Goal: Transaction & Acquisition: Purchase product/service

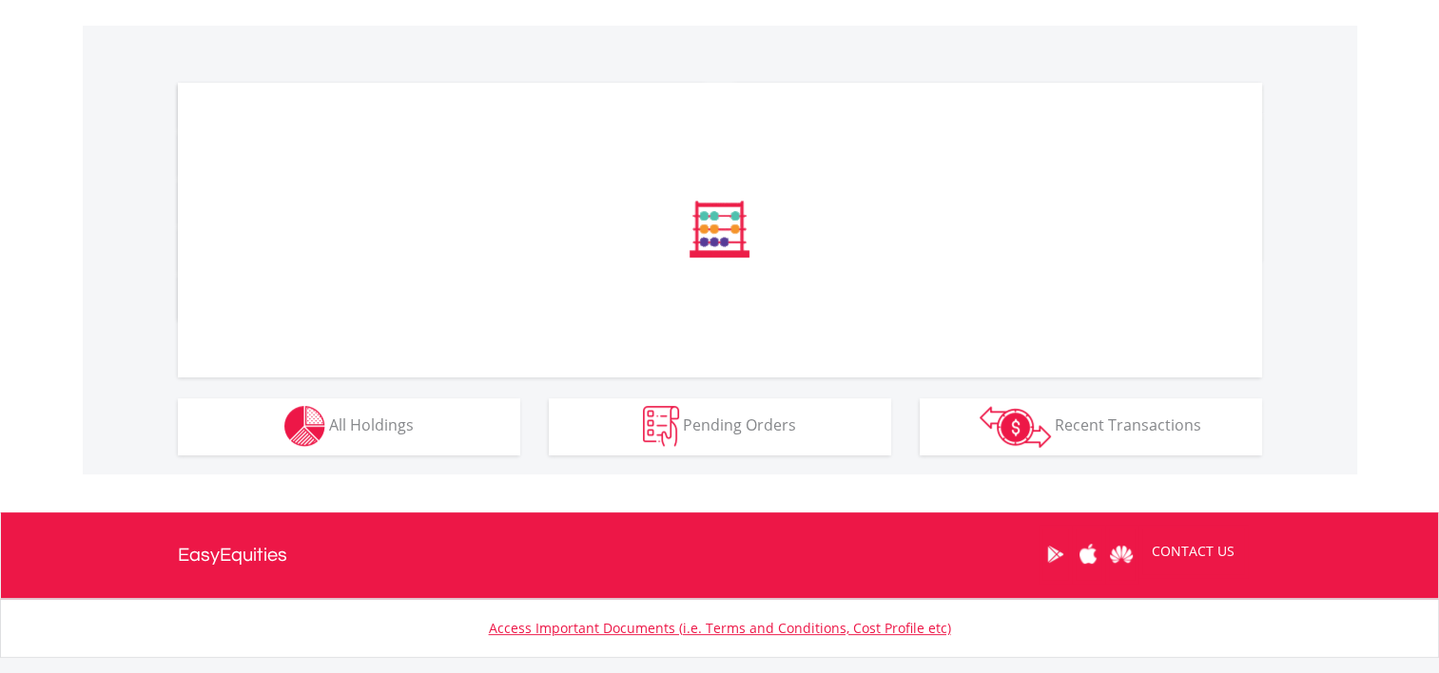
scroll to position [571, 0]
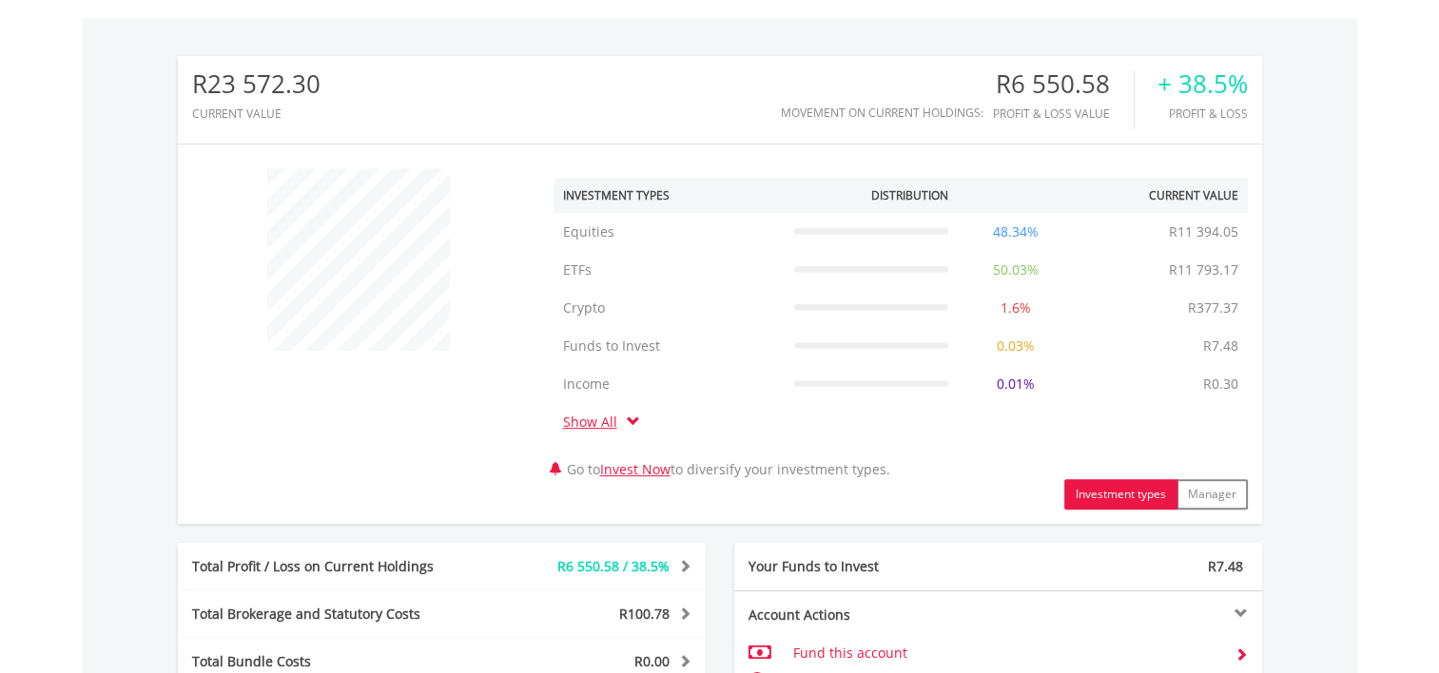
click at [361, 413] on div "﻿ Investment Types Distribution Current Value Show All Equities Equities R11 39…" at bounding box center [720, 334] width 1084 height 351
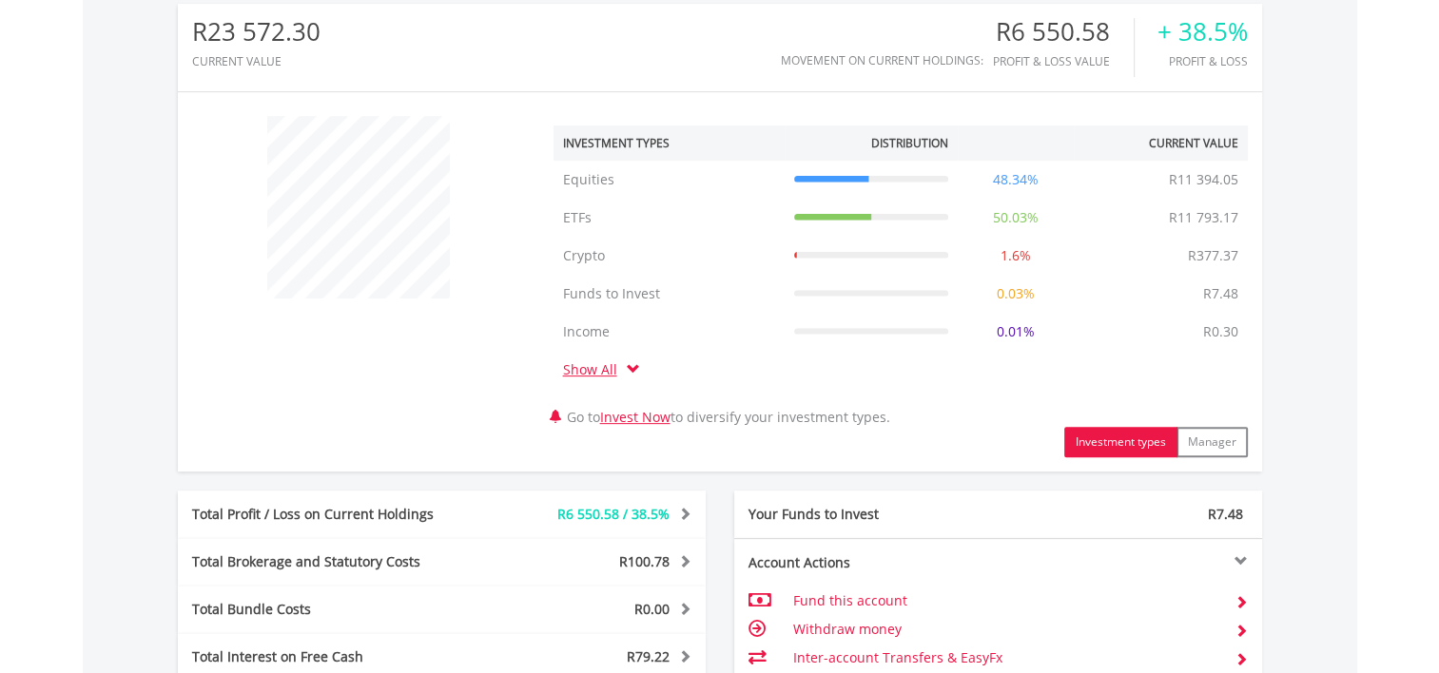
scroll to position [666, 0]
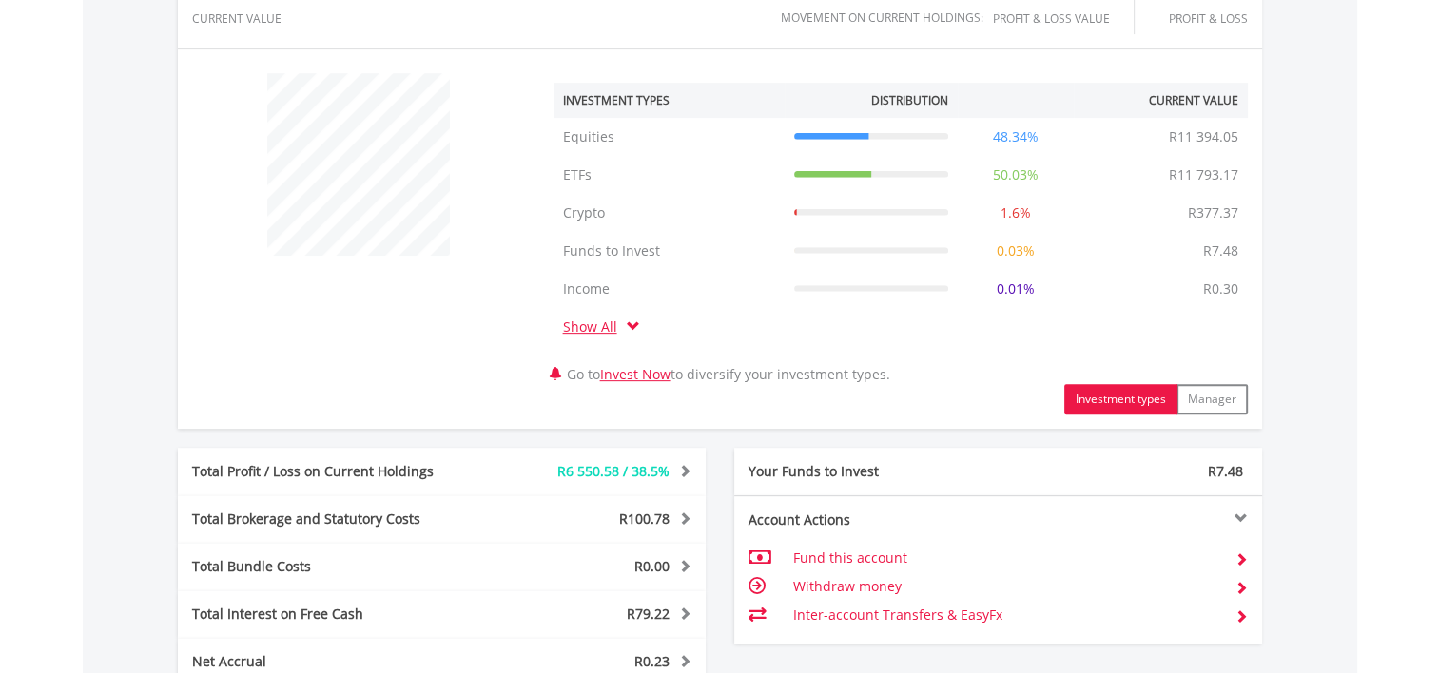
click at [585, 331] on link "Show All" at bounding box center [595, 327] width 64 height 18
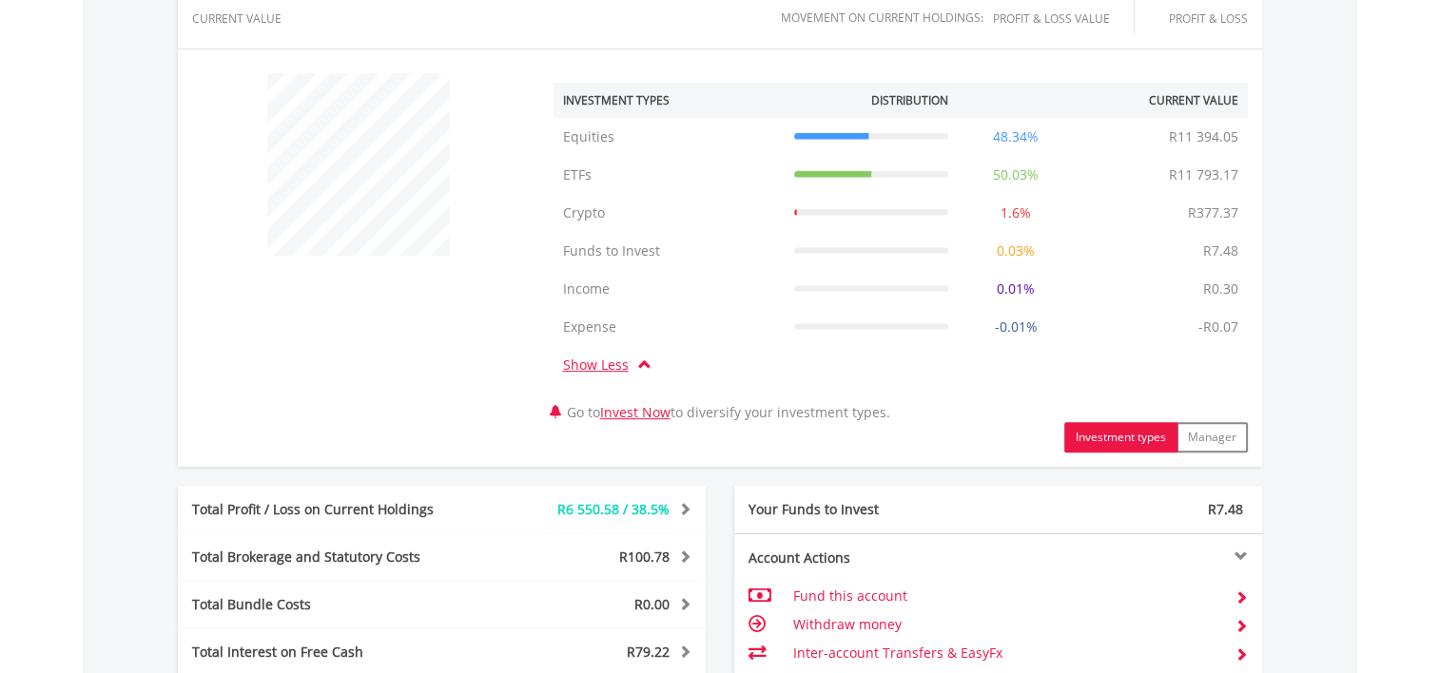
click at [602, 363] on link "Show Less" at bounding box center [600, 365] width 75 height 18
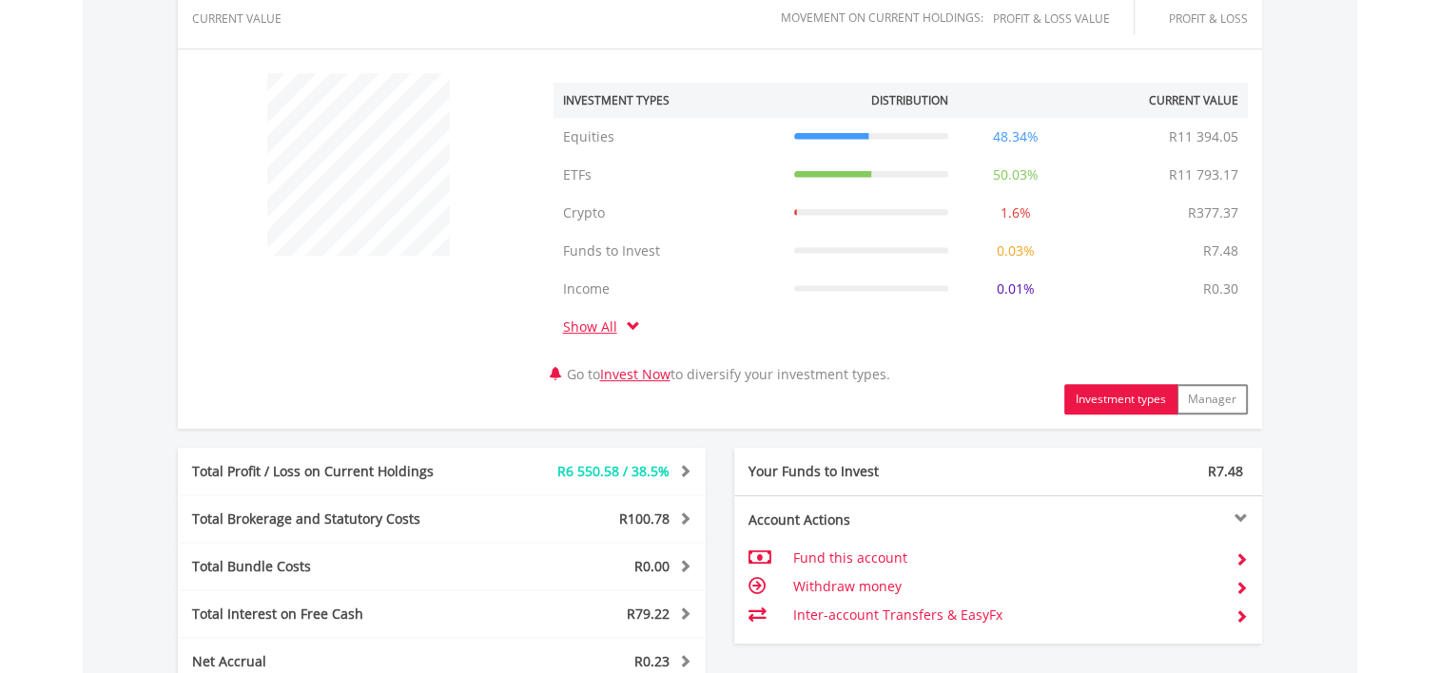
click at [636, 258] on td "Funds to Invest" at bounding box center [669, 251] width 231 height 38
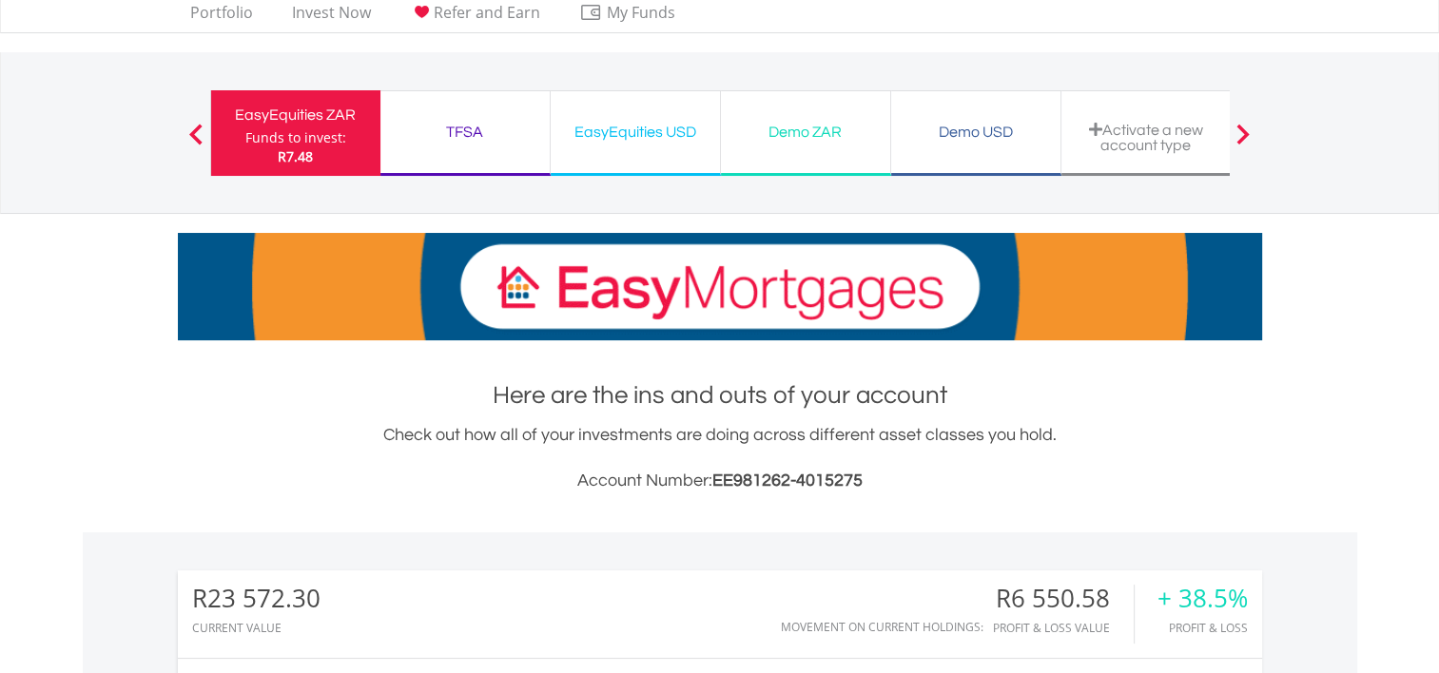
scroll to position [0, 0]
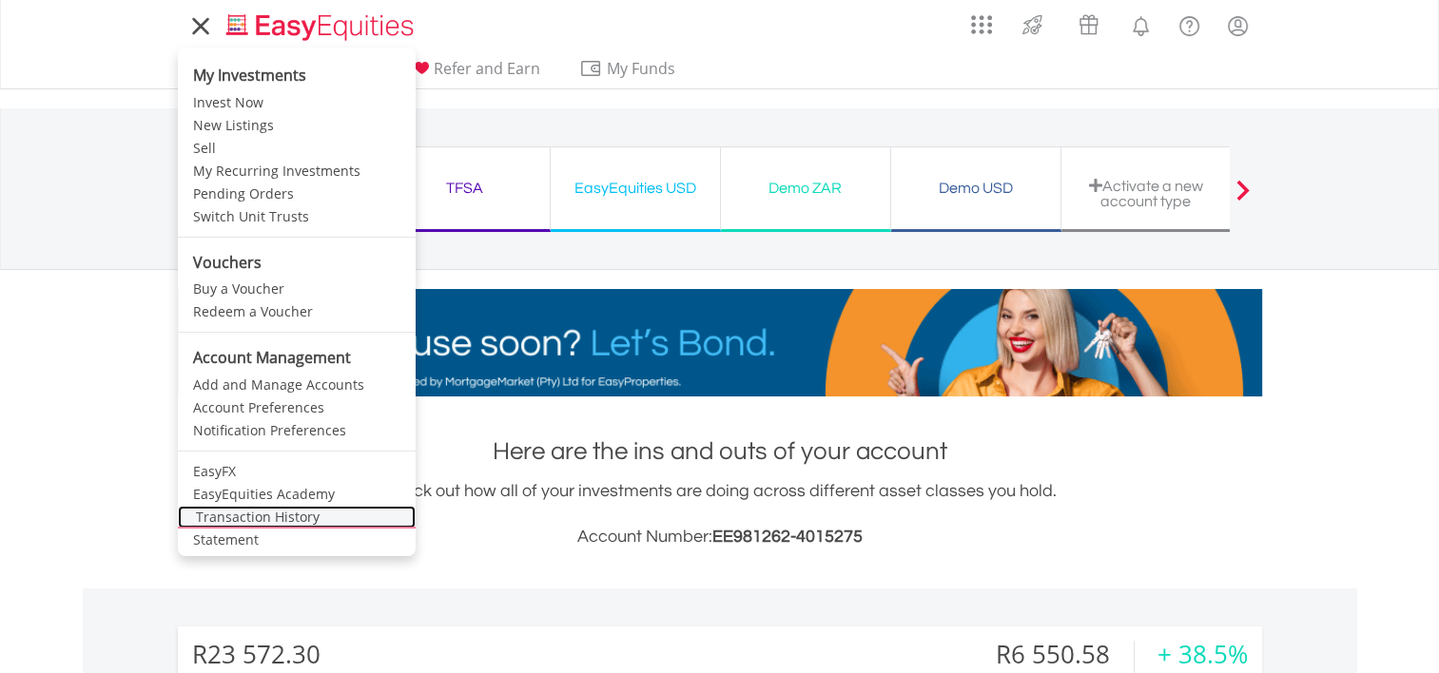
click at [255, 517] on link "Transaction History" at bounding box center [297, 517] width 238 height 23
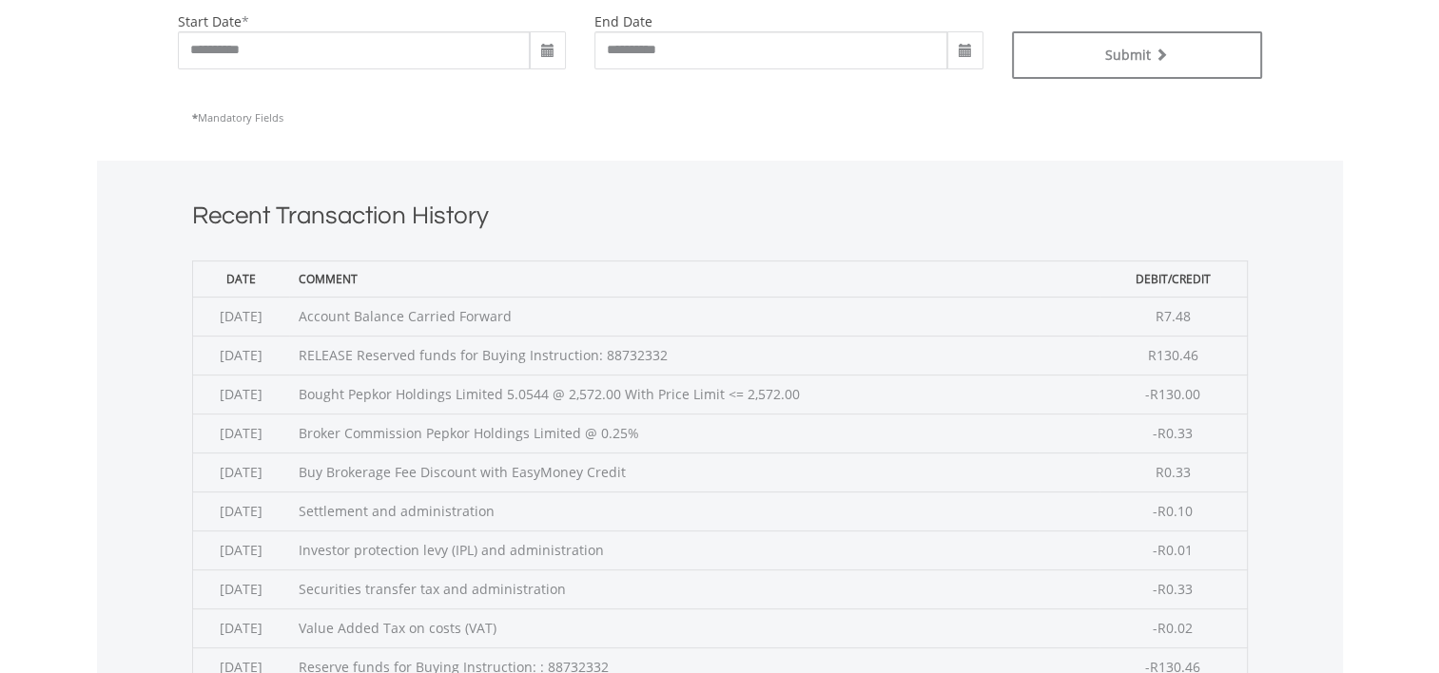
scroll to position [571, 0]
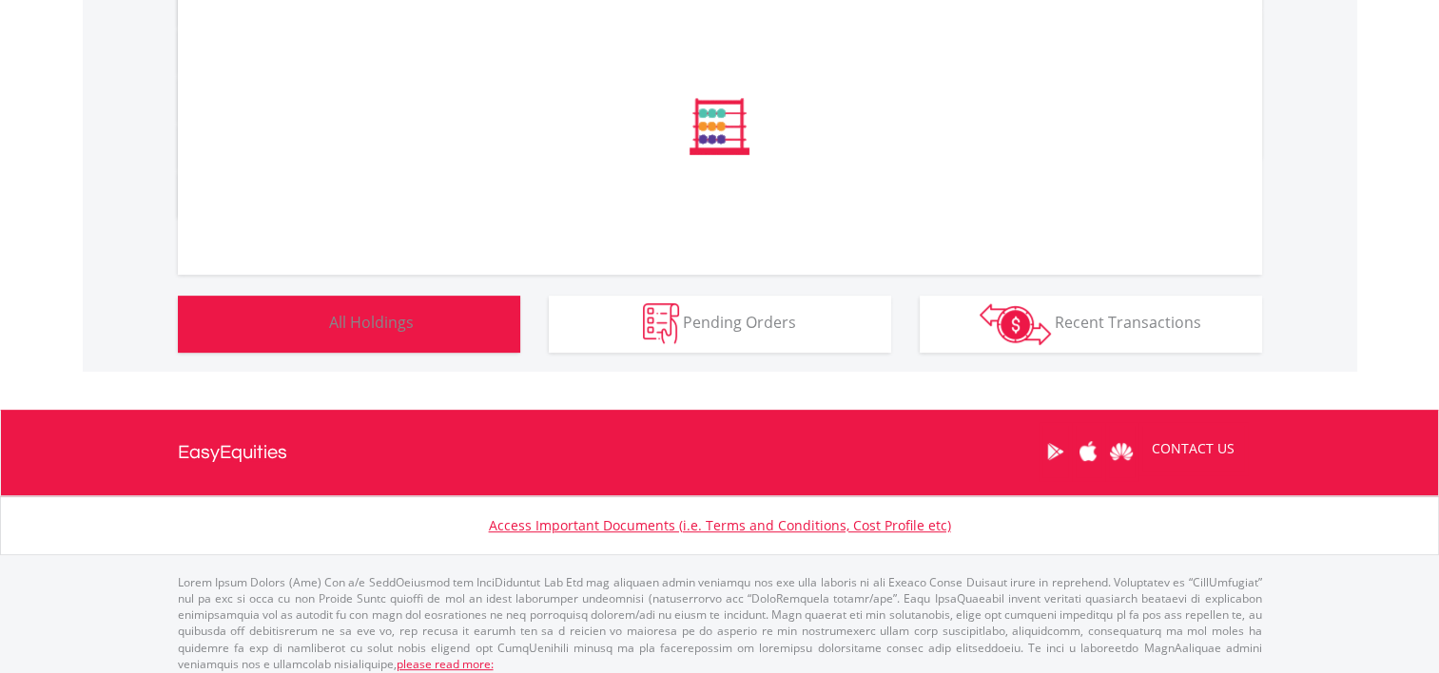
click at [362, 325] on button "Holdings All Holdings" at bounding box center [349, 324] width 342 height 57
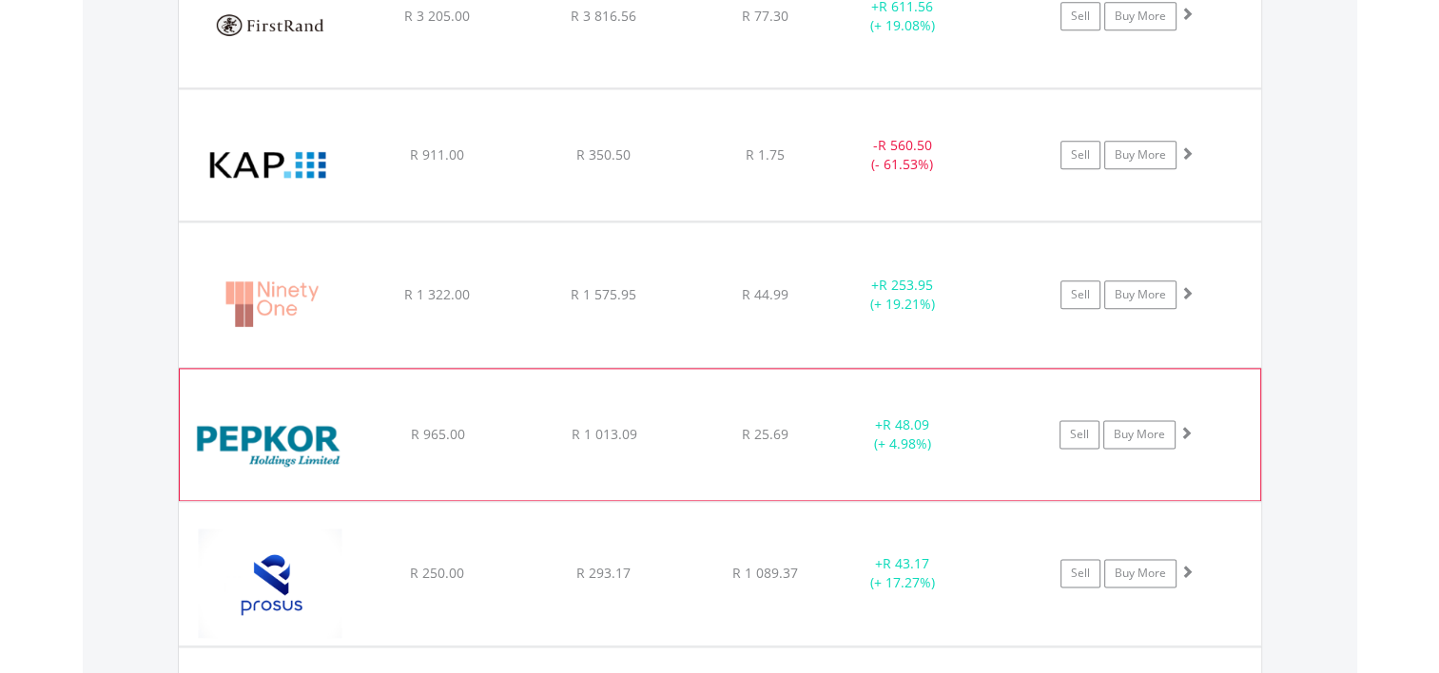
scroll to position [2347, 0]
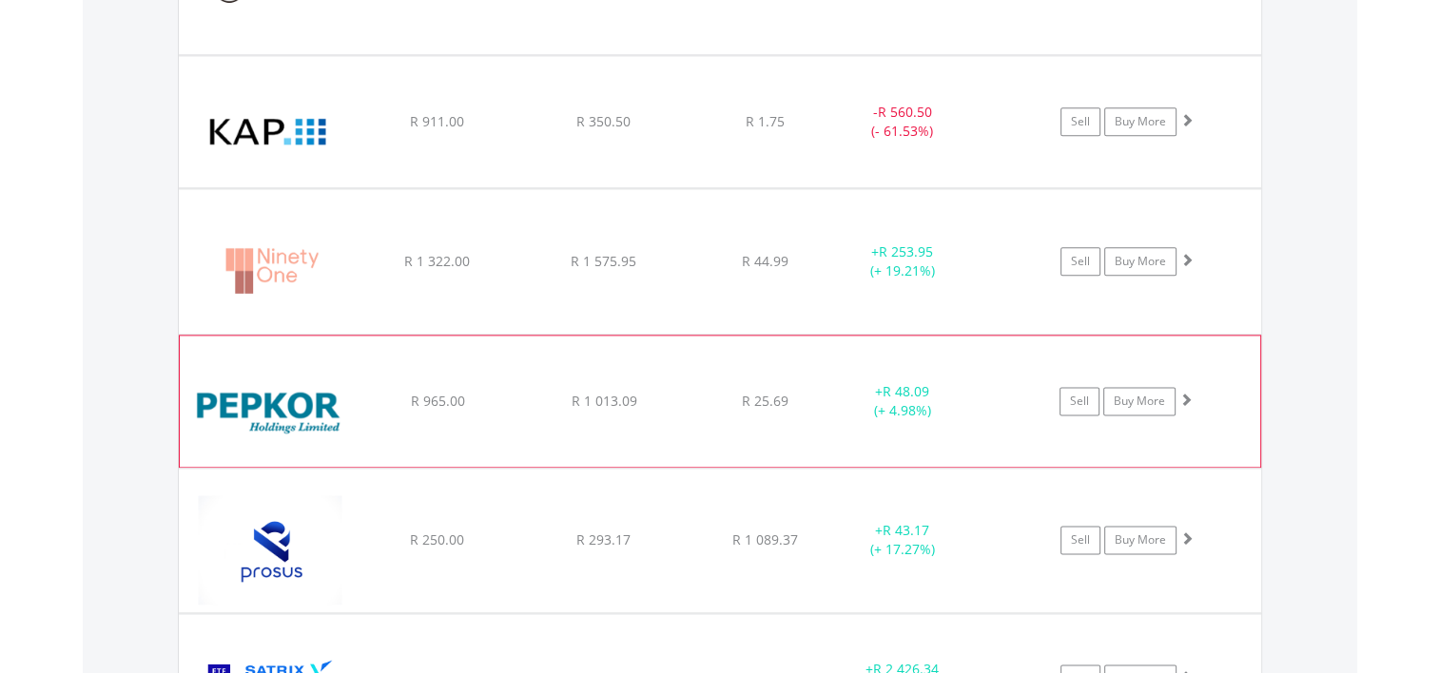
click at [303, 399] on img at bounding box center [271, 411] width 164 height 103
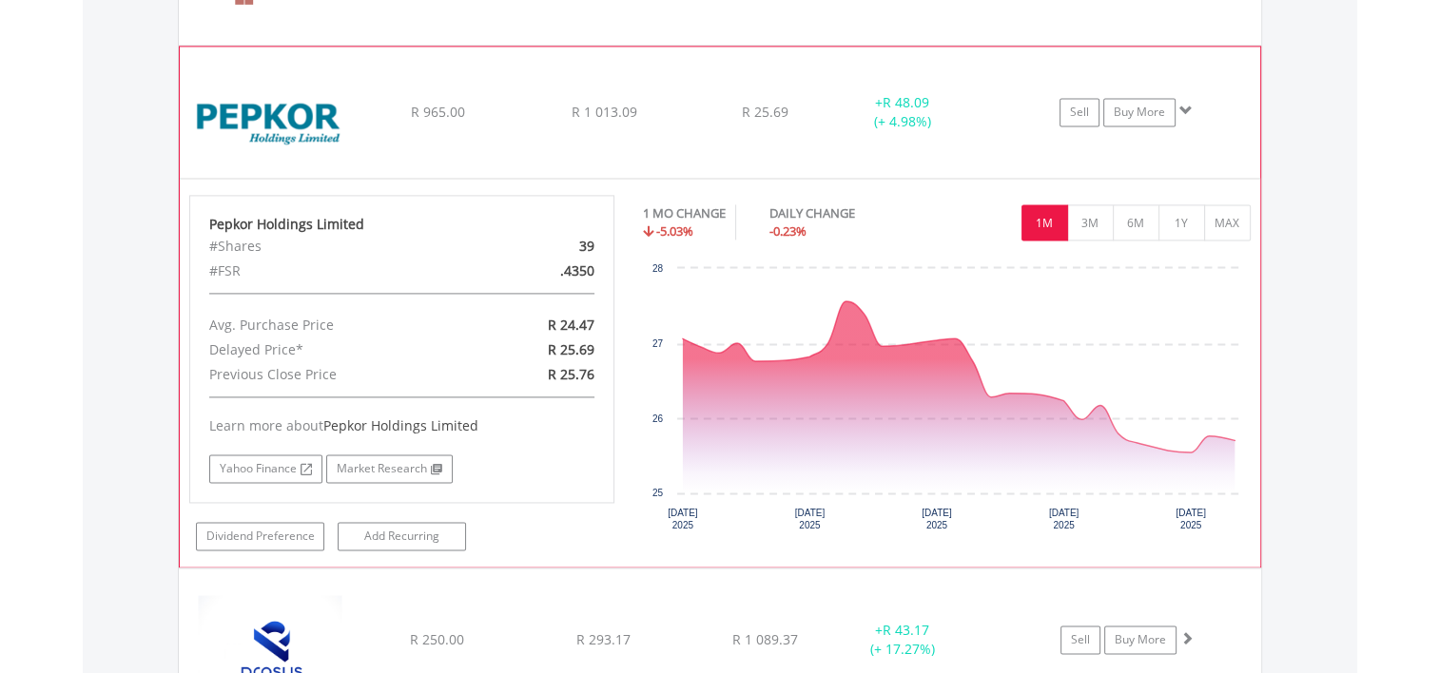
scroll to position [2632, 0]
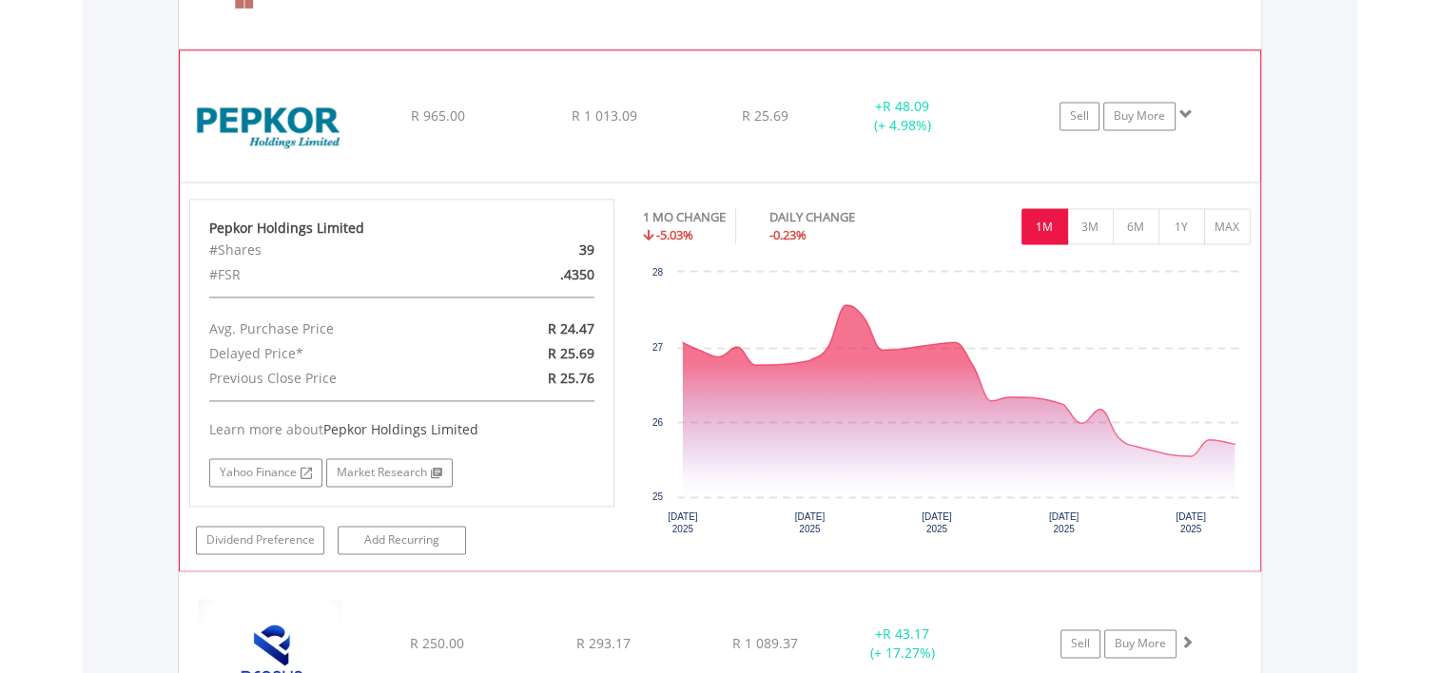
click at [265, 81] on img at bounding box center [271, 125] width 164 height 103
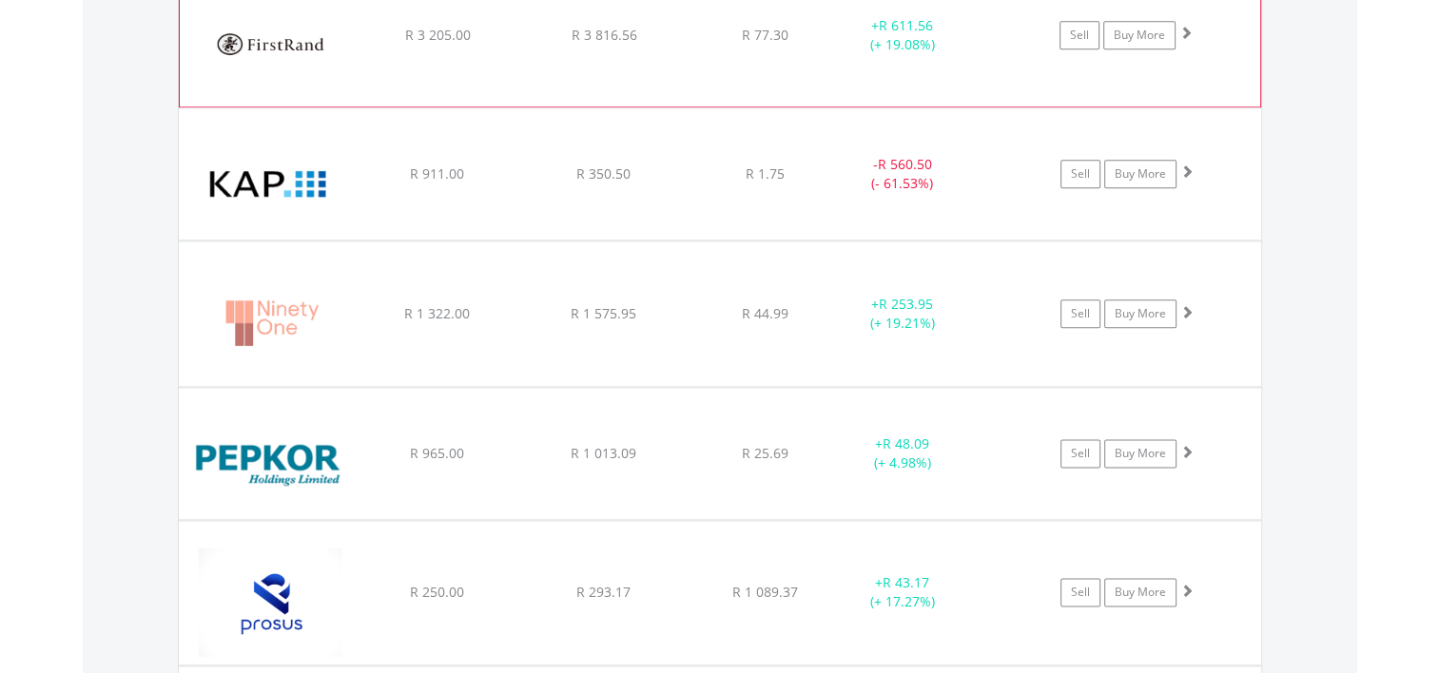
scroll to position [2156, 0]
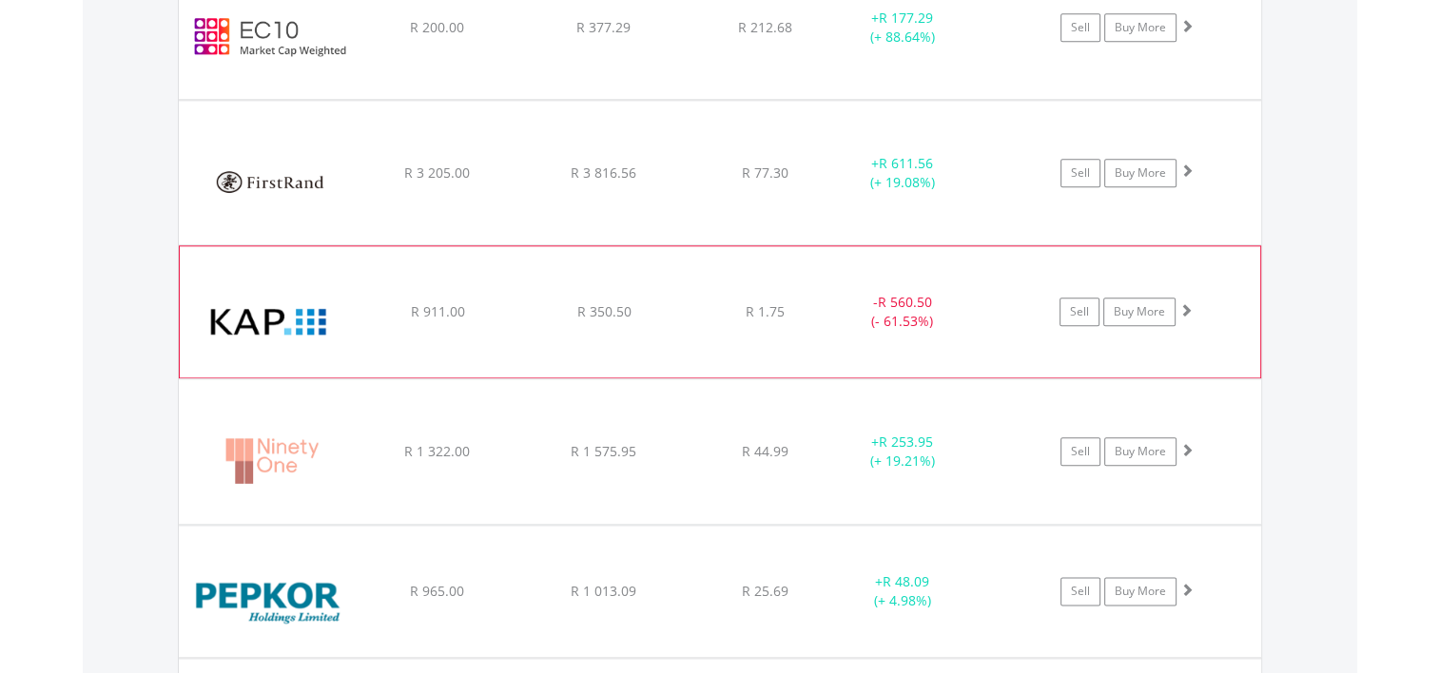
click at [219, 312] on img at bounding box center [271, 321] width 164 height 103
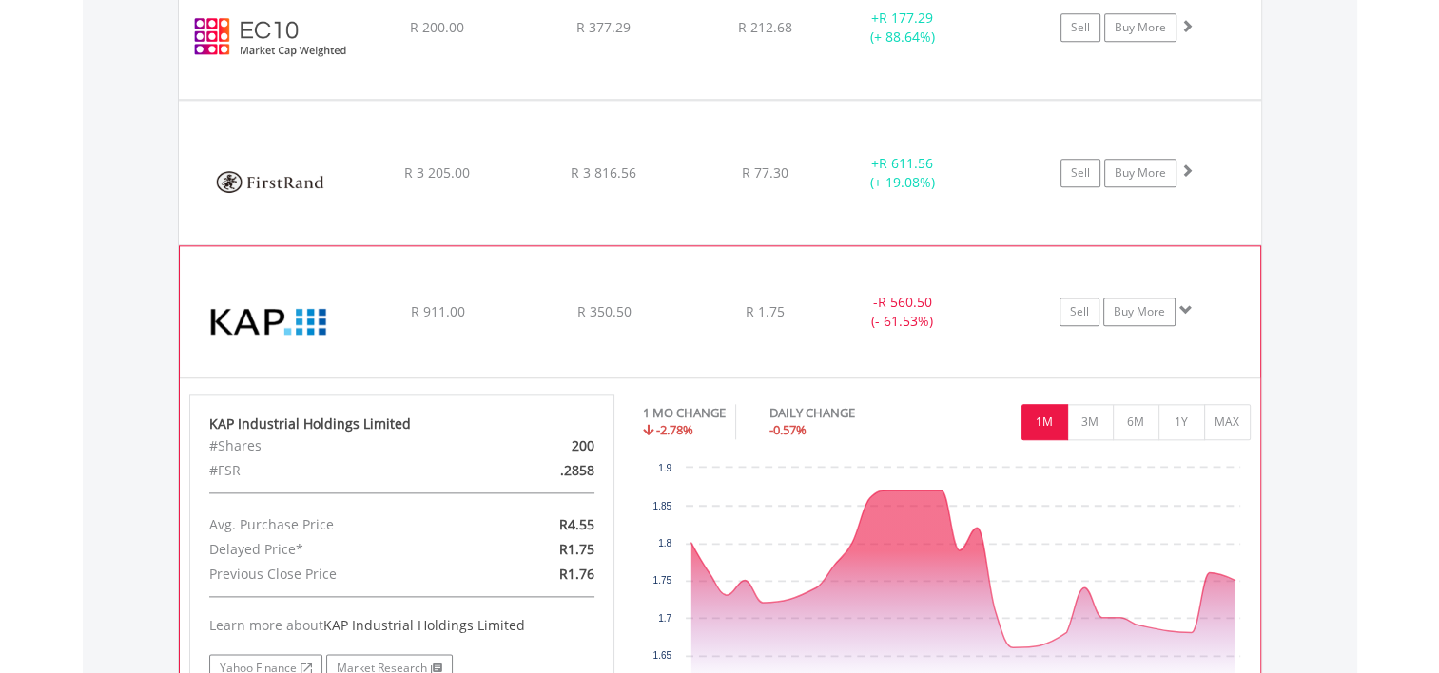
click at [228, 302] on img at bounding box center [271, 321] width 164 height 103
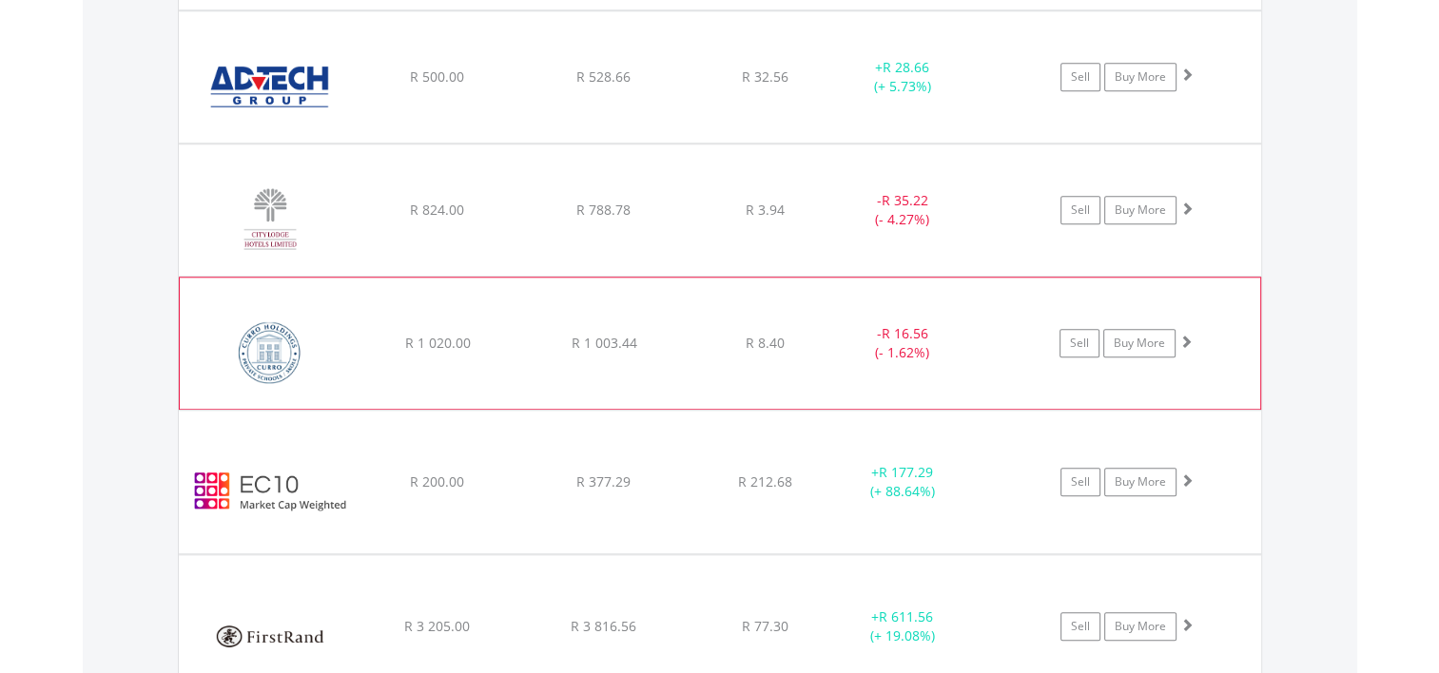
scroll to position [1681, 0]
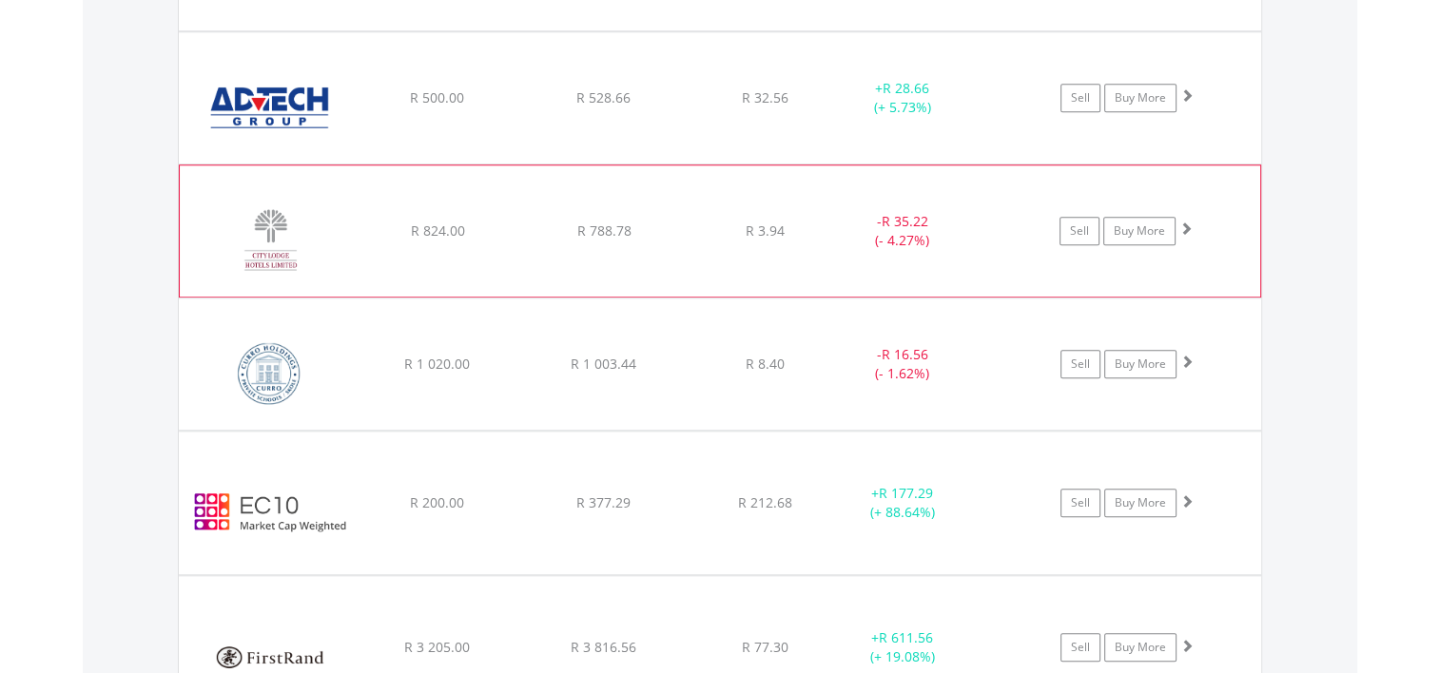
click at [272, 232] on img at bounding box center [271, 240] width 164 height 103
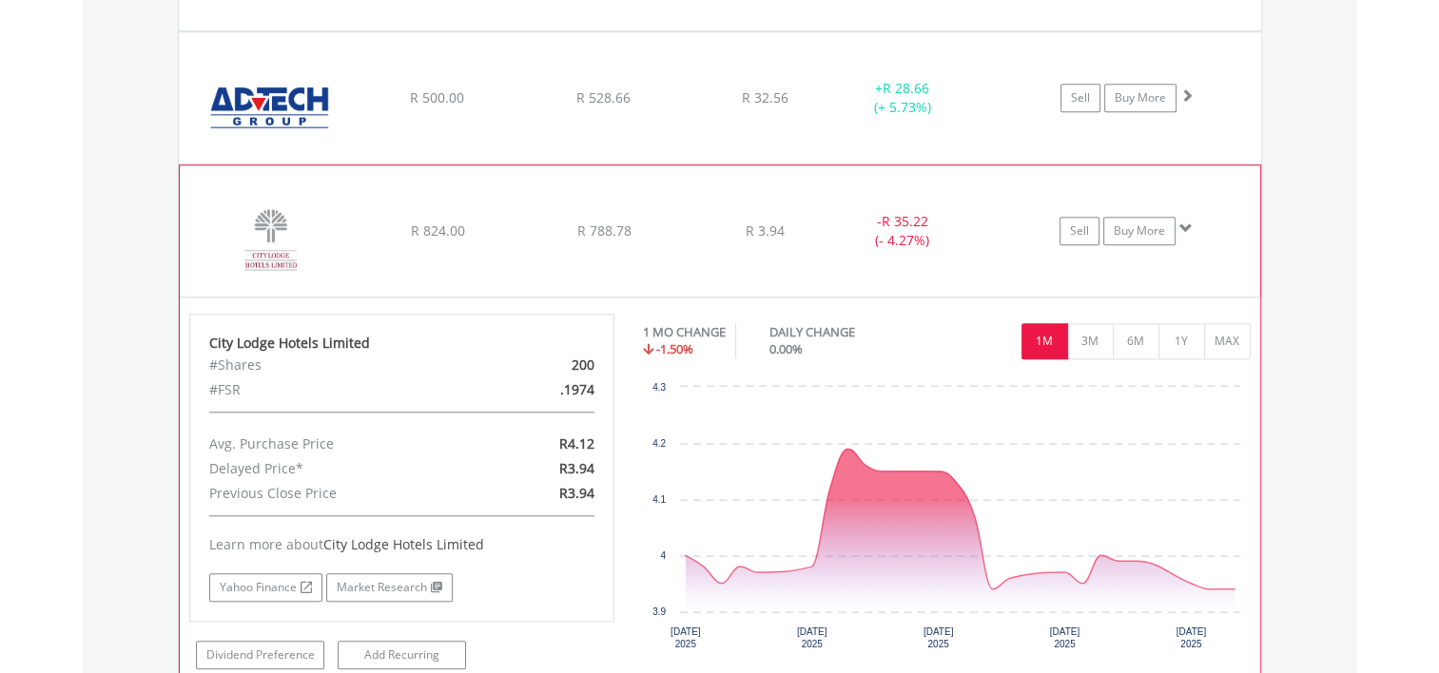
click at [270, 230] on img at bounding box center [271, 240] width 164 height 103
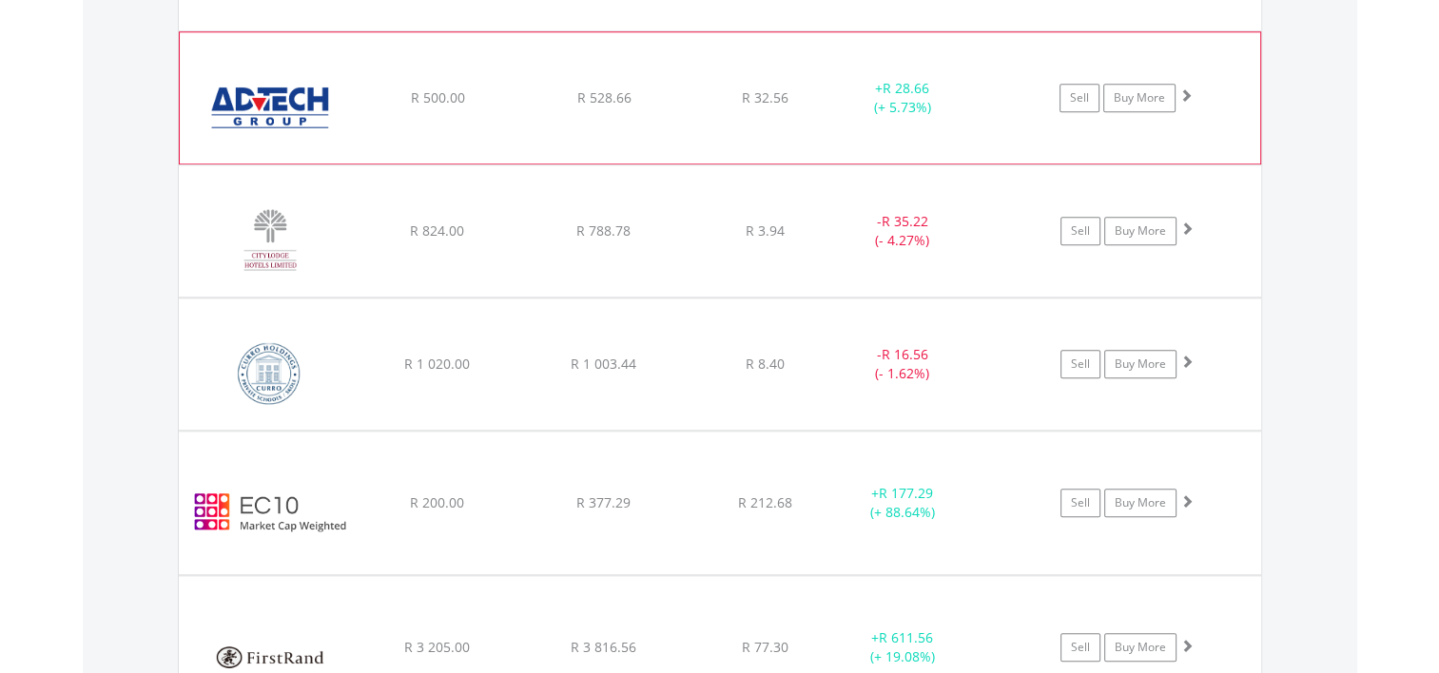
click at [263, 88] on img at bounding box center [271, 107] width 164 height 103
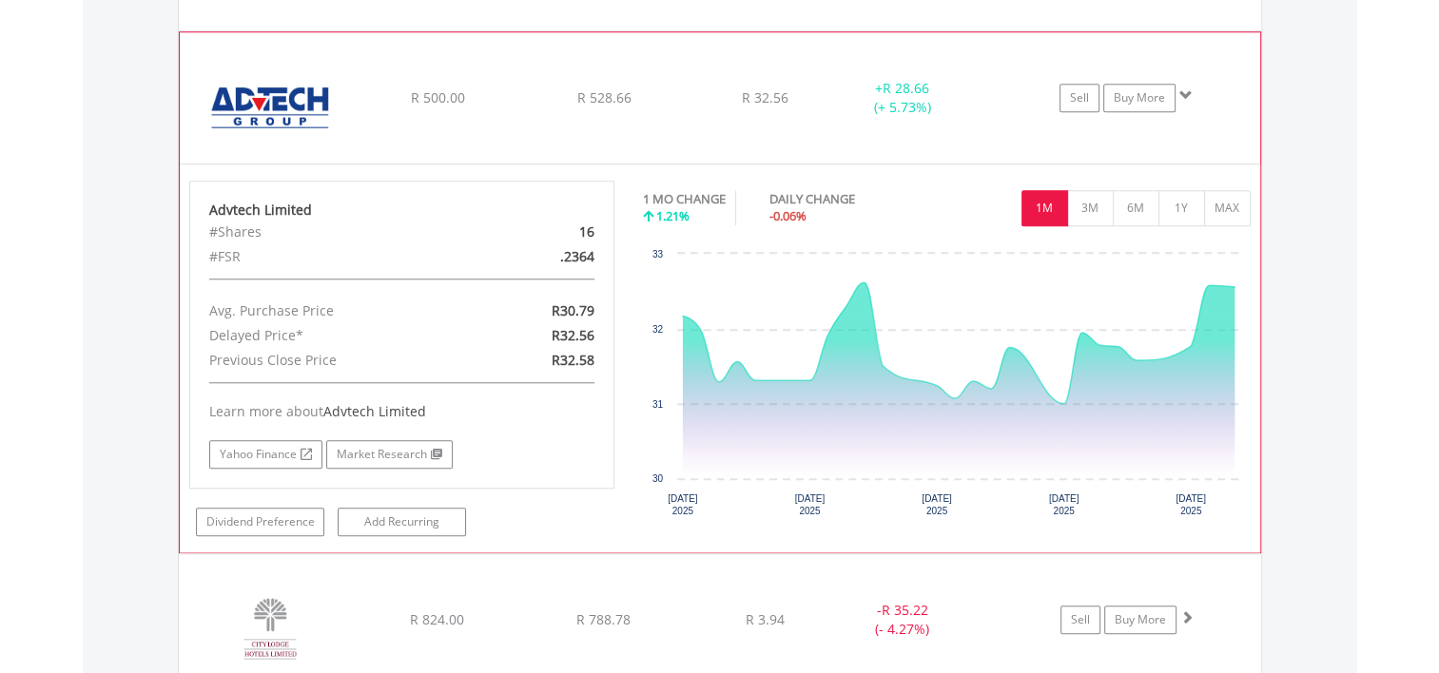
click at [263, 88] on img at bounding box center [271, 107] width 164 height 103
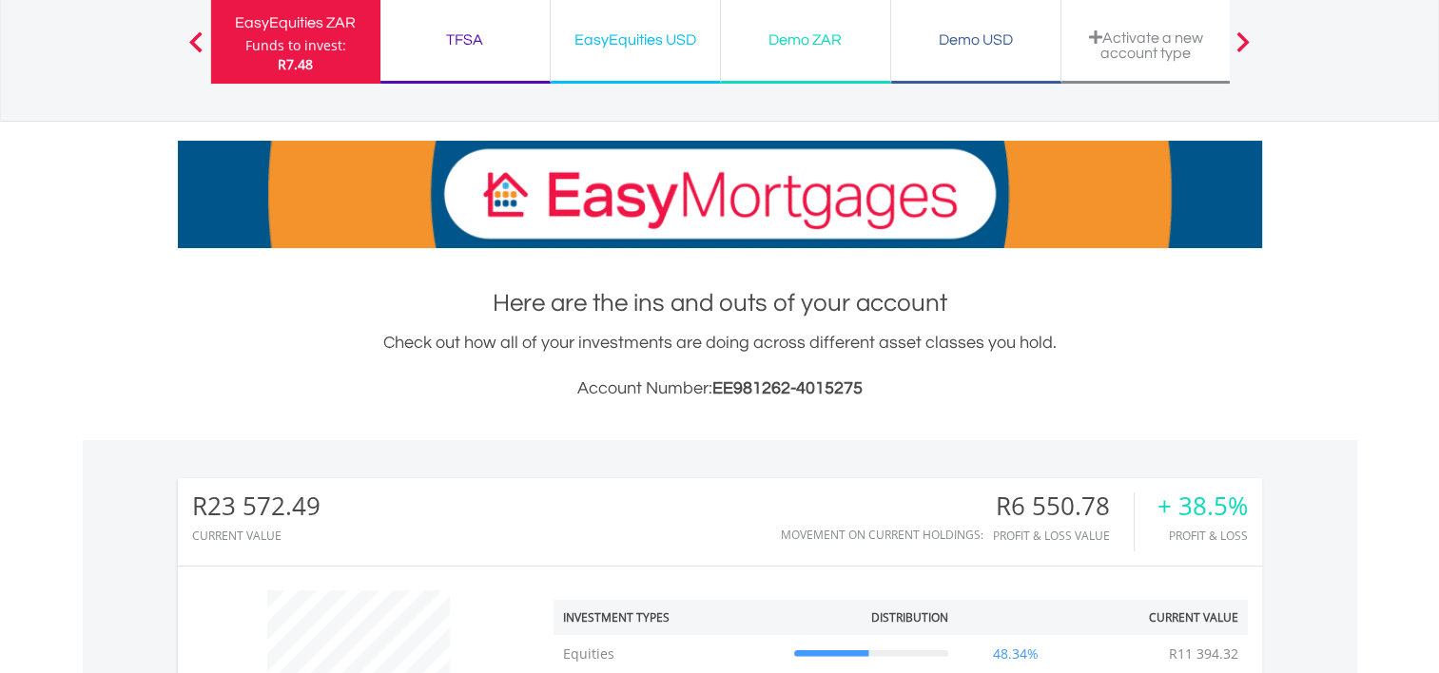
scroll to position [0, 0]
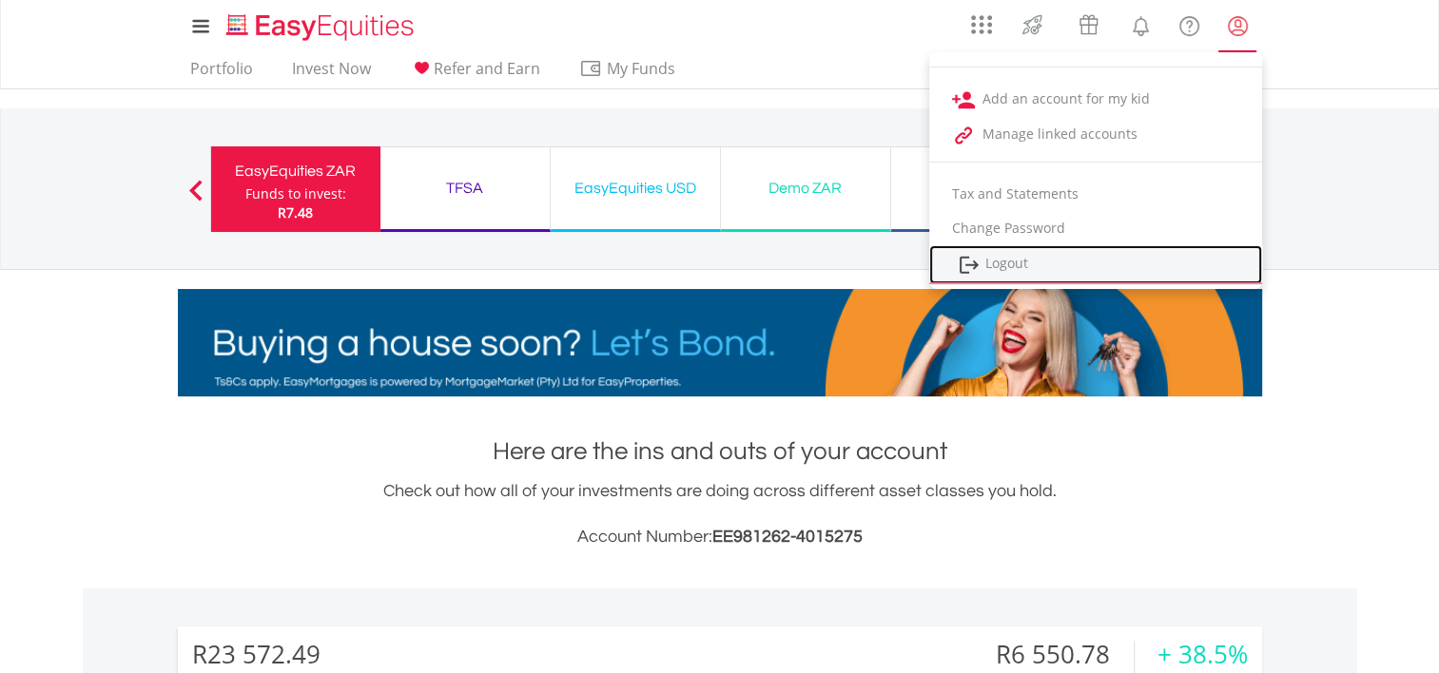
click at [1024, 266] on link "Logout" at bounding box center [1095, 264] width 333 height 39
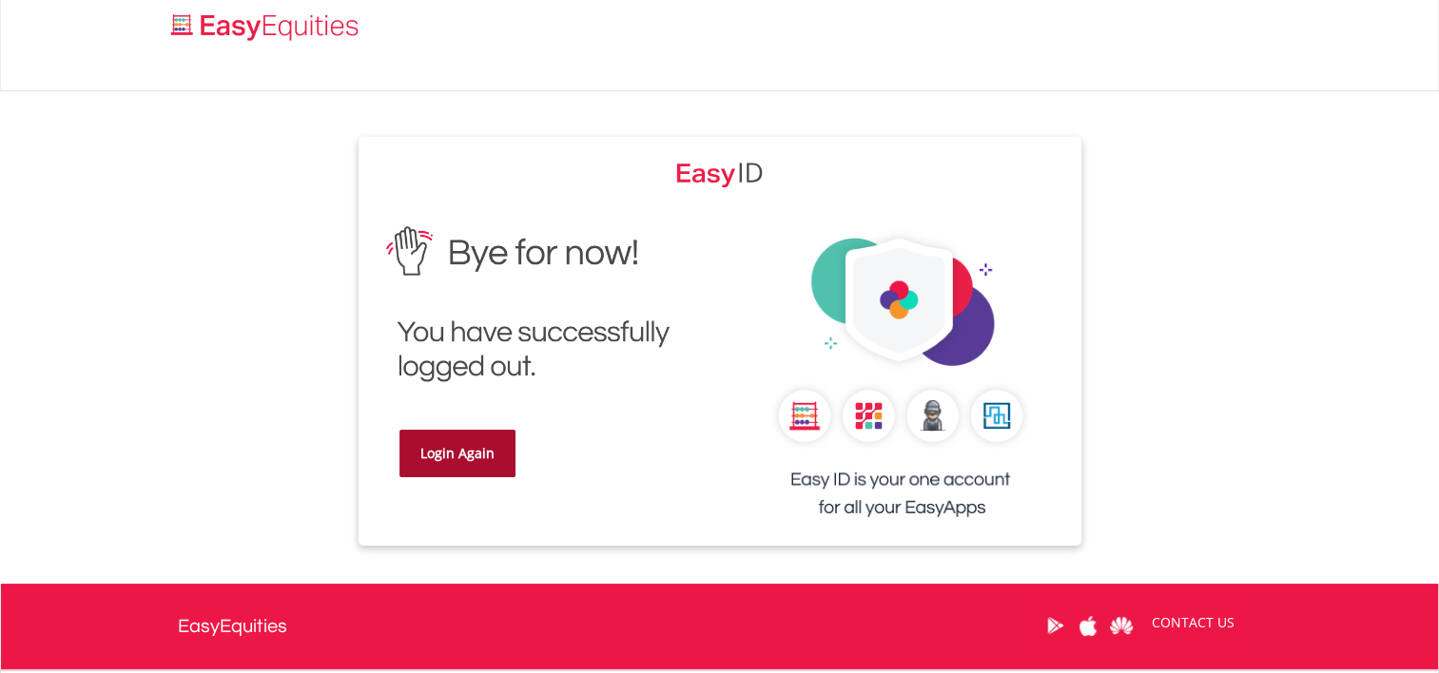
click at [474, 460] on link "Login Again" at bounding box center [458, 454] width 116 height 48
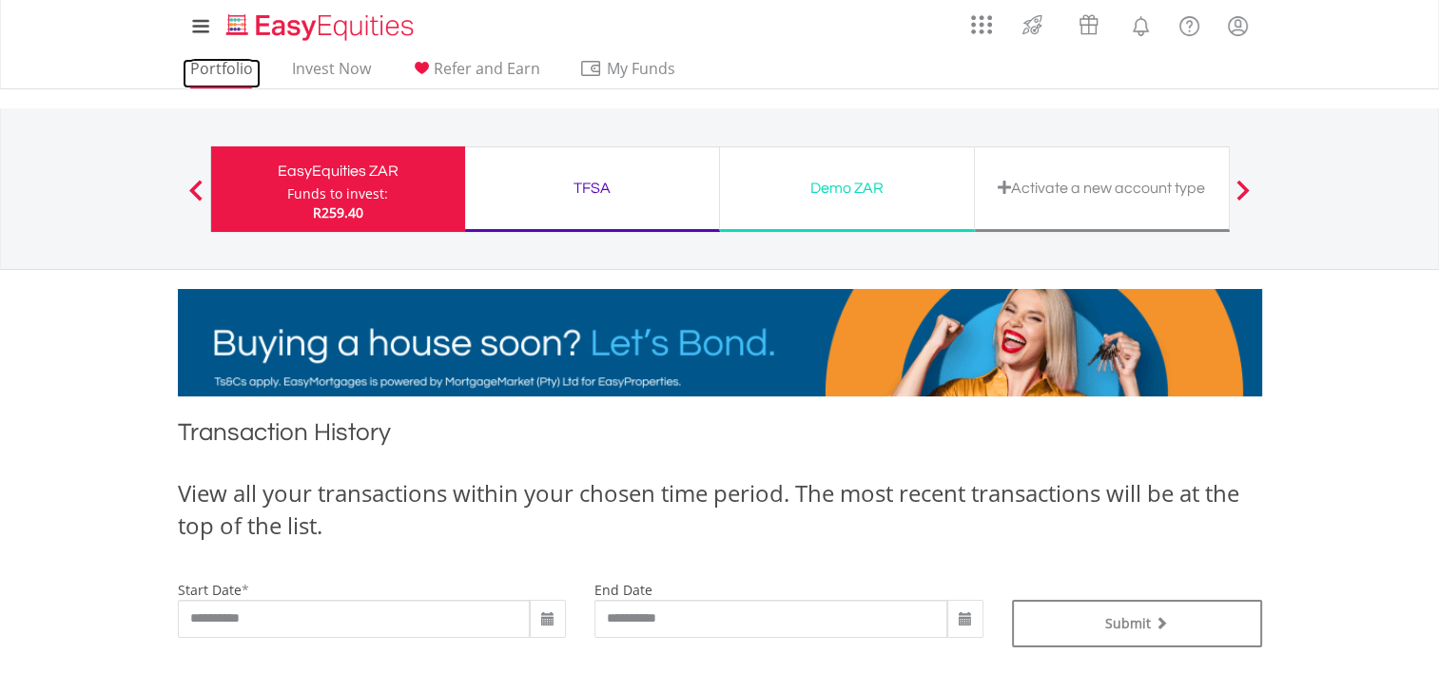
click at [233, 72] on link "Portfolio" at bounding box center [222, 73] width 78 height 29
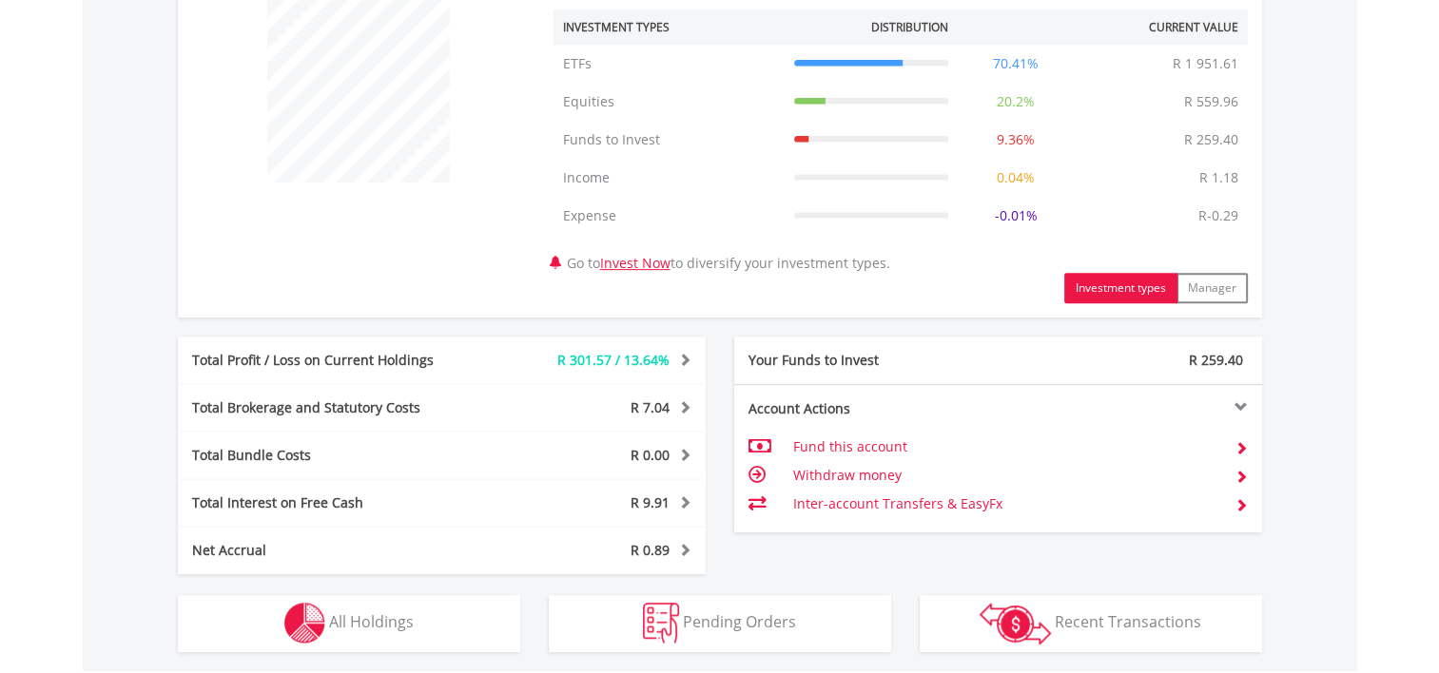
scroll to position [761, 0]
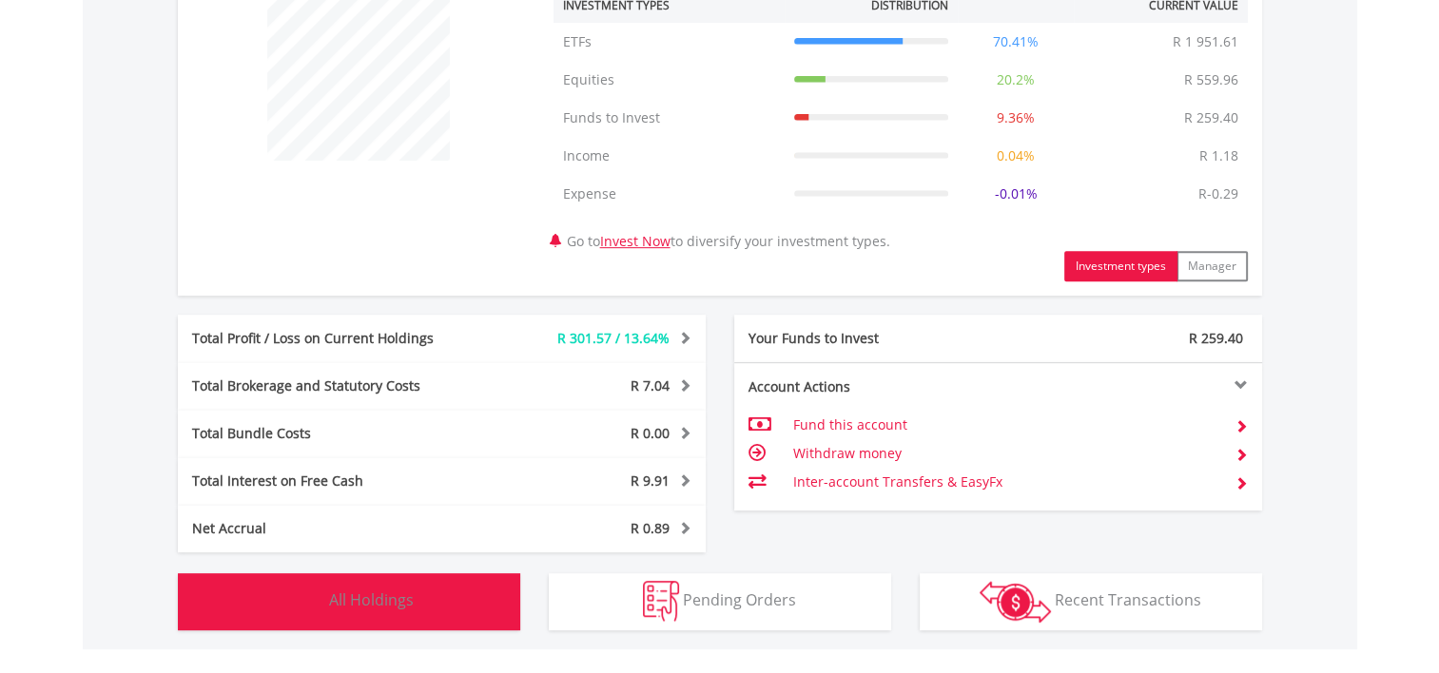
click at [418, 598] on button "Holdings All Holdings" at bounding box center [349, 602] width 342 height 57
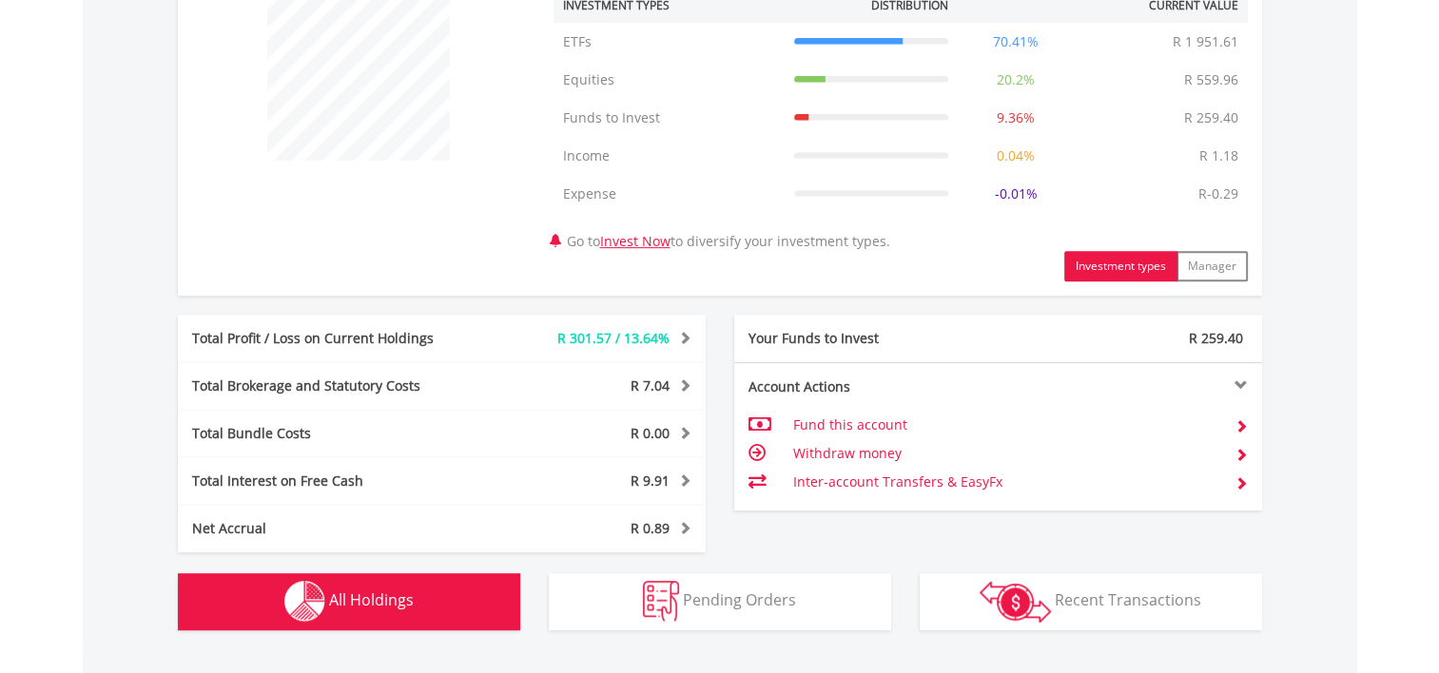
scroll to position [1447, 0]
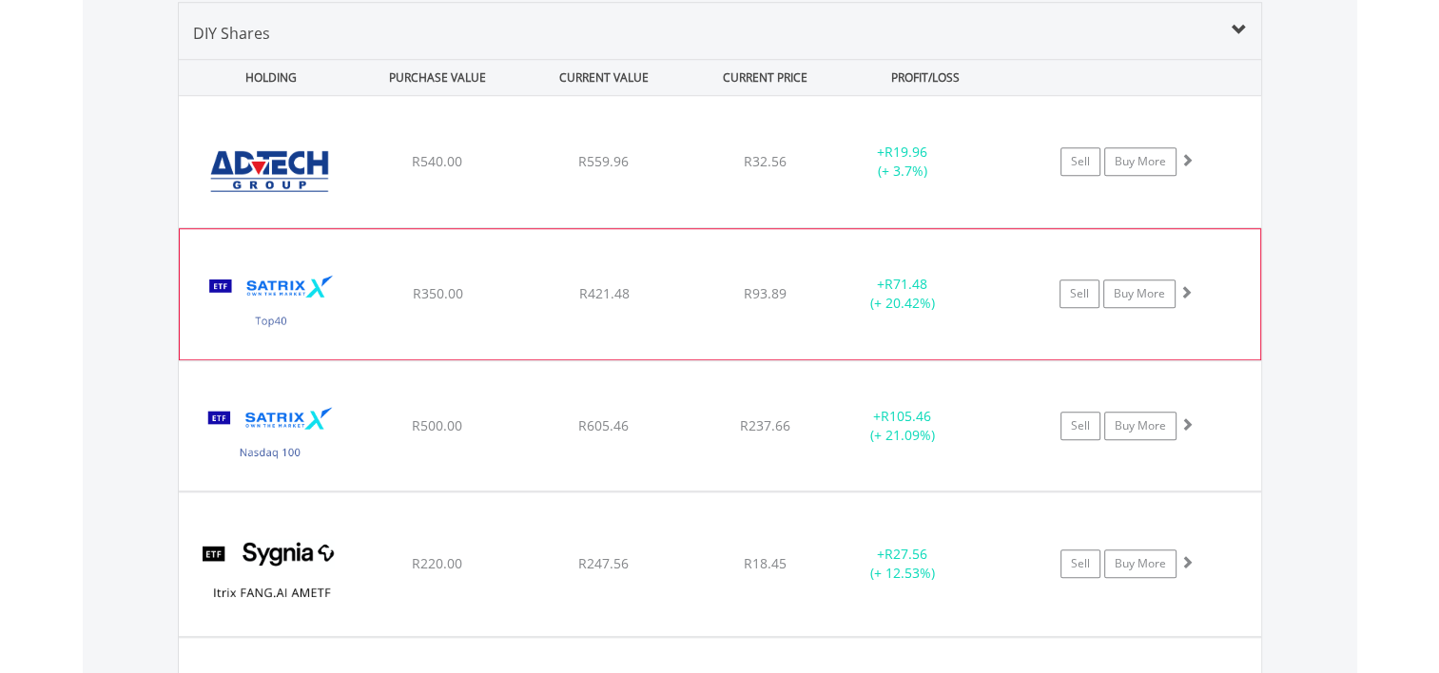
click at [302, 279] on img at bounding box center [271, 303] width 164 height 101
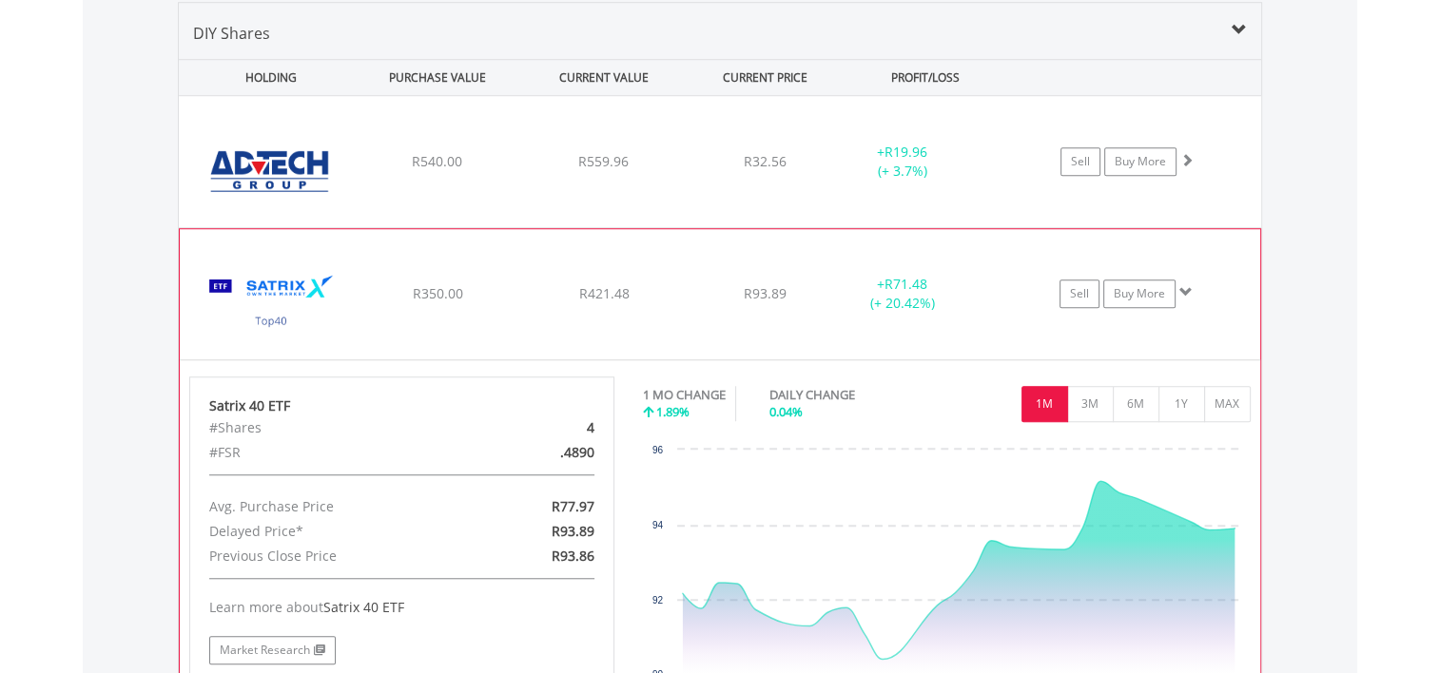
click at [302, 279] on img at bounding box center [271, 303] width 164 height 101
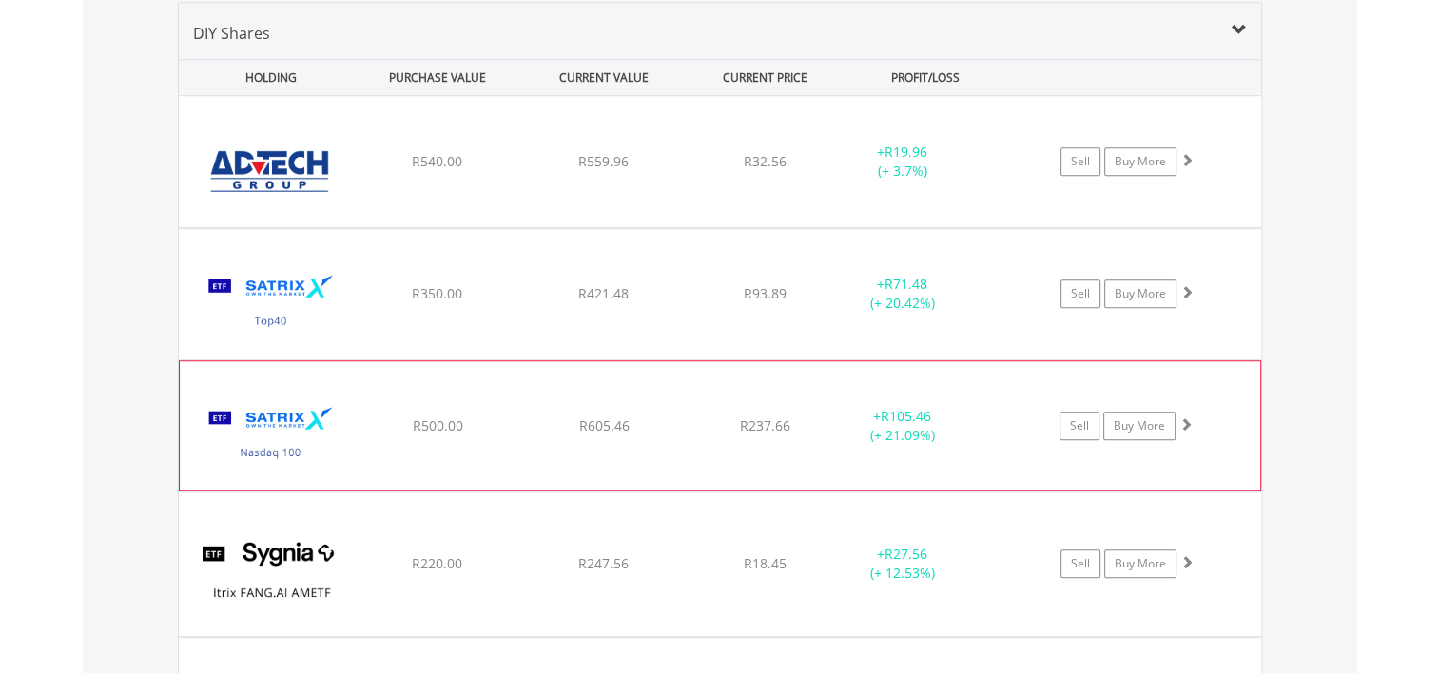
click at [266, 426] on img at bounding box center [271, 435] width 164 height 101
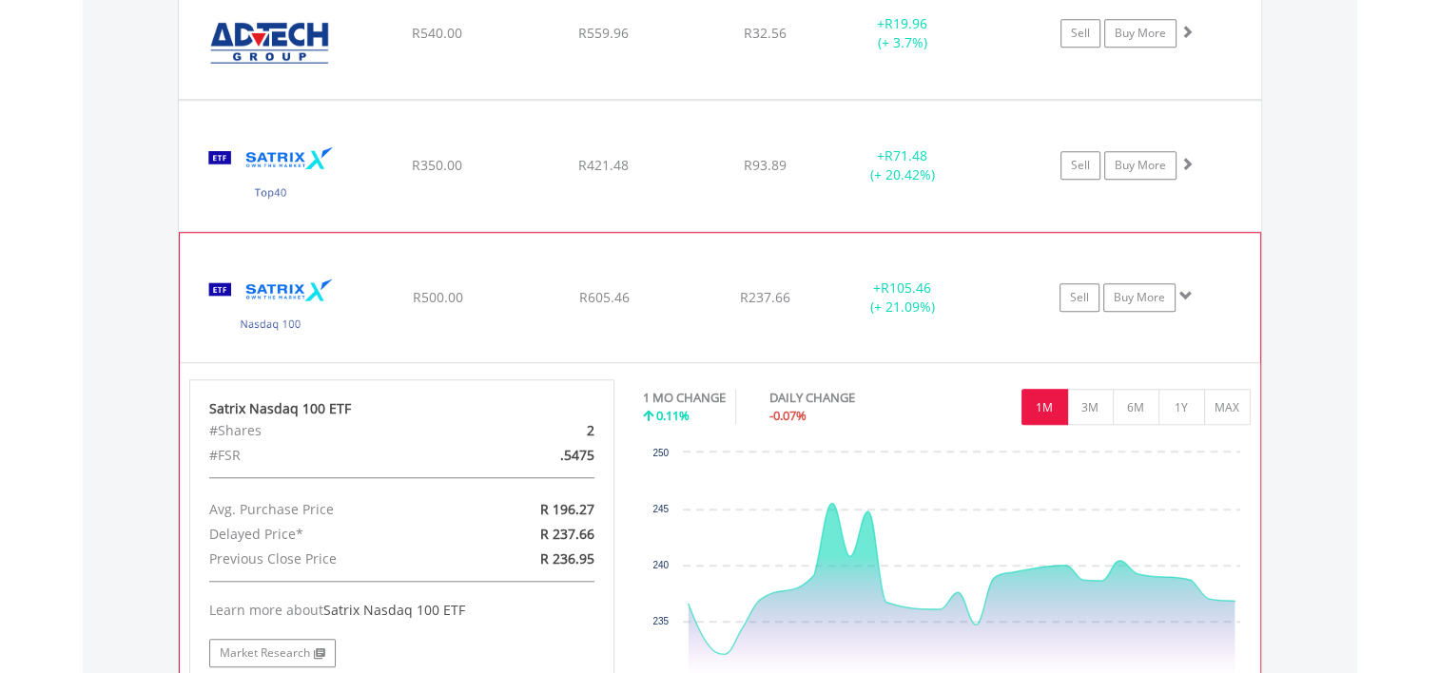
scroll to position [1637, 0]
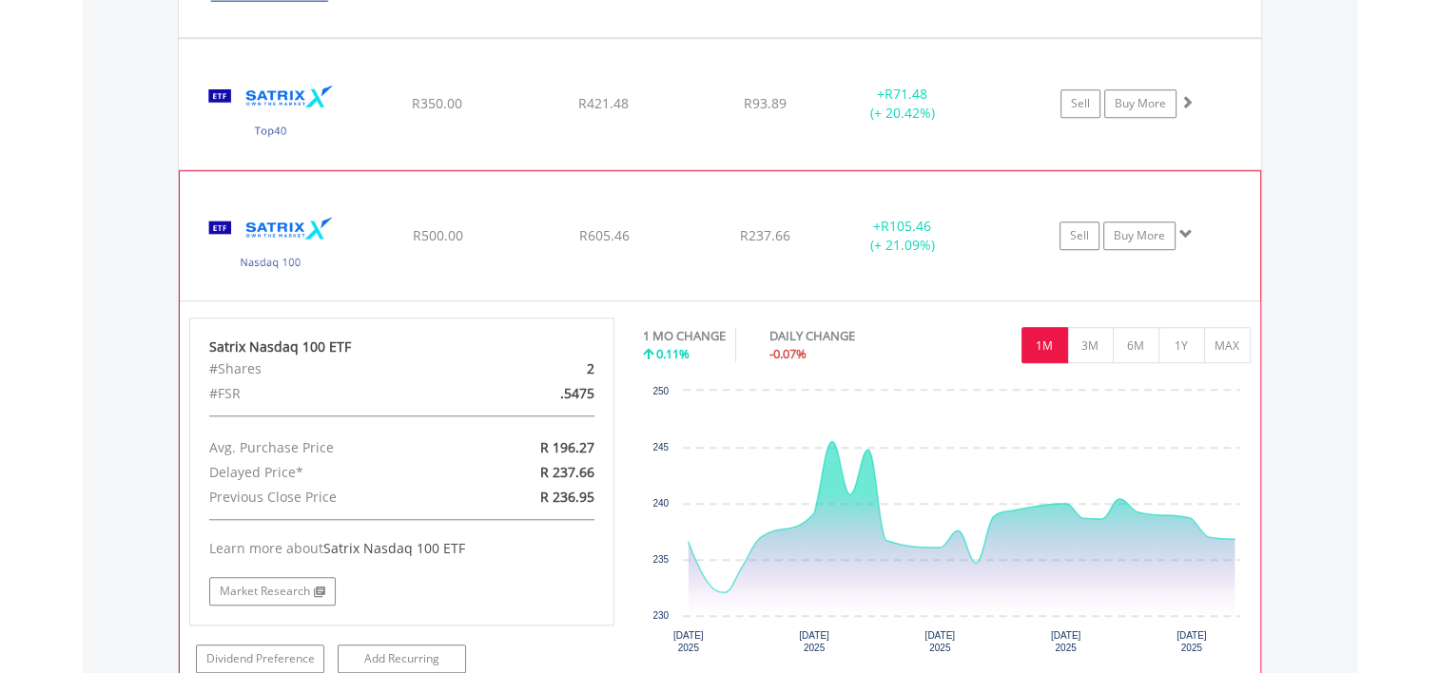
click at [284, 247] on img at bounding box center [271, 245] width 164 height 101
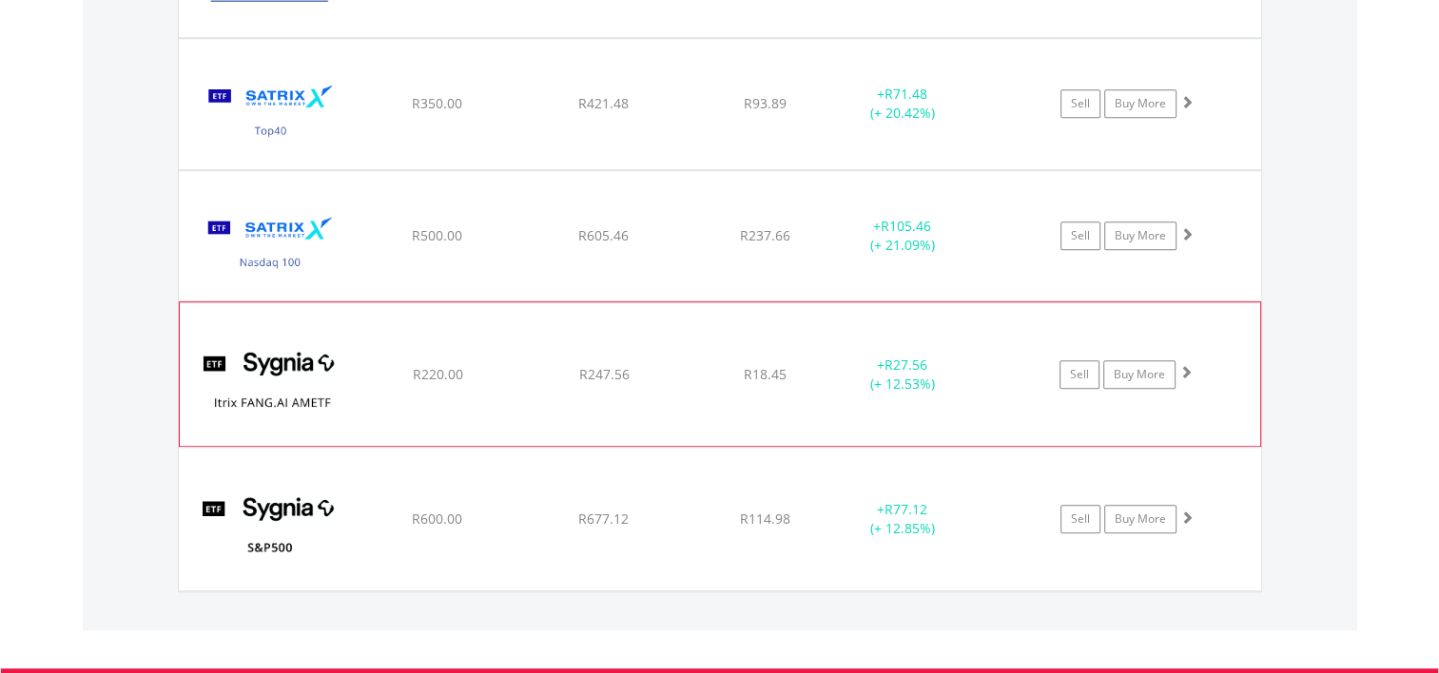
click at [264, 362] on img at bounding box center [271, 383] width 164 height 114
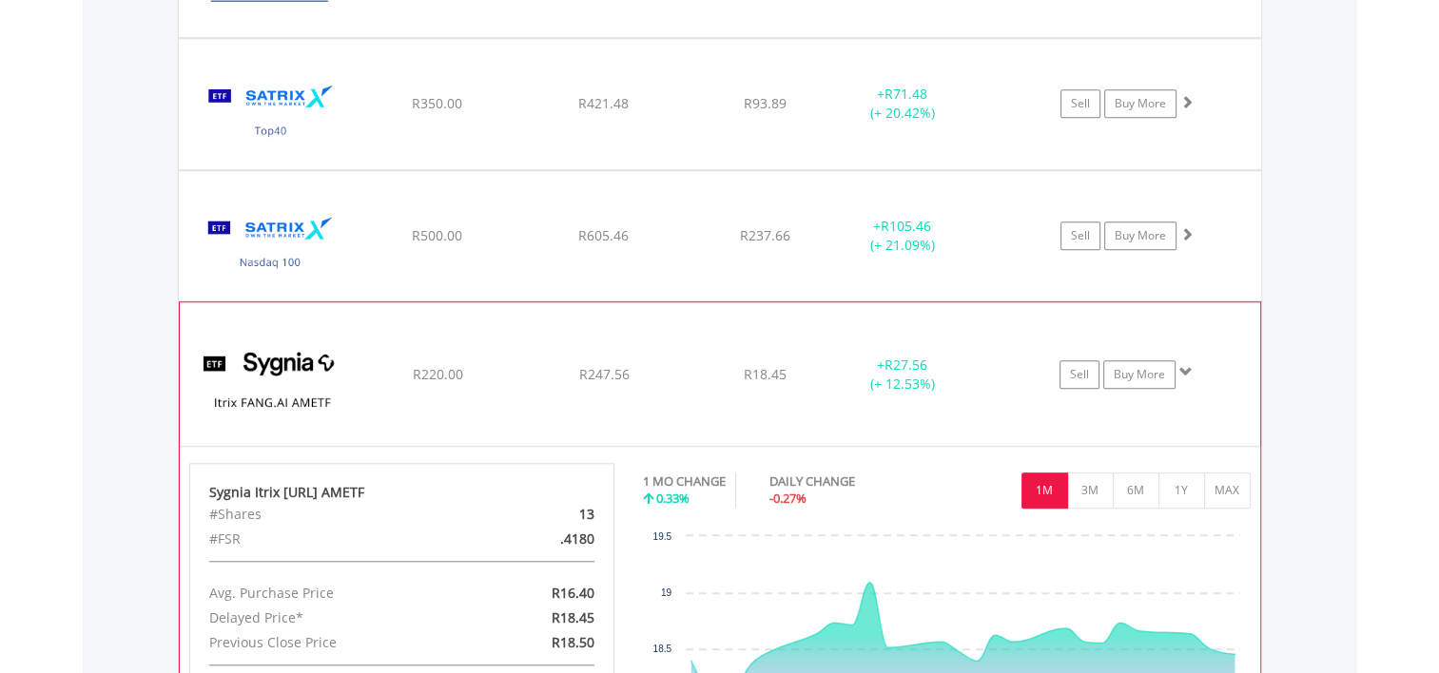
click at [247, 361] on img at bounding box center [271, 383] width 164 height 114
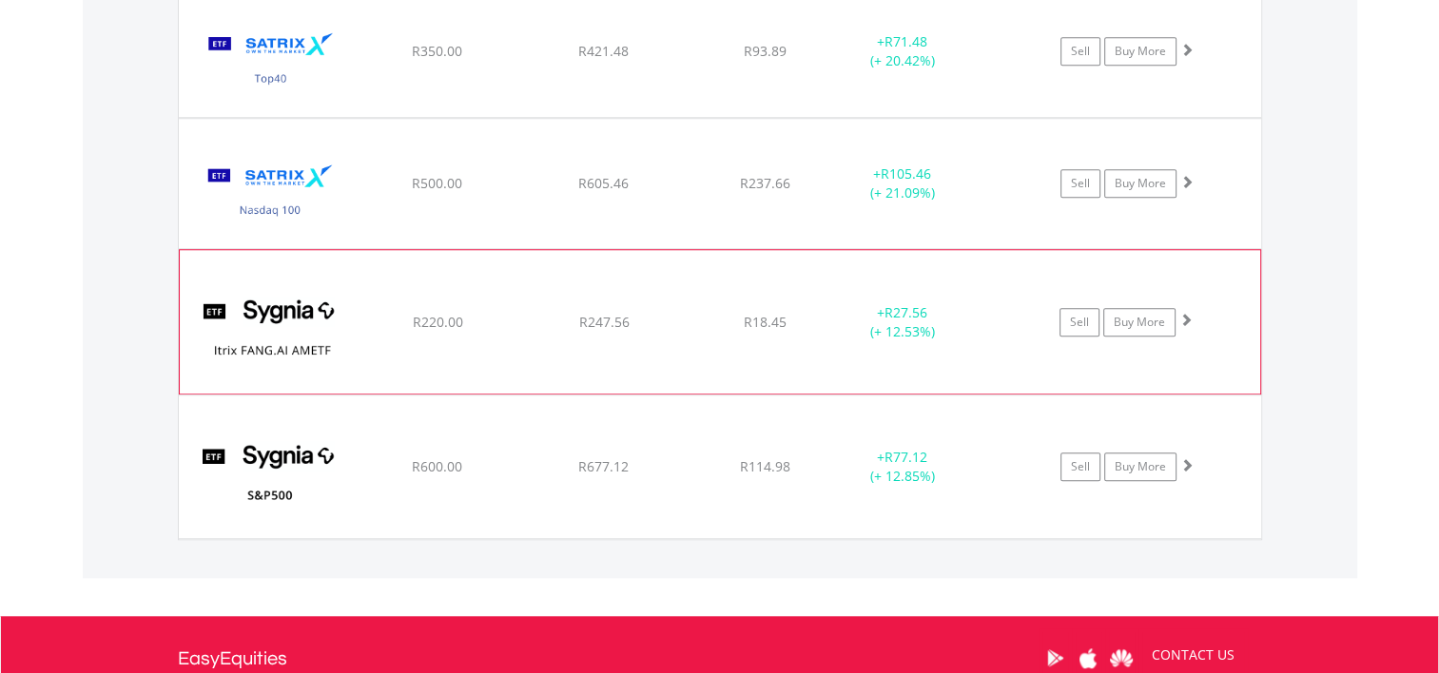
scroll to position [1732, 0]
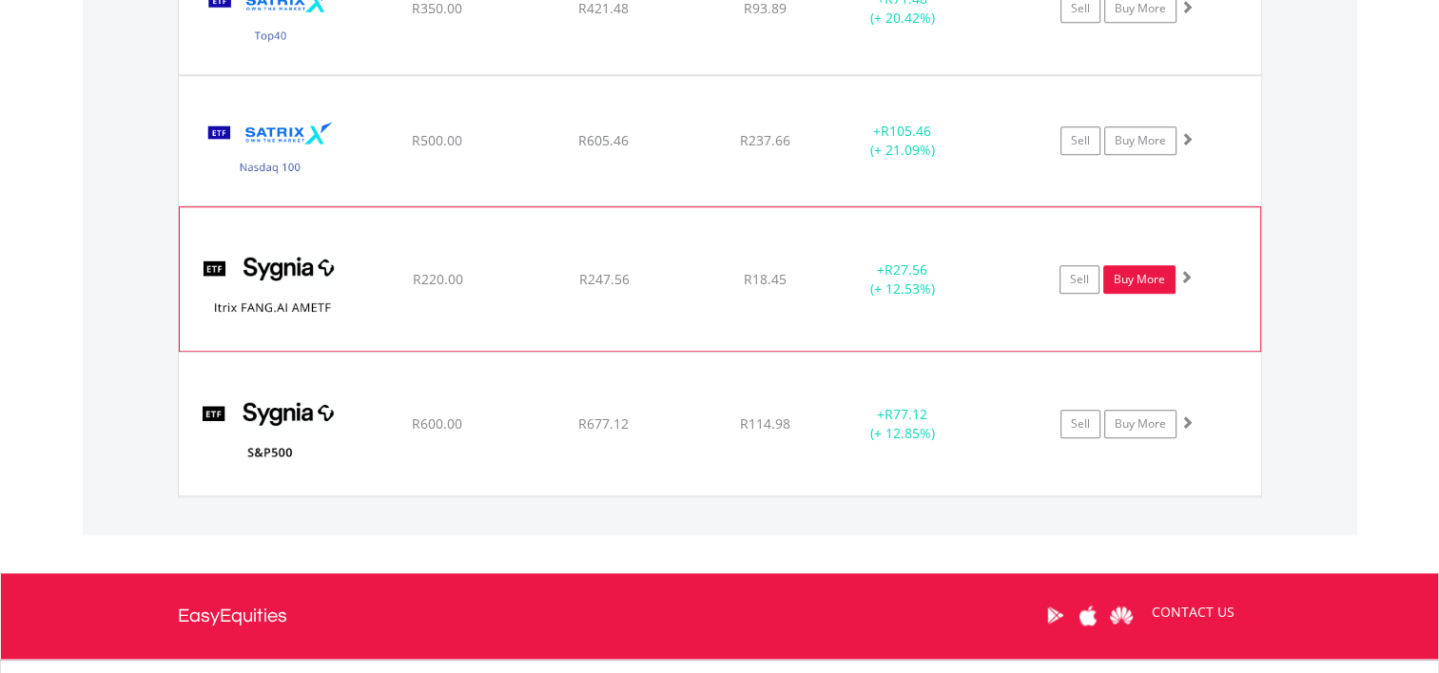
click at [1134, 283] on link "Buy More" at bounding box center [1139, 279] width 72 height 29
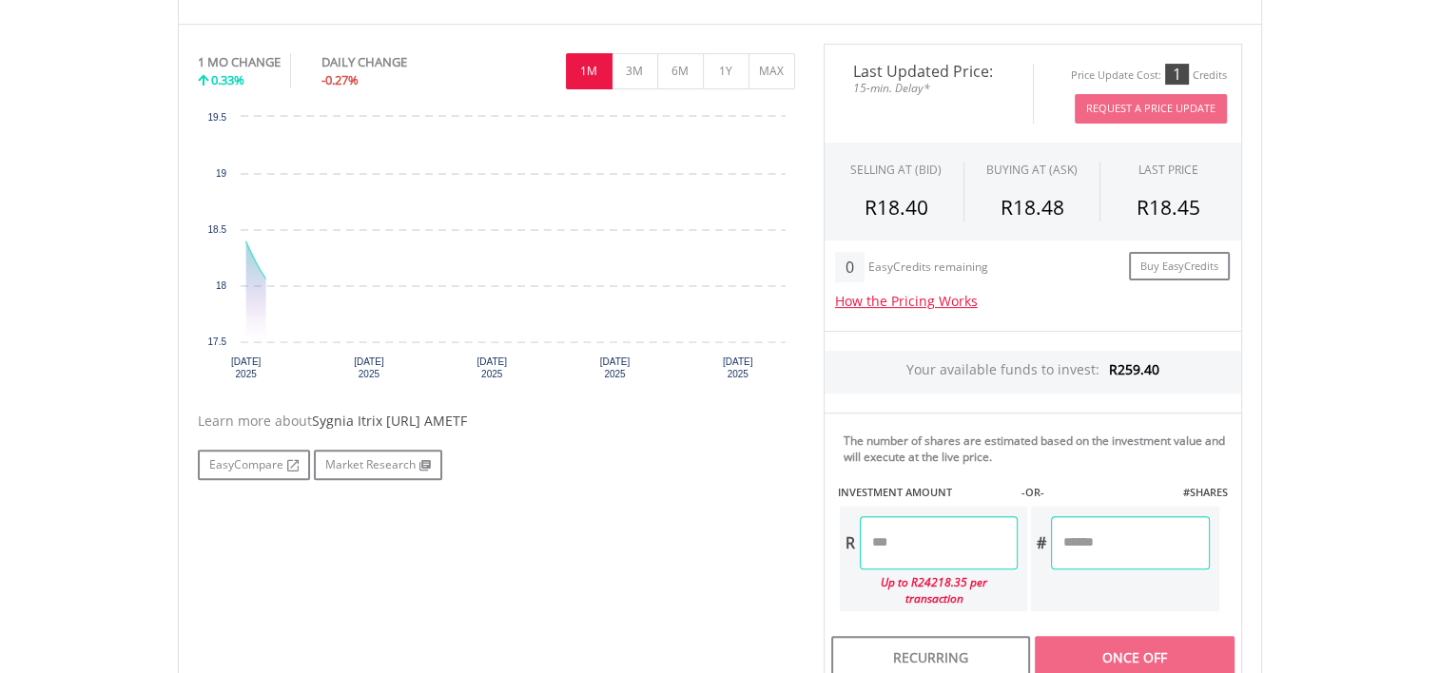
scroll to position [571, 0]
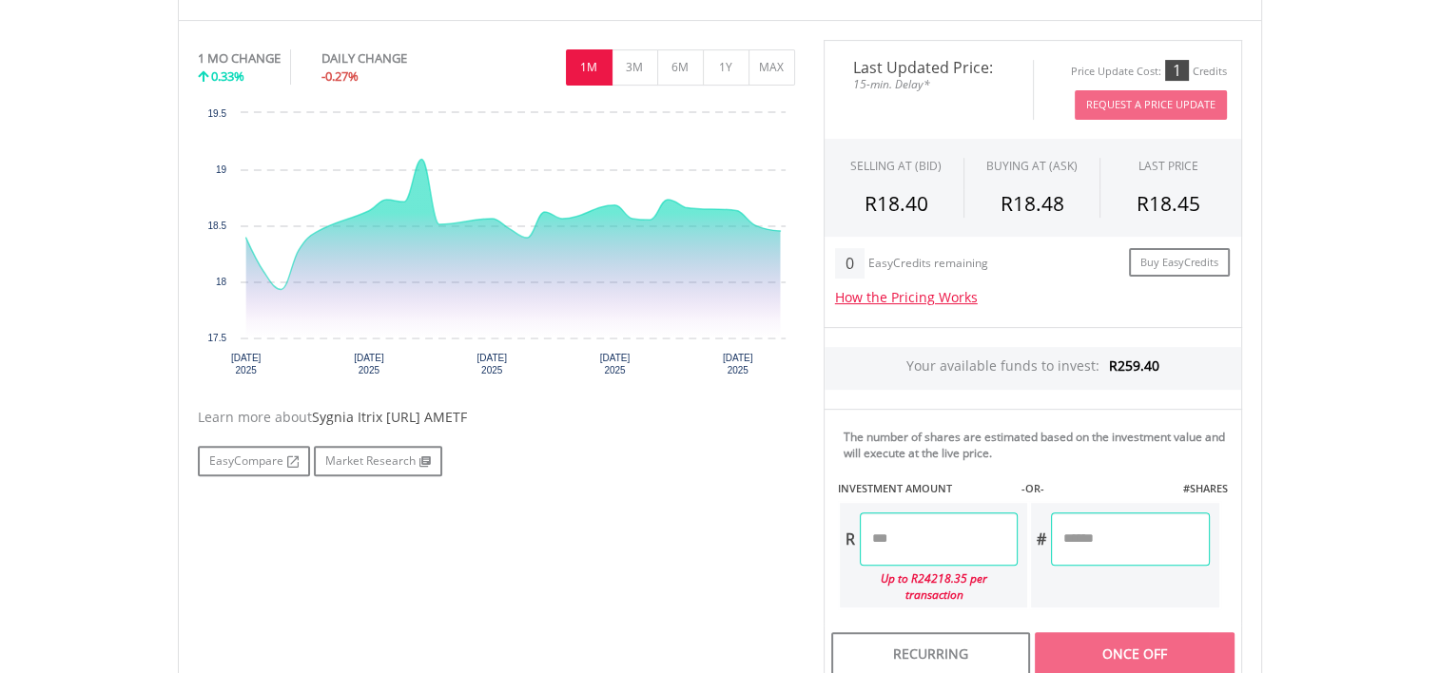
click at [913, 533] on input "number" at bounding box center [939, 539] width 158 height 53
type input "*****"
click at [1210, 586] on div "Last Updated Price: 15-min. Delay* Price Update Cost: 1 Credits Request A Price…" at bounding box center [1032, 362] width 447 height 645
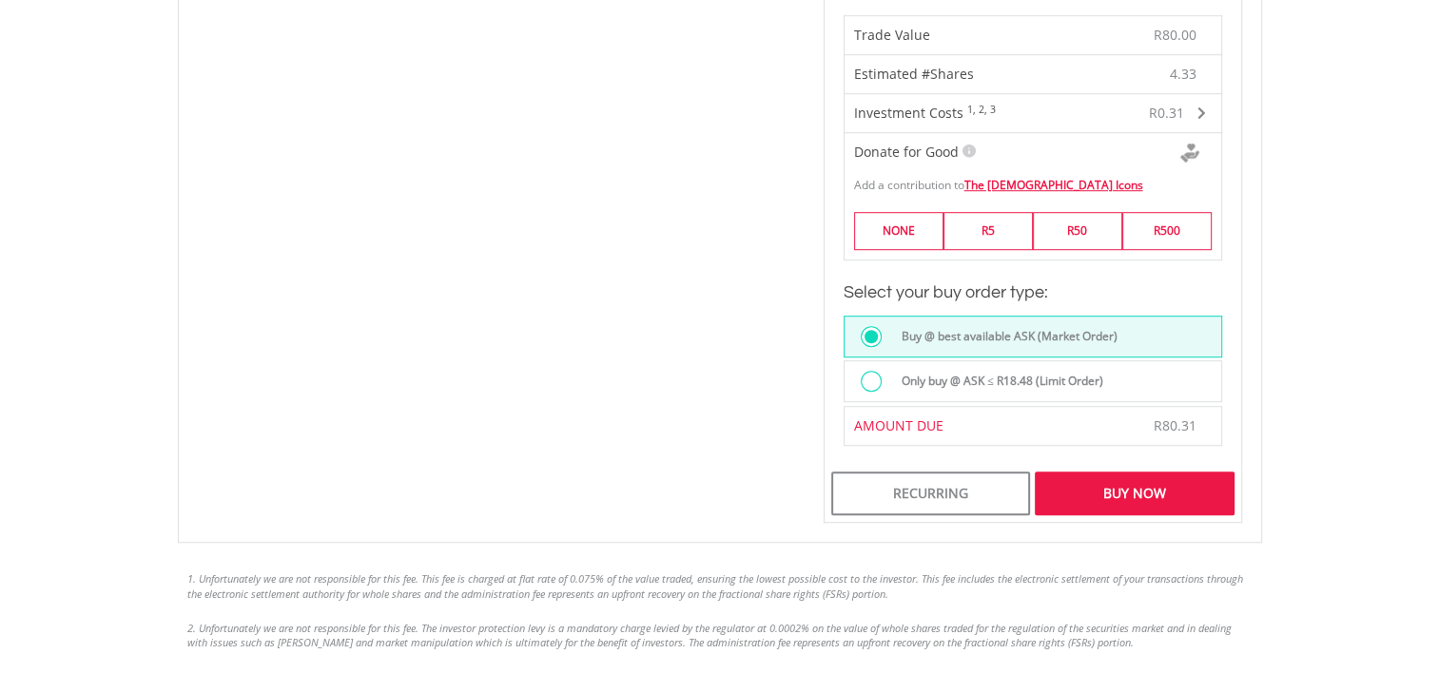
scroll to position [1237, 0]
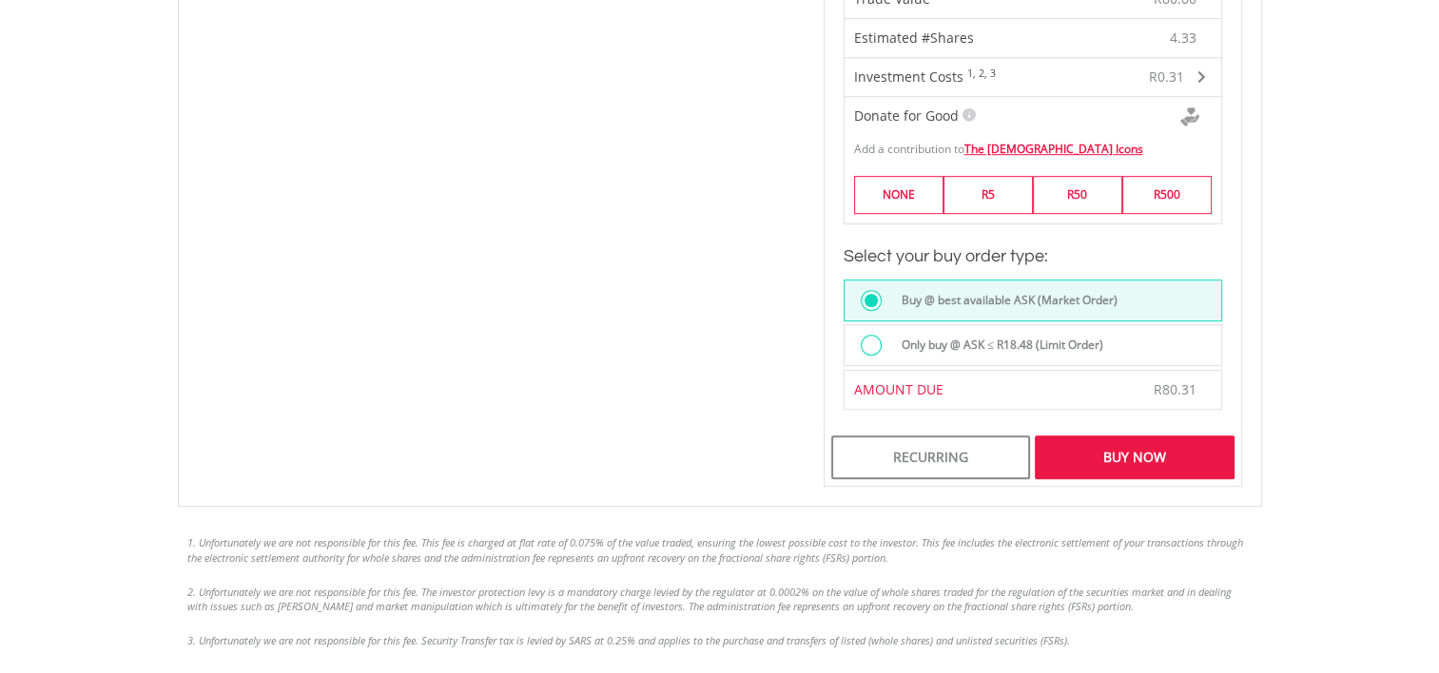
click at [1134, 440] on div "Buy Now" at bounding box center [1134, 458] width 199 height 44
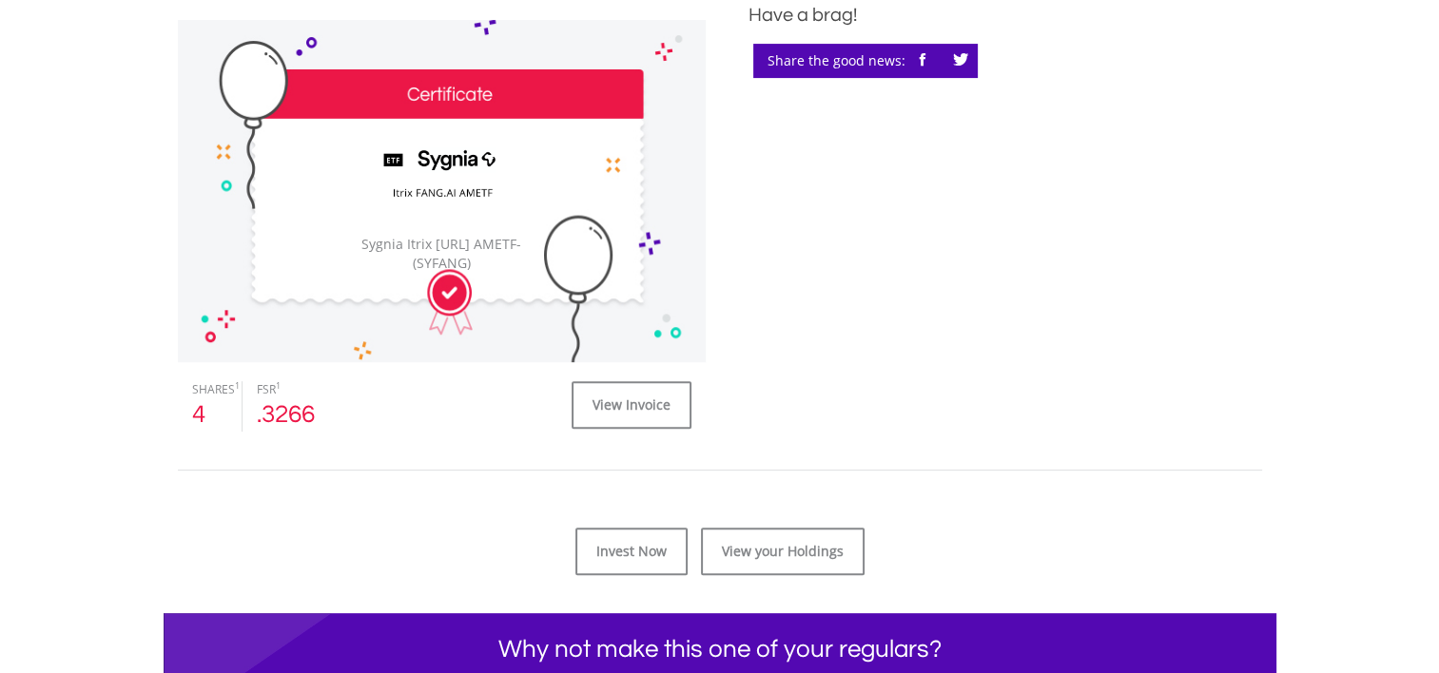
scroll to position [666, 0]
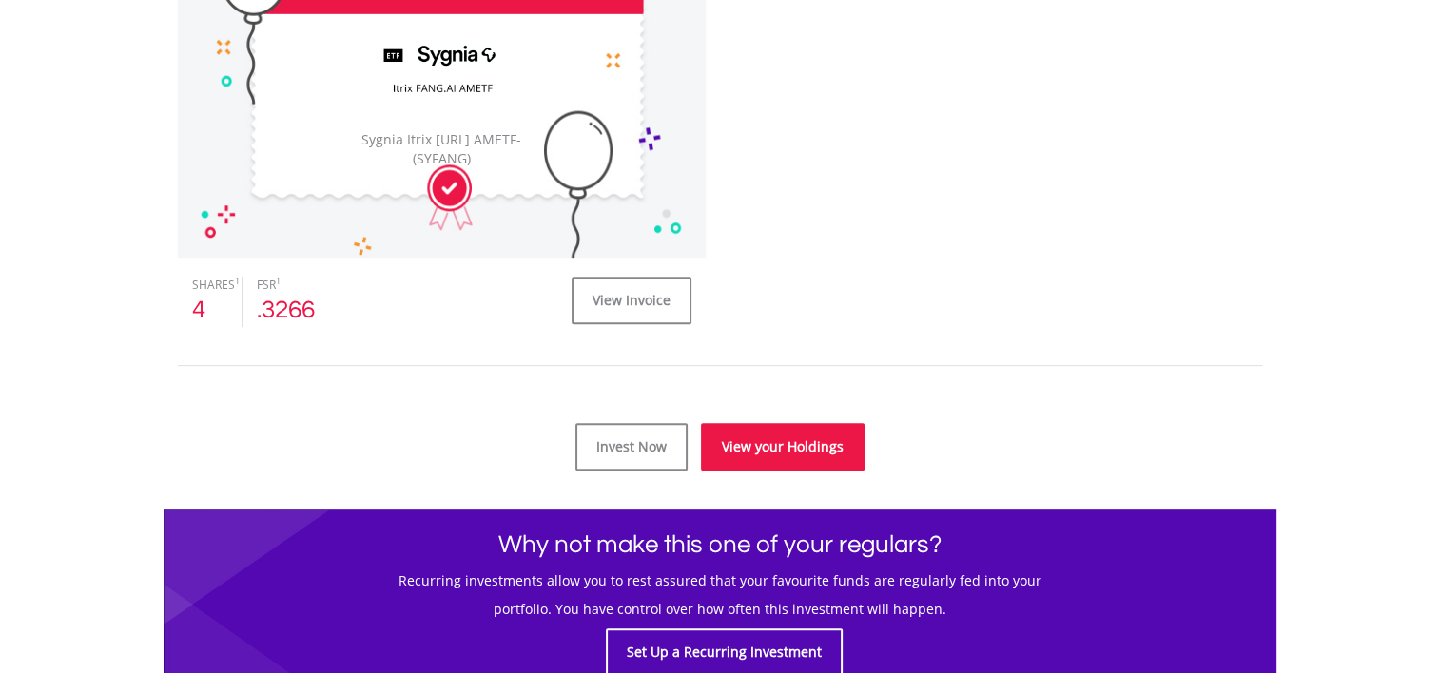
click at [746, 443] on link "View your Holdings" at bounding box center [783, 447] width 164 height 48
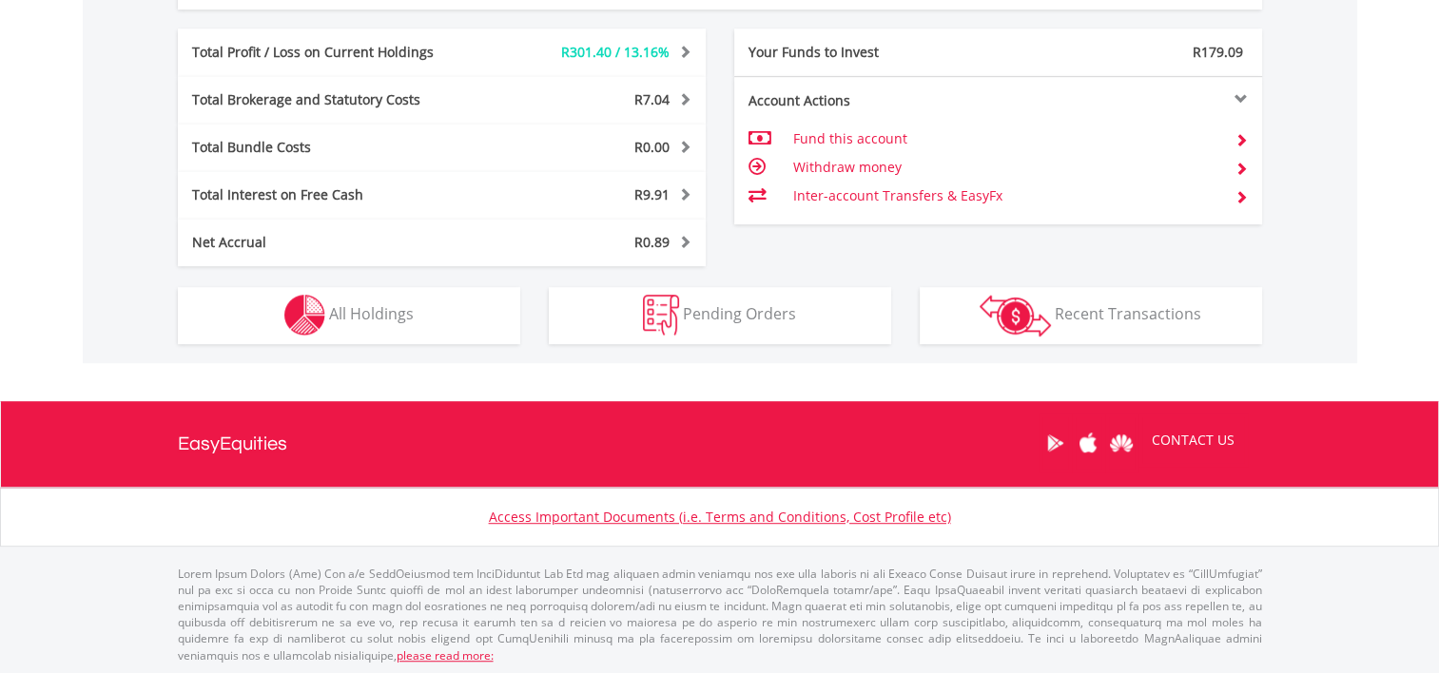
scroll to position [183, 361]
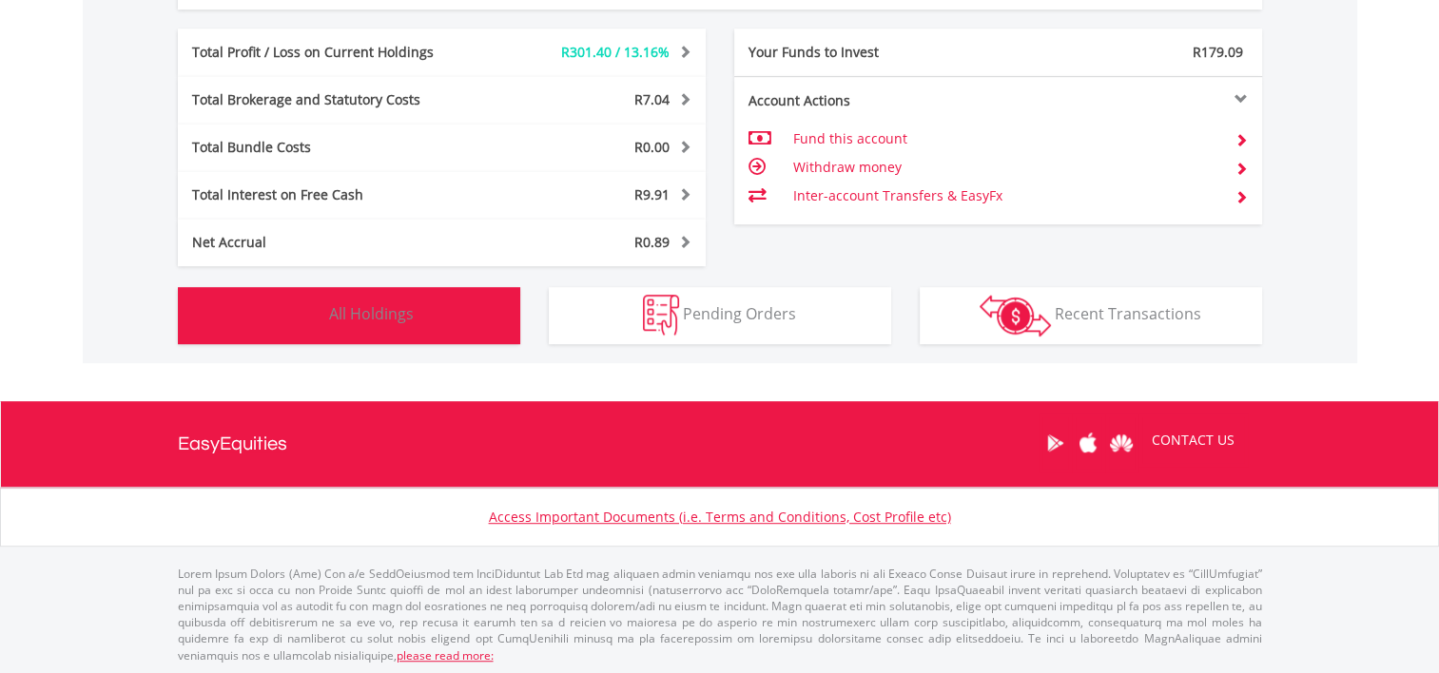
click at [343, 321] on span "All Holdings" at bounding box center [371, 313] width 85 height 21
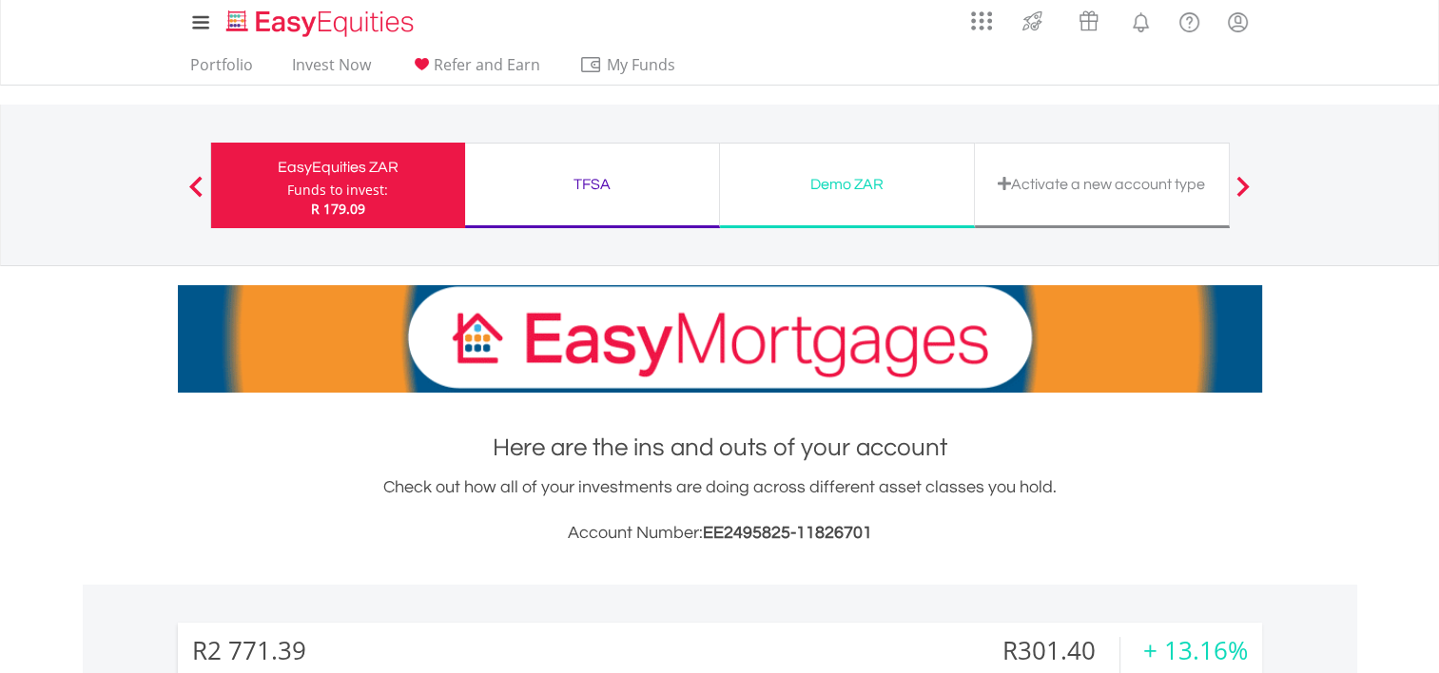
scroll to position [0, 0]
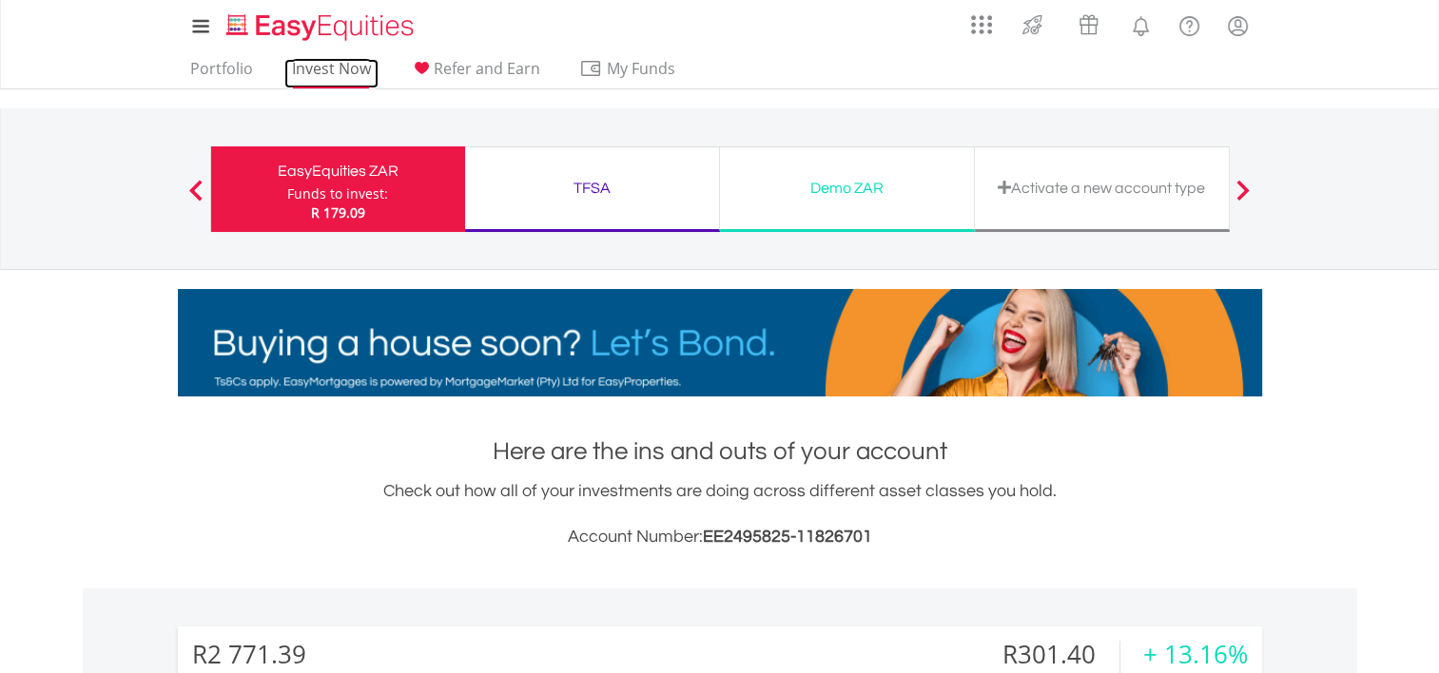
click at [314, 72] on link "Invest Now" at bounding box center [331, 73] width 94 height 29
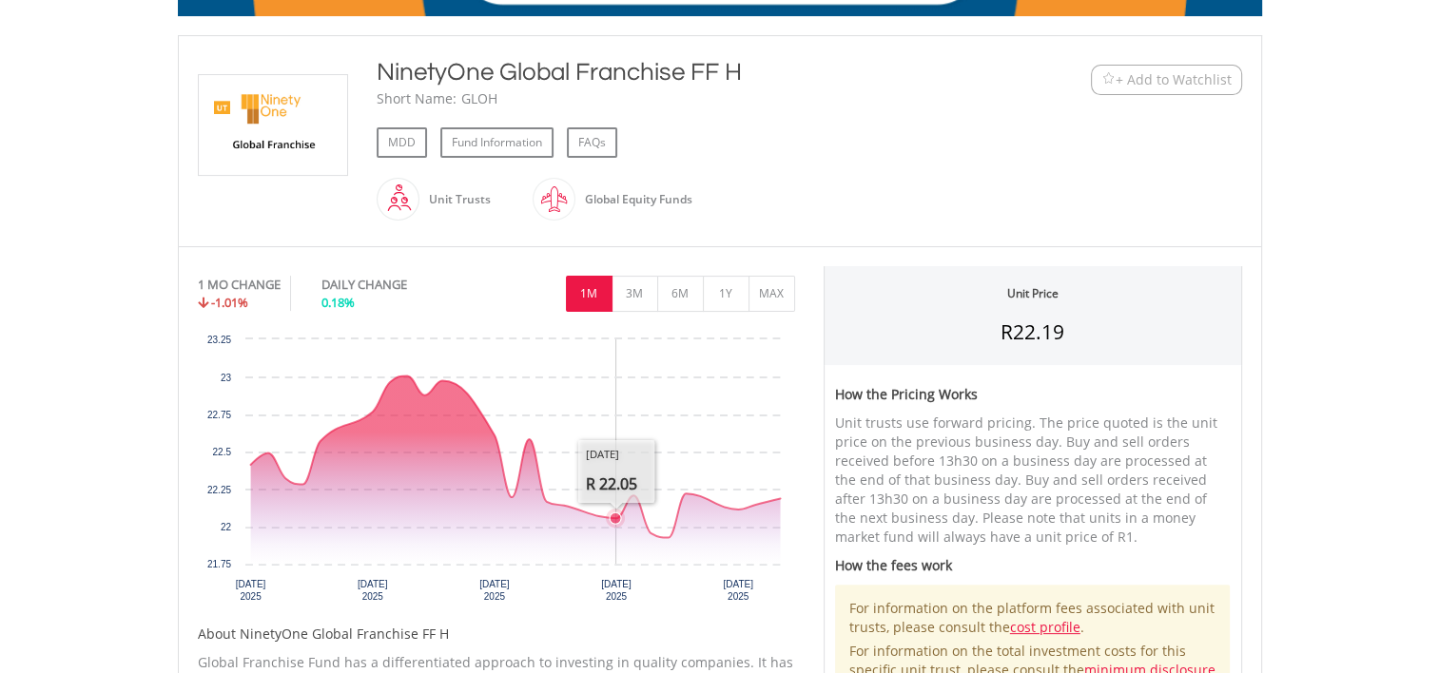
scroll to position [285, 0]
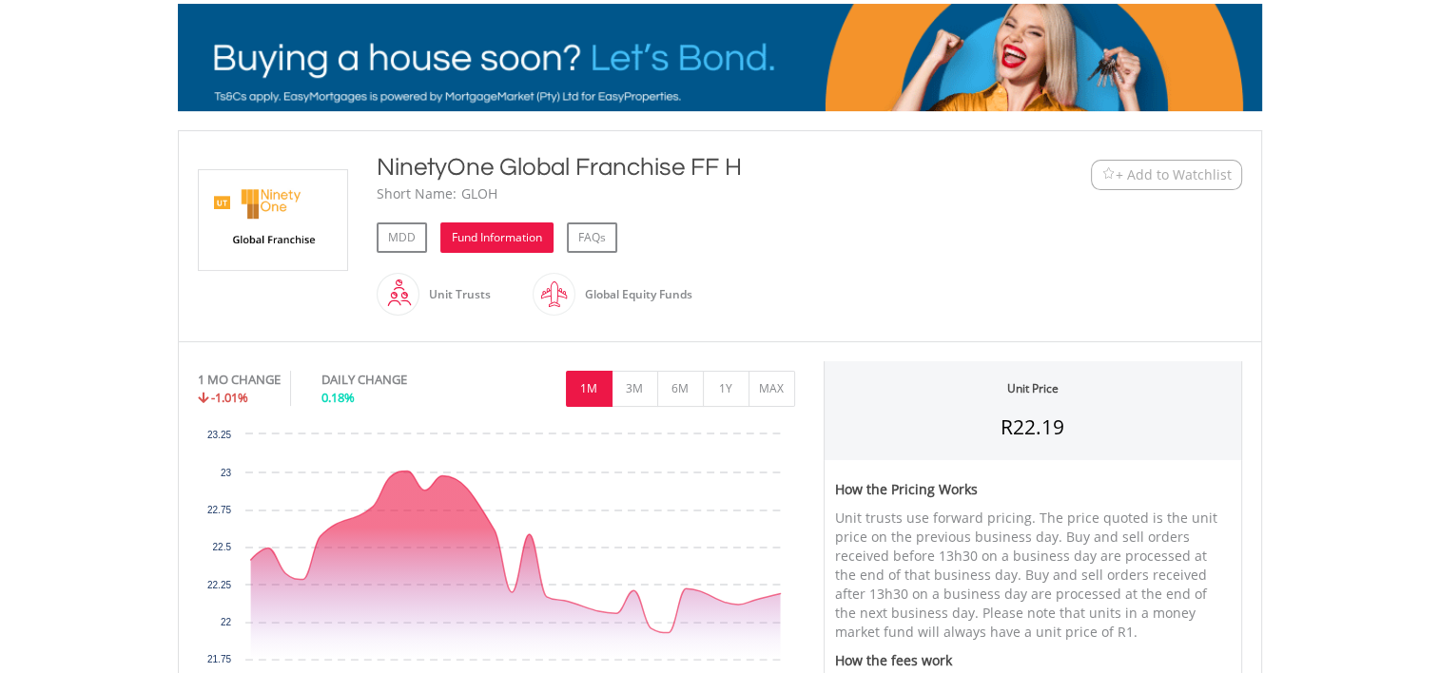
click at [475, 234] on link "Fund Information" at bounding box center [496, 238] width 113 height 30
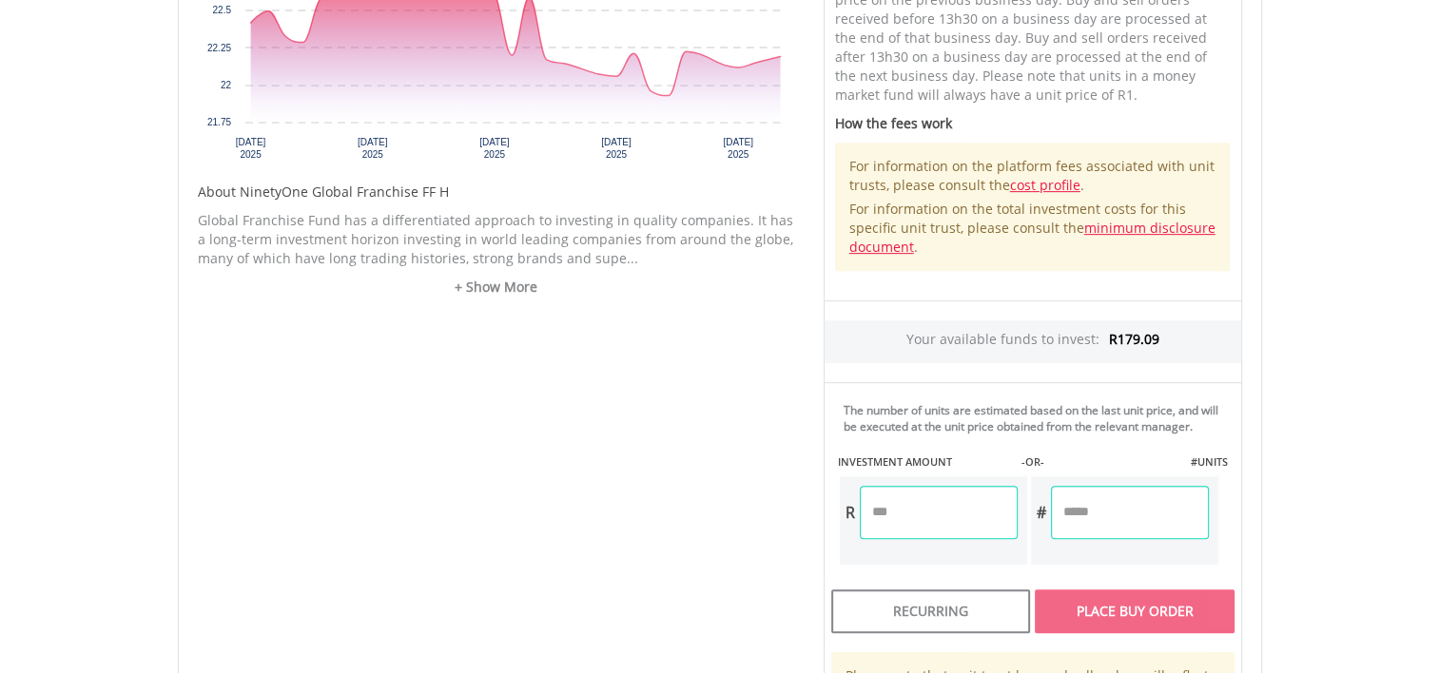
scroll to position [856, 0]
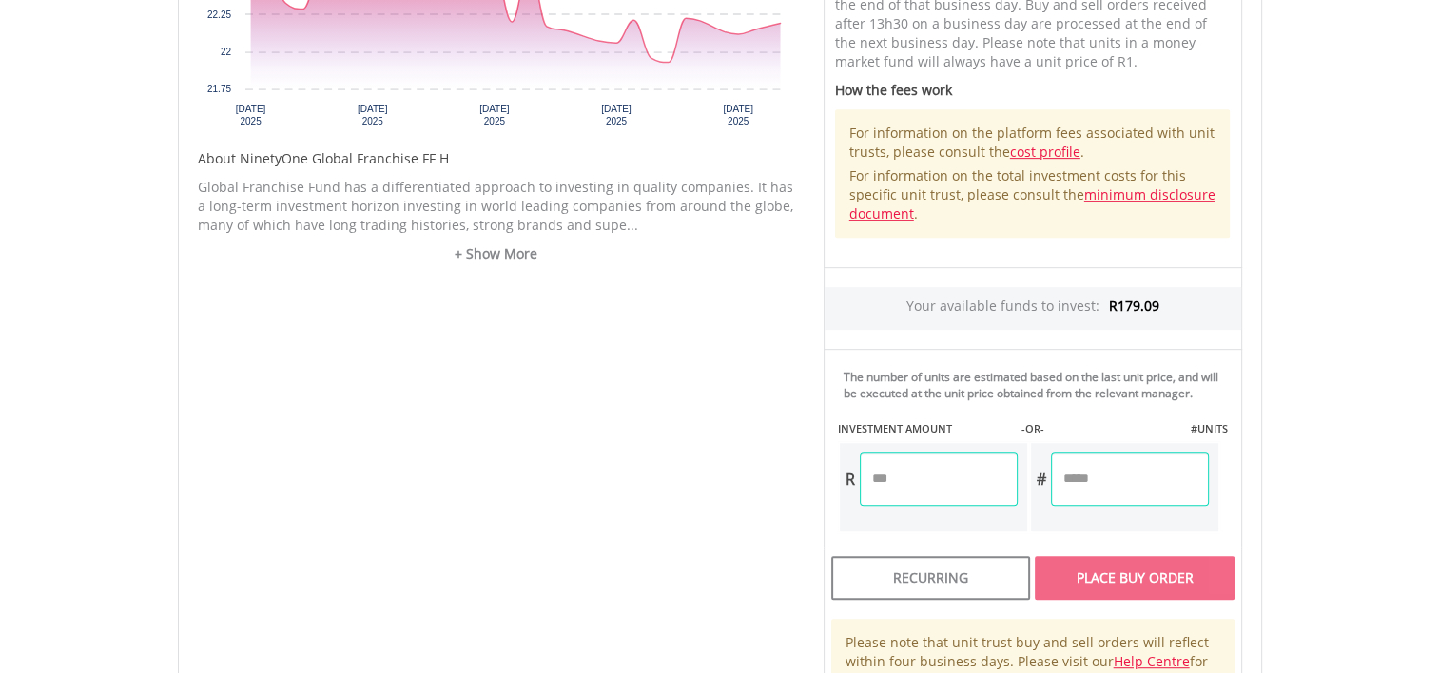
click at [905, 479] on input "number" at bounding box center [939, 479] width 158 height 53
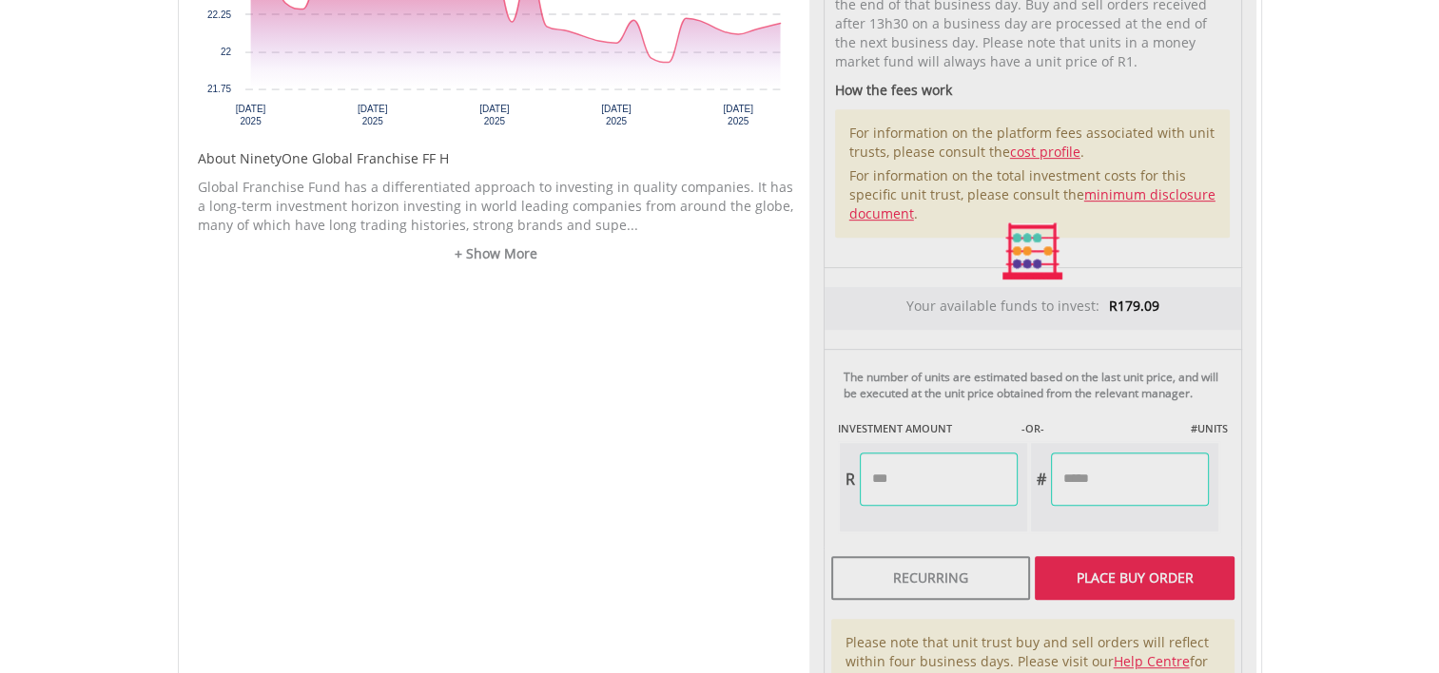
type input "******"
click at [1169, 532] on div "Unit Price R22.19 How the Pricing Works Unit trusts use forward pricing. The pr…" at bounding box center [1032, 252] width 447 height 922
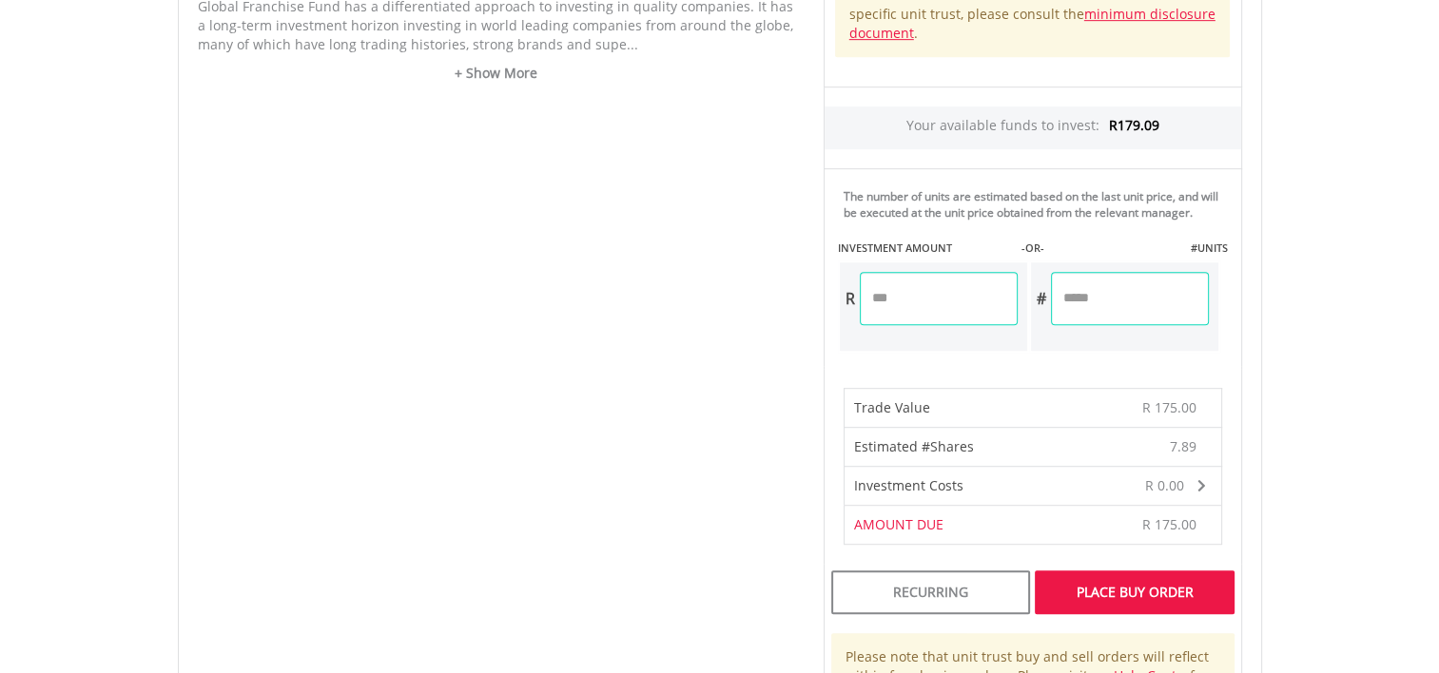
scroll to position [1046, 0]
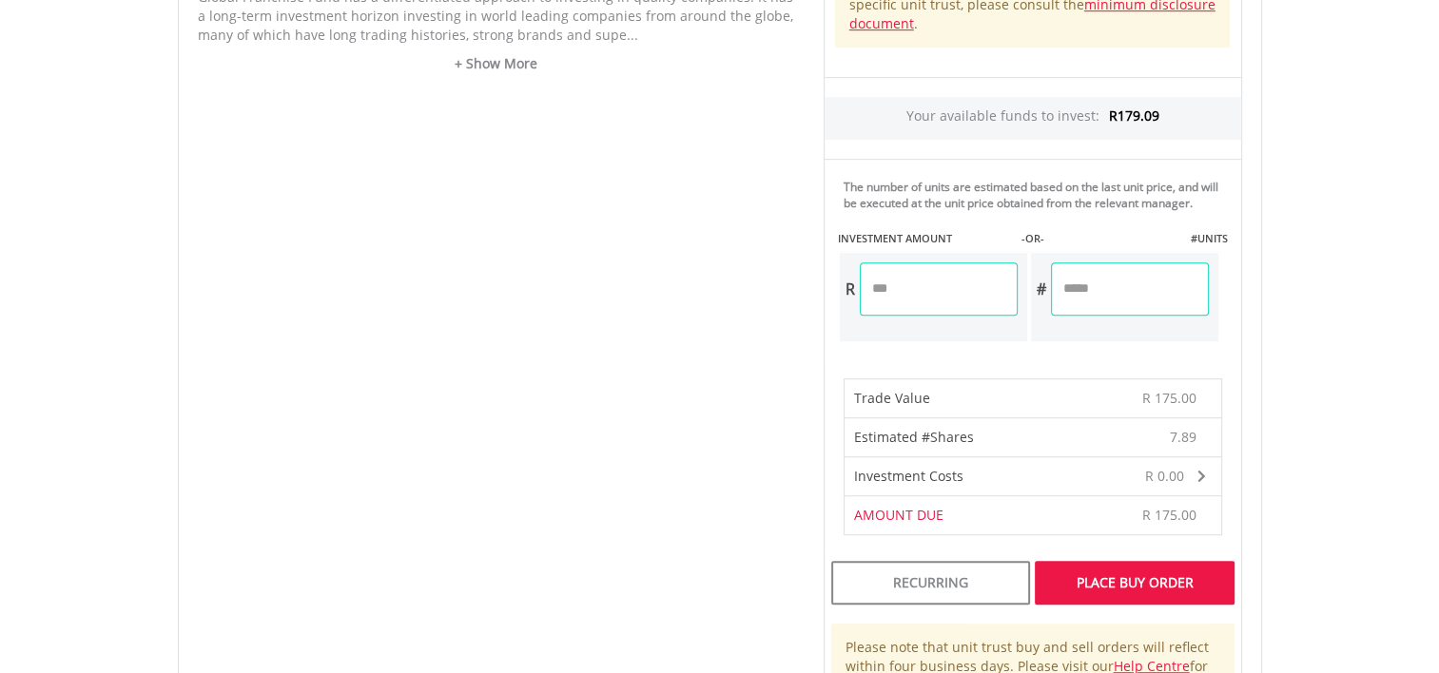
click at [1121, 575] on div "Place Buy Order" at bounding box center [1134, 583] width 199 height 44
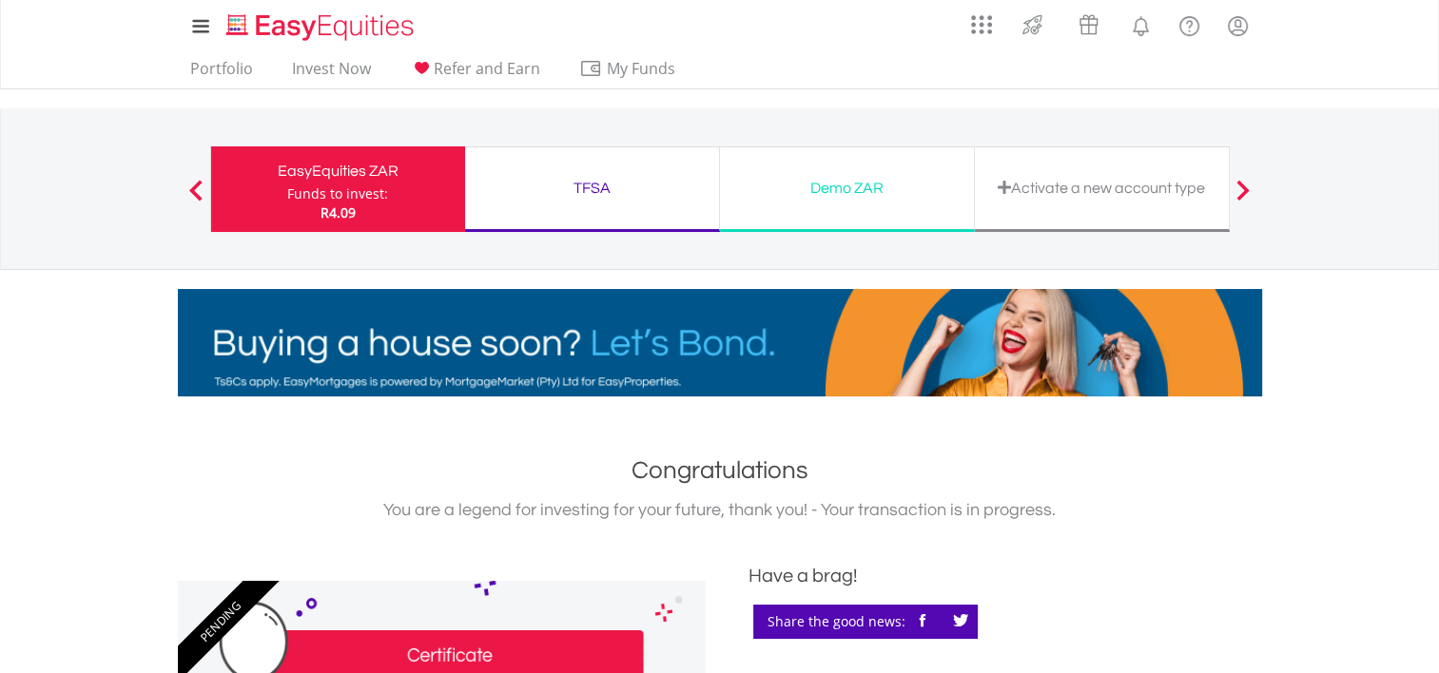
click at [328, 185] on div "Funds to invest:" at bounding box center [337, 194] width 101 height 19
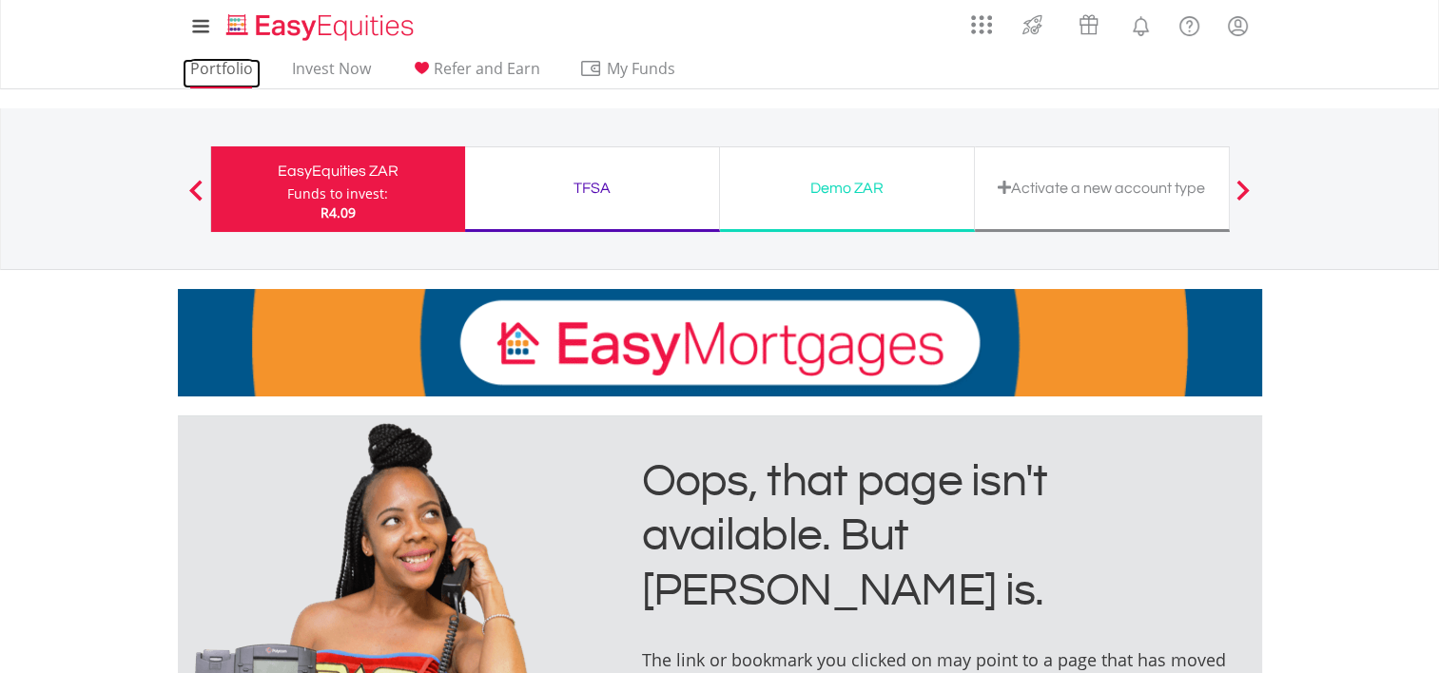
click at [230, 65] on link "Portfolio" at bounding box center [222, 73] width 78 height 29
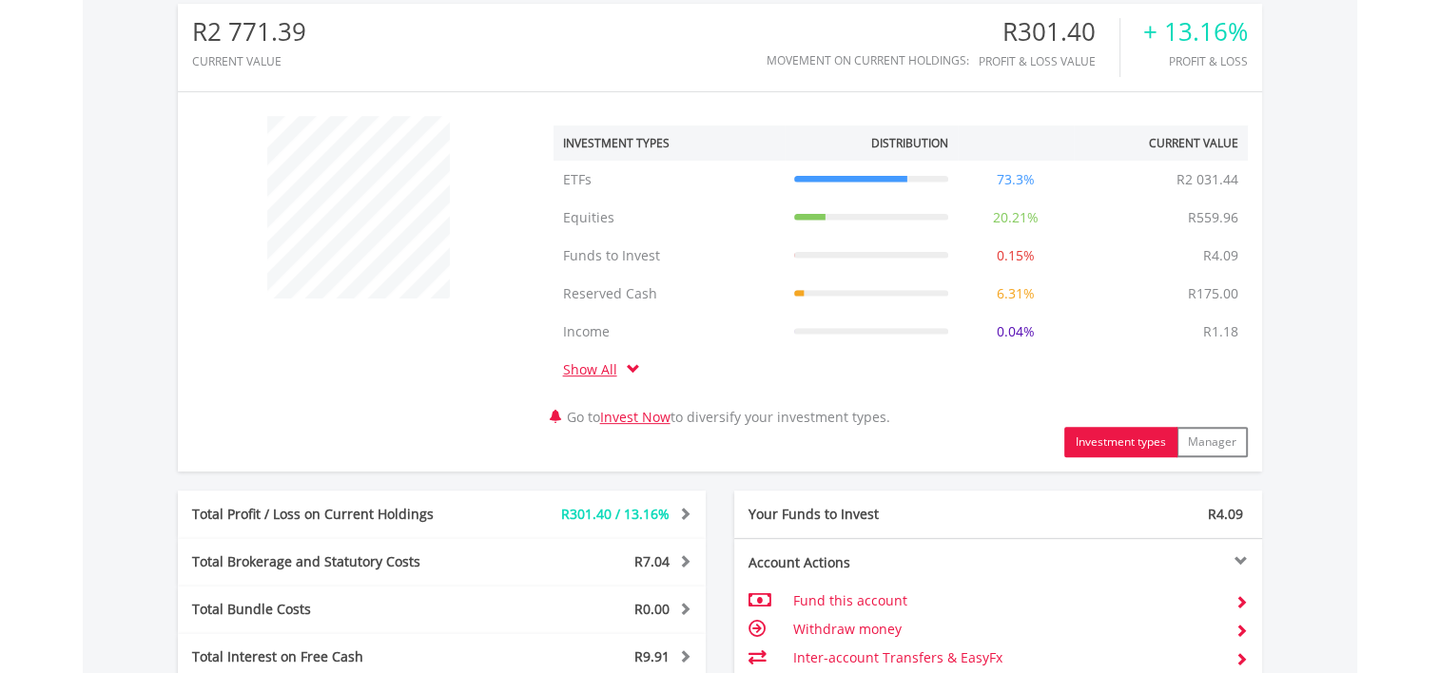
scroll to position [666, 0]
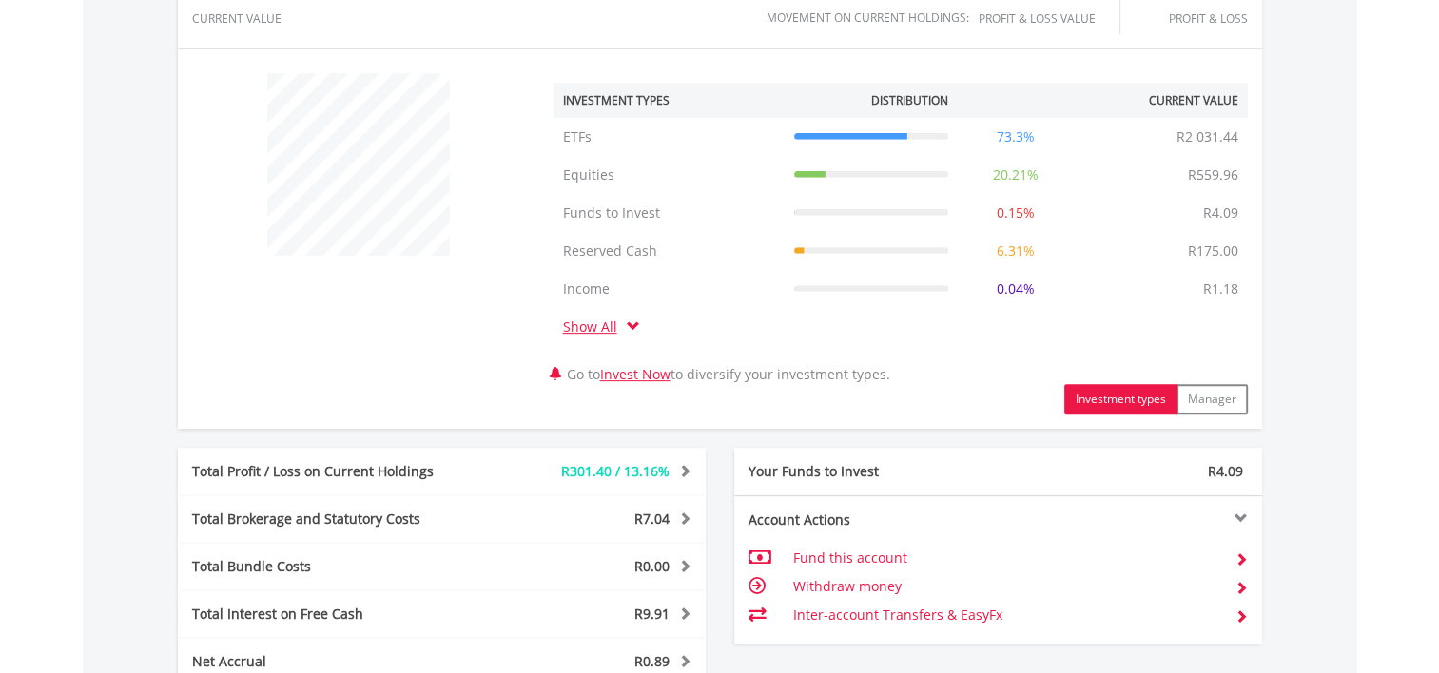
click at [599, 324] on link "Show All" at bounding box center [595, 327] width 64 height 18
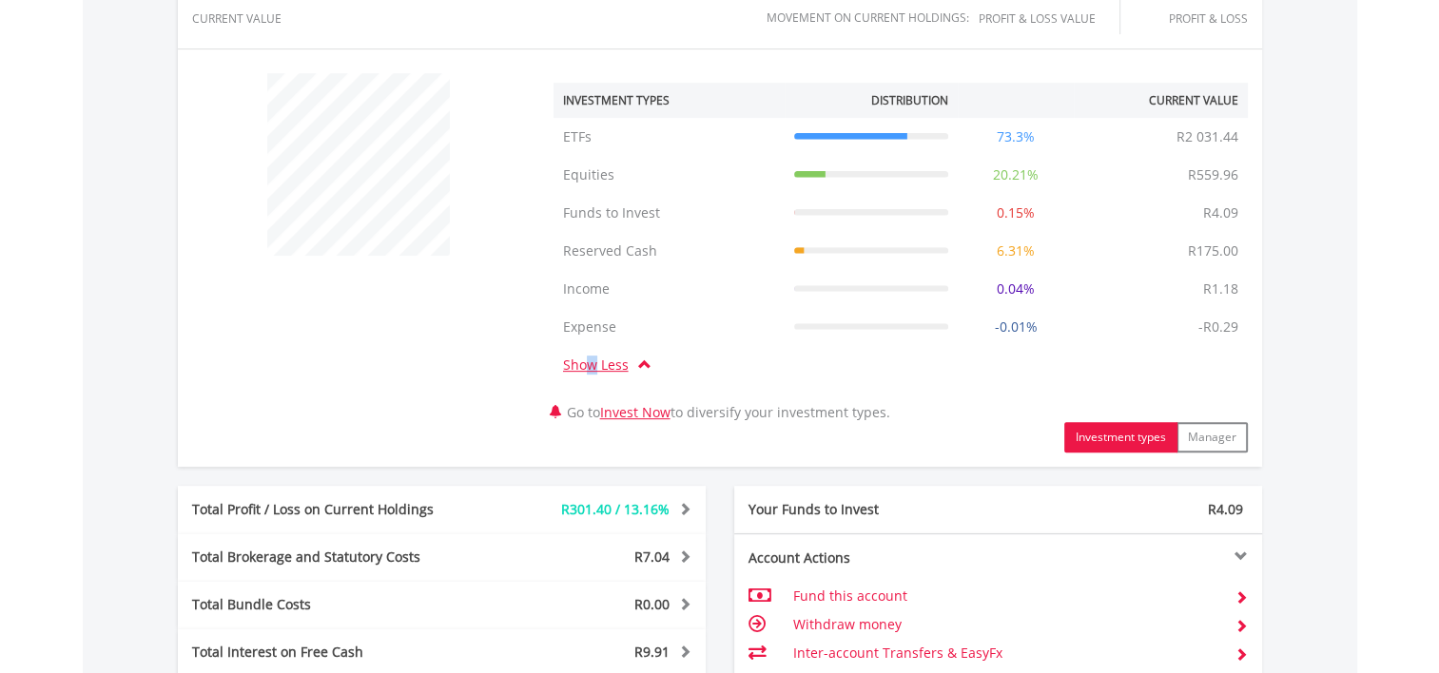
click at [591, 365] on link "Show Less" at bounding box center [600, 365] width 75 height 18
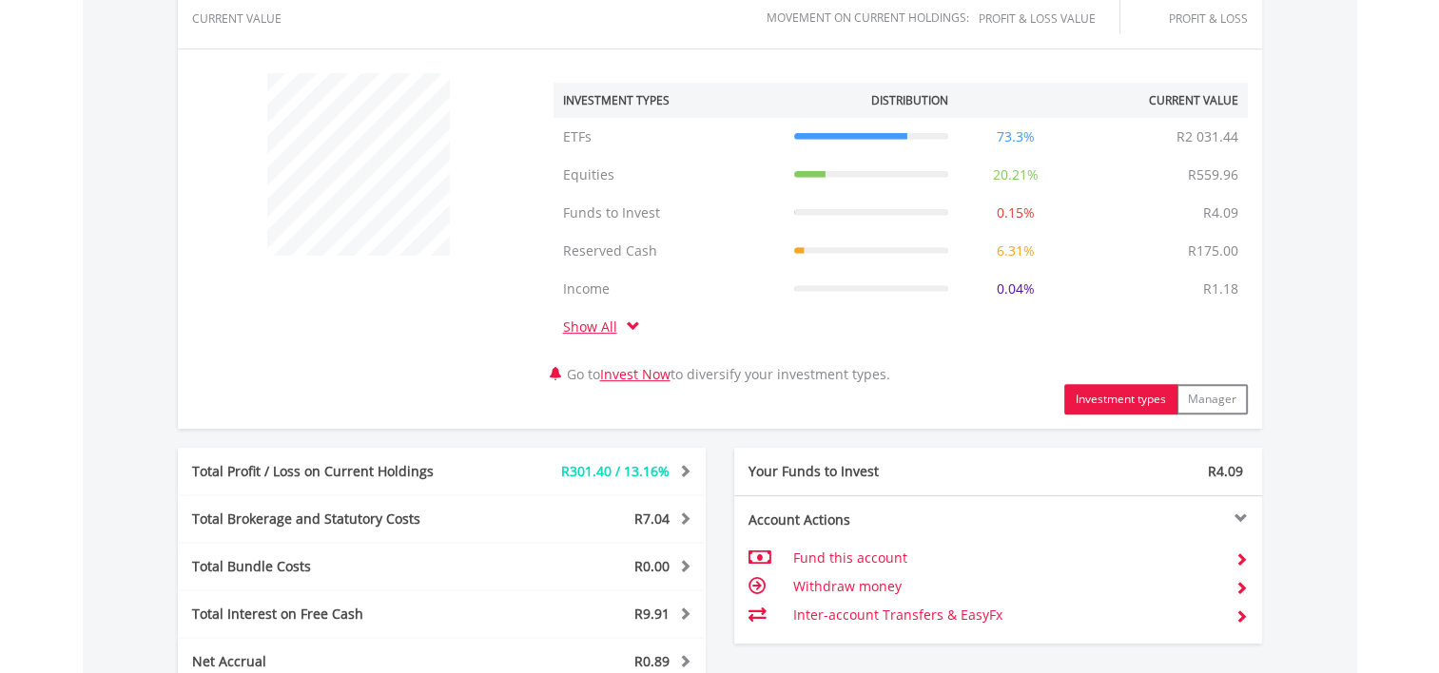
click at [1016, 410] on div "Investment types Manager" at bounding box center [1081, 399] width 361 height 30
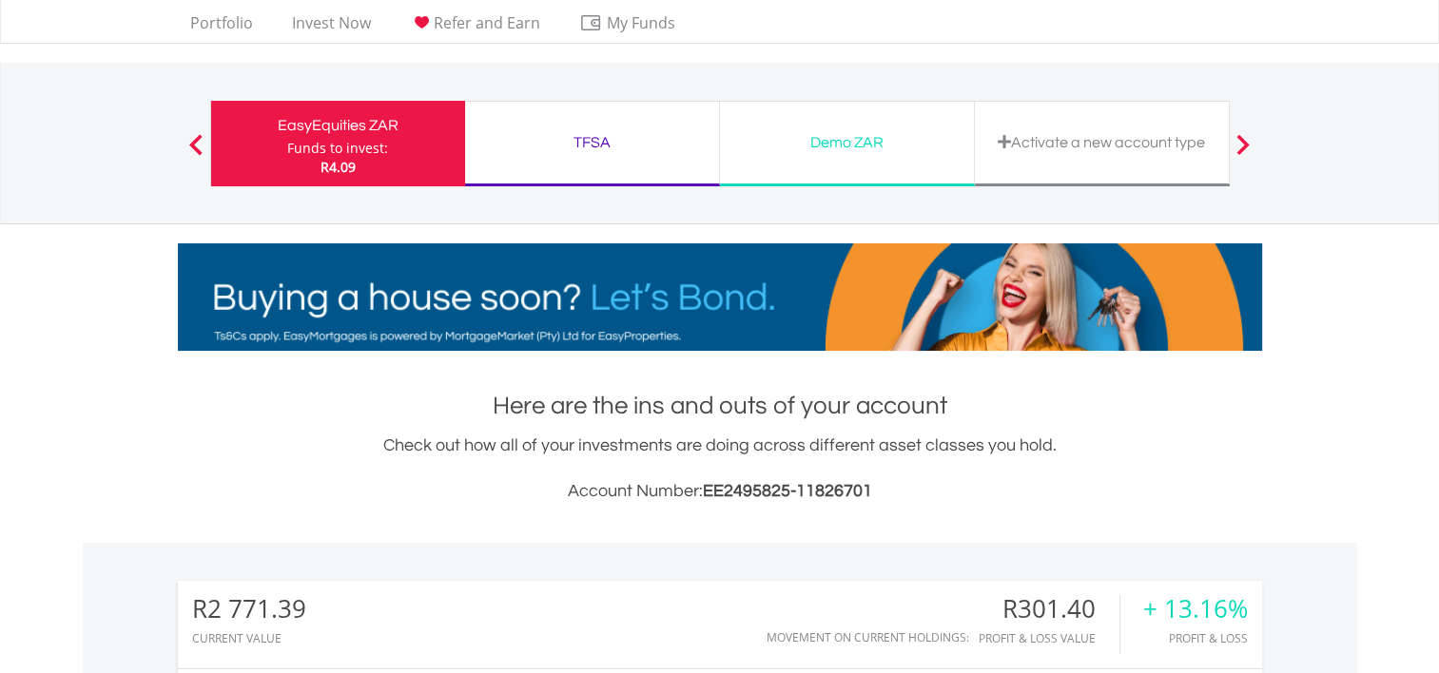
scroll to position [0, 0]
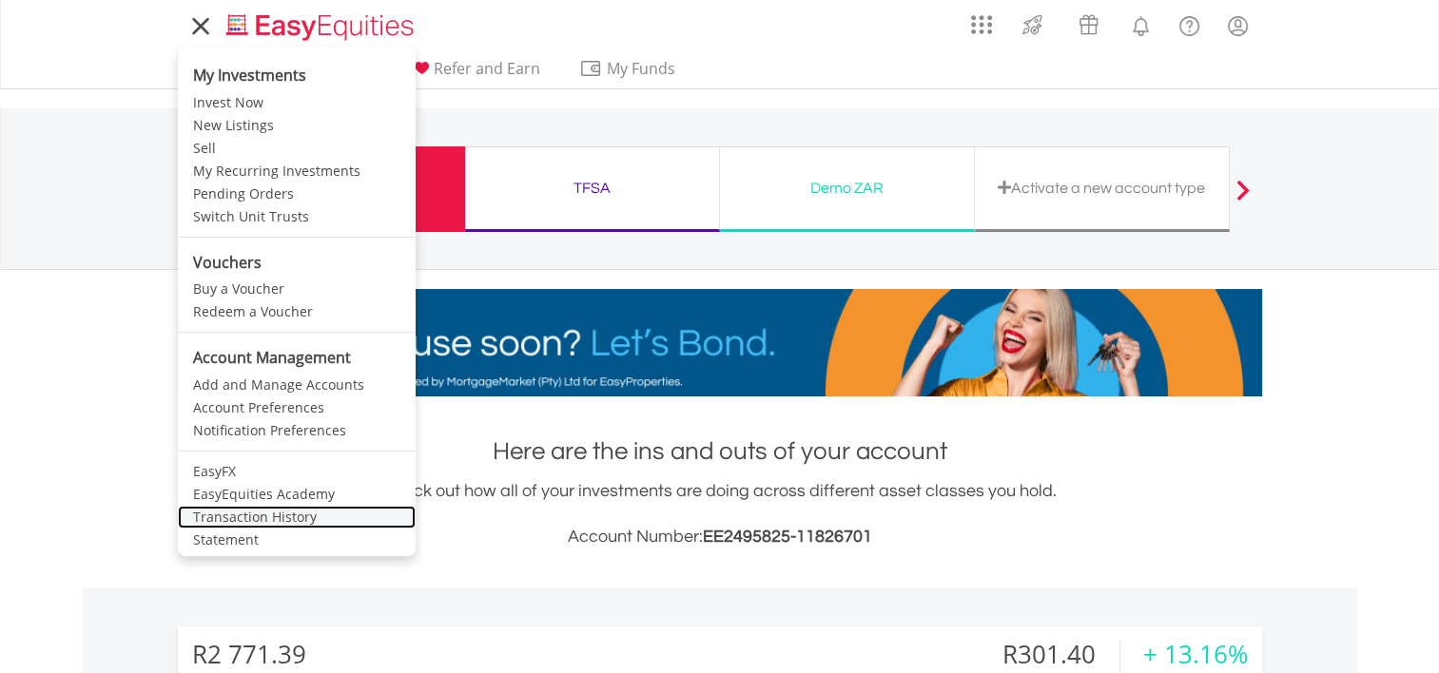
click at [266, 518] on link "Transaction History" at bounding box center [297, 517] width 238 height 23
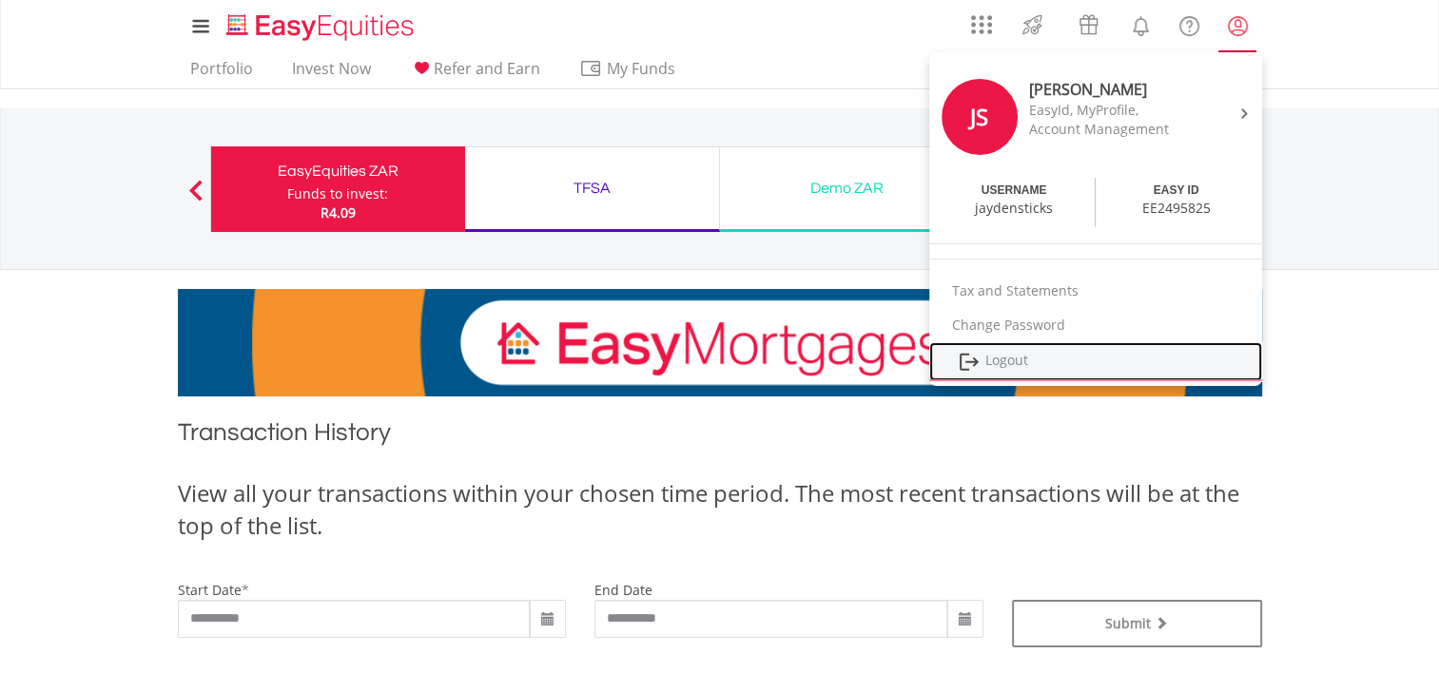
click at [1006, 354] on link "Logout" at bounding box center [1095, 361] width 333 height 39
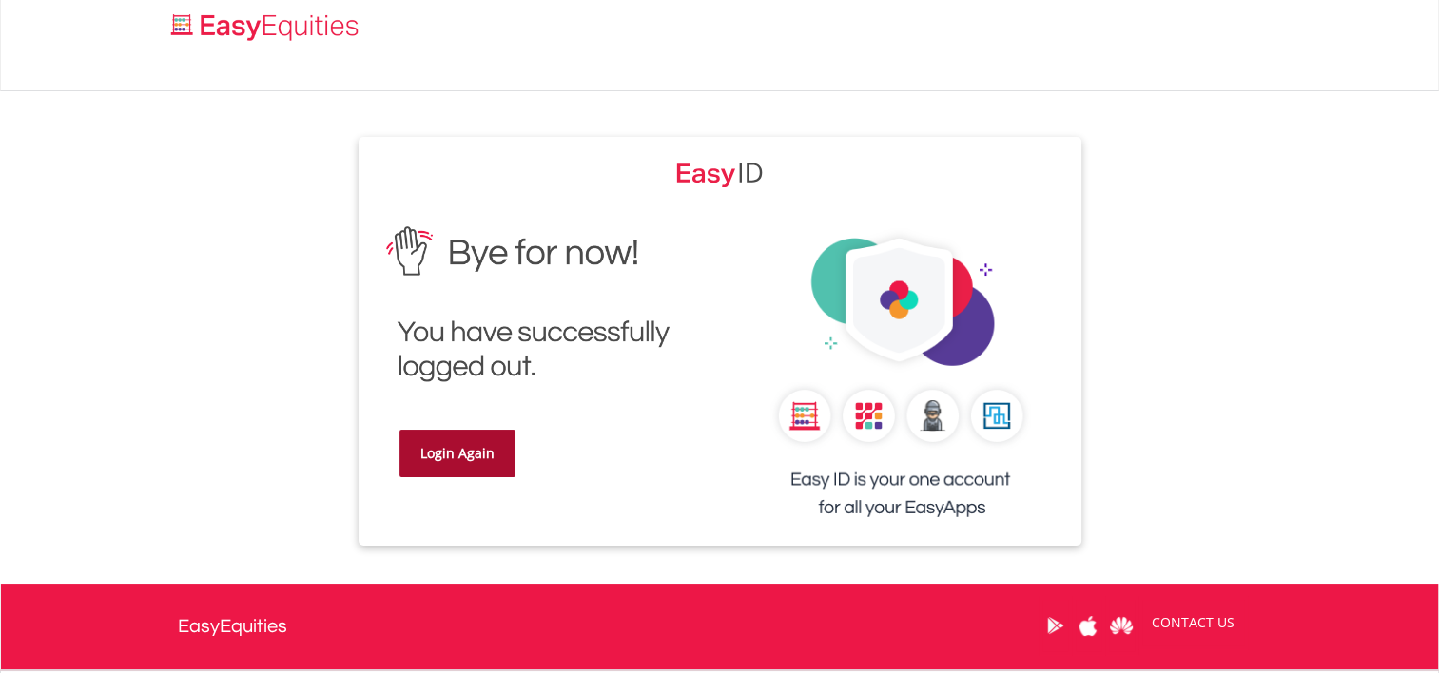
click at [424, 457] on link "Login Again" at bounding box center [458, 454] width 116 height 48
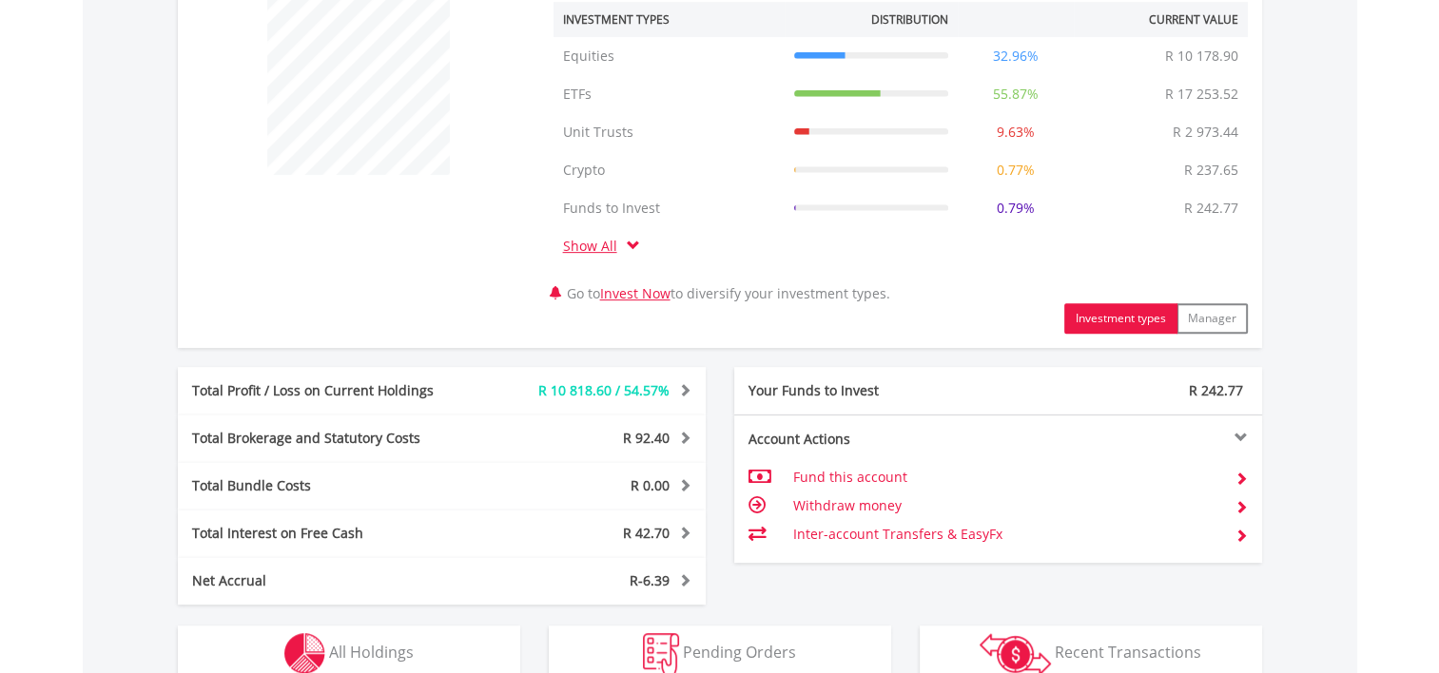
scroll to position [856, 0]
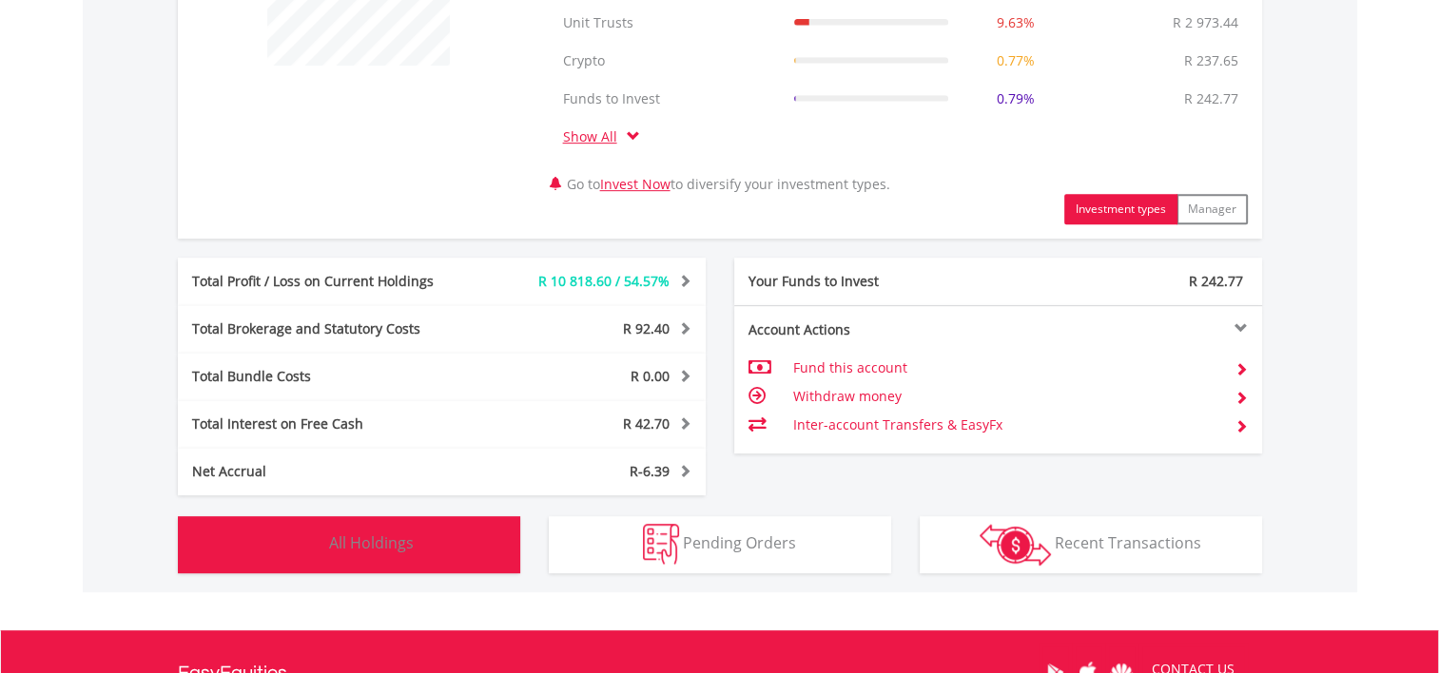
click at [402, 550] on span "All Holdings" at bounding box center [371, 543] width 85 height 21
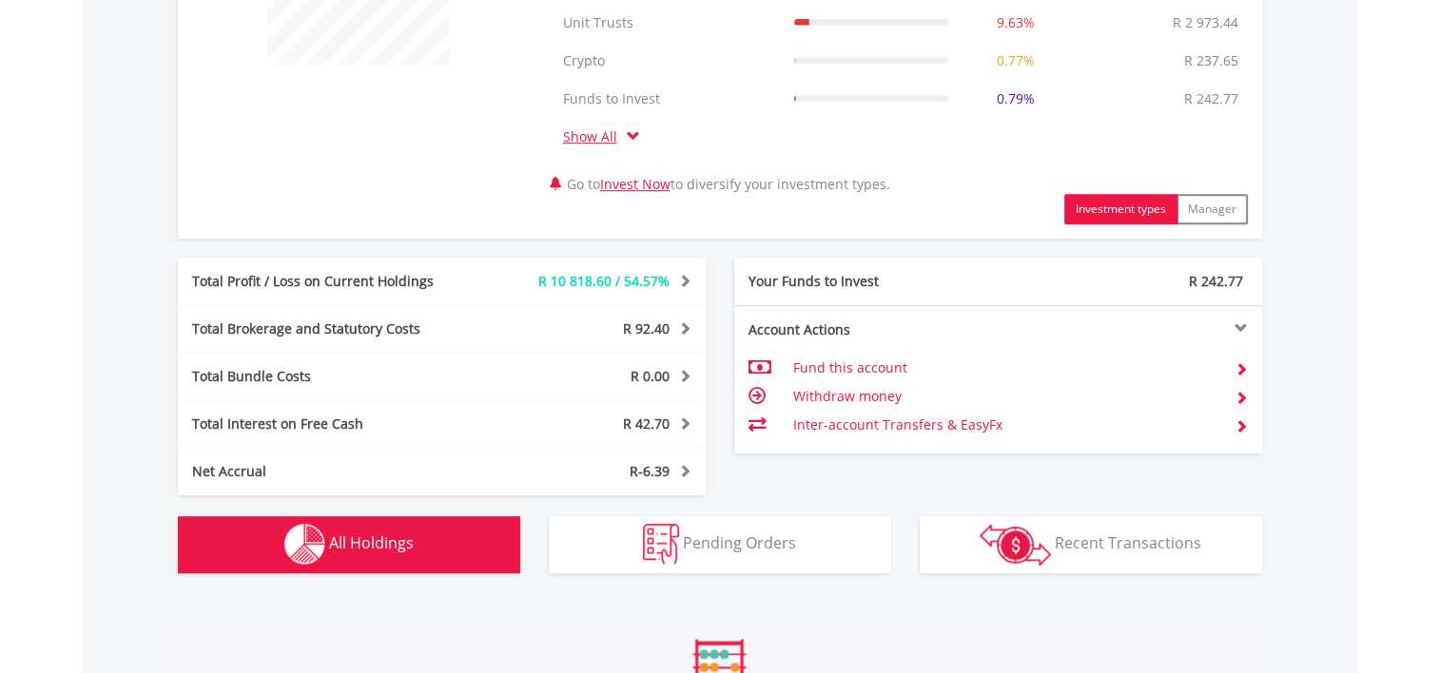
scroll to position [1485, 0]
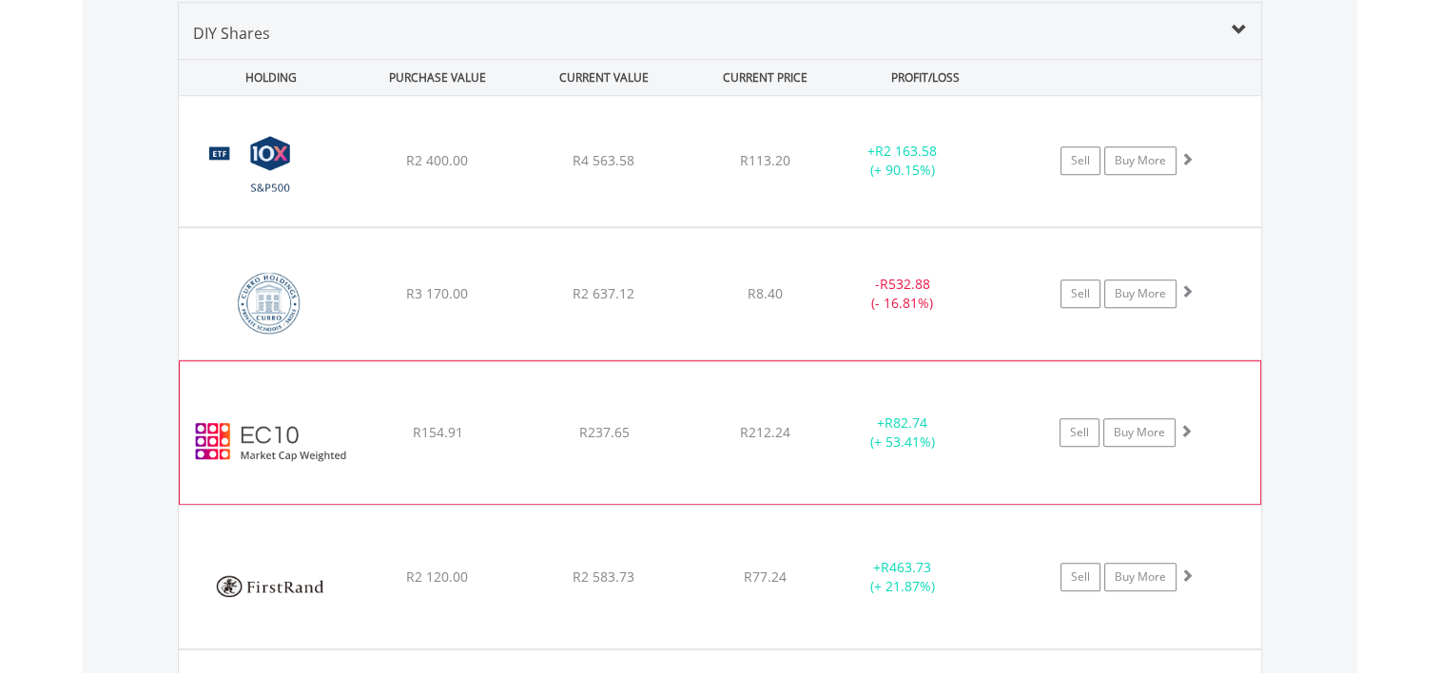
click at [263, 430] on img at bounding box center [271, 442] width 164 height 114
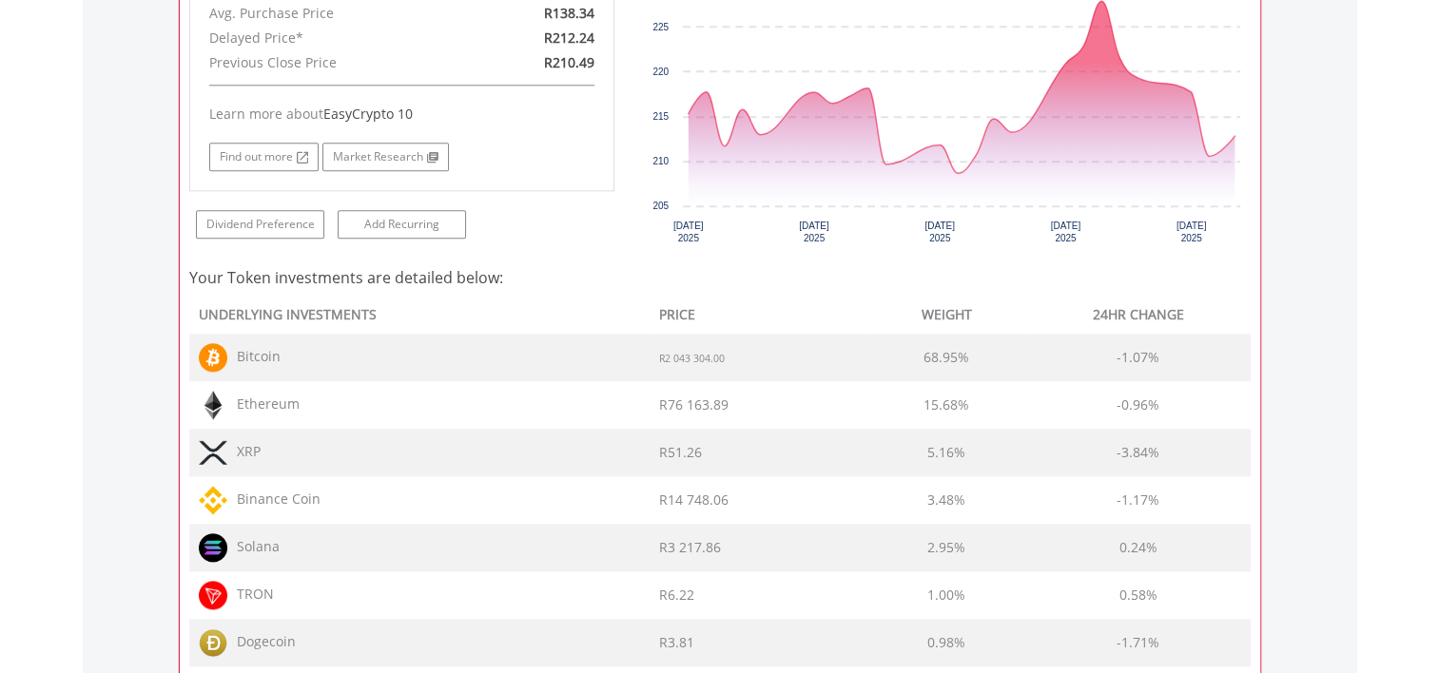
scroll to position [1865, 0]
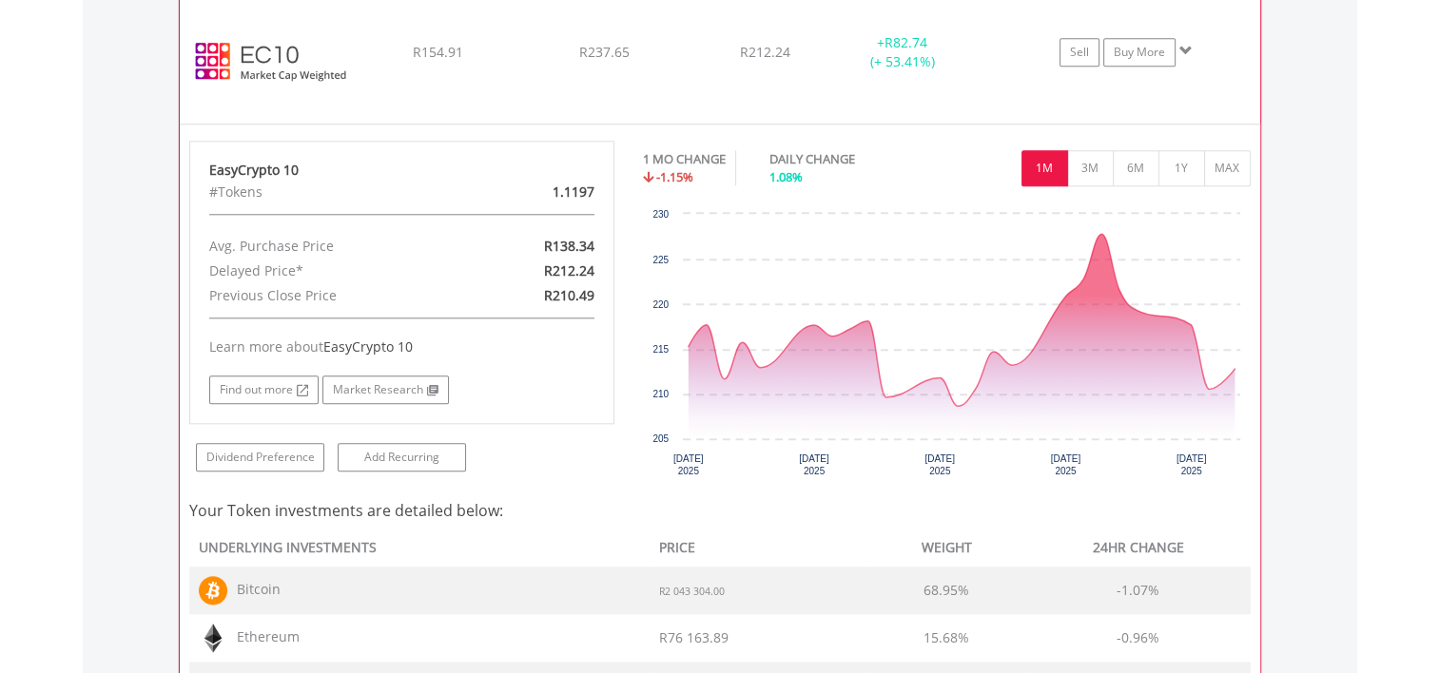
click at [247, 57] on img at bounding box center [271, 62] width 164 height 114
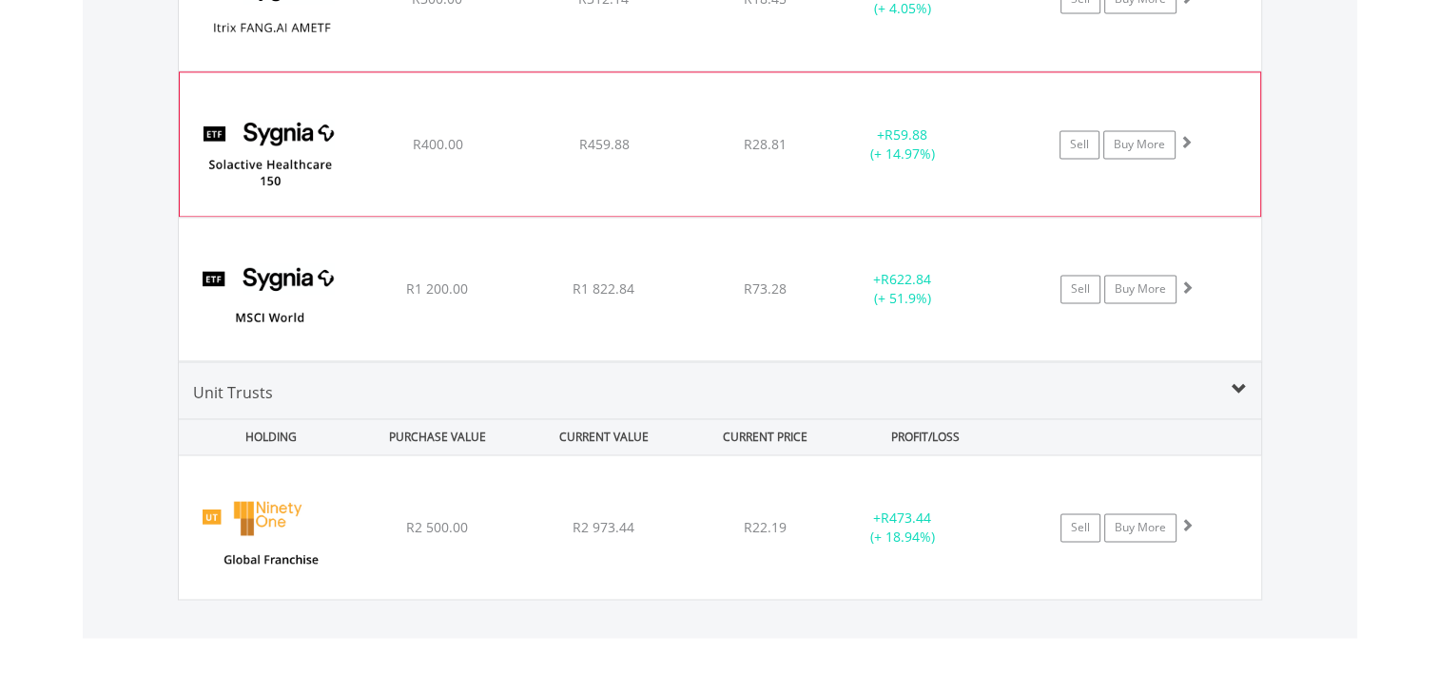
scroll to position [3007, 0]
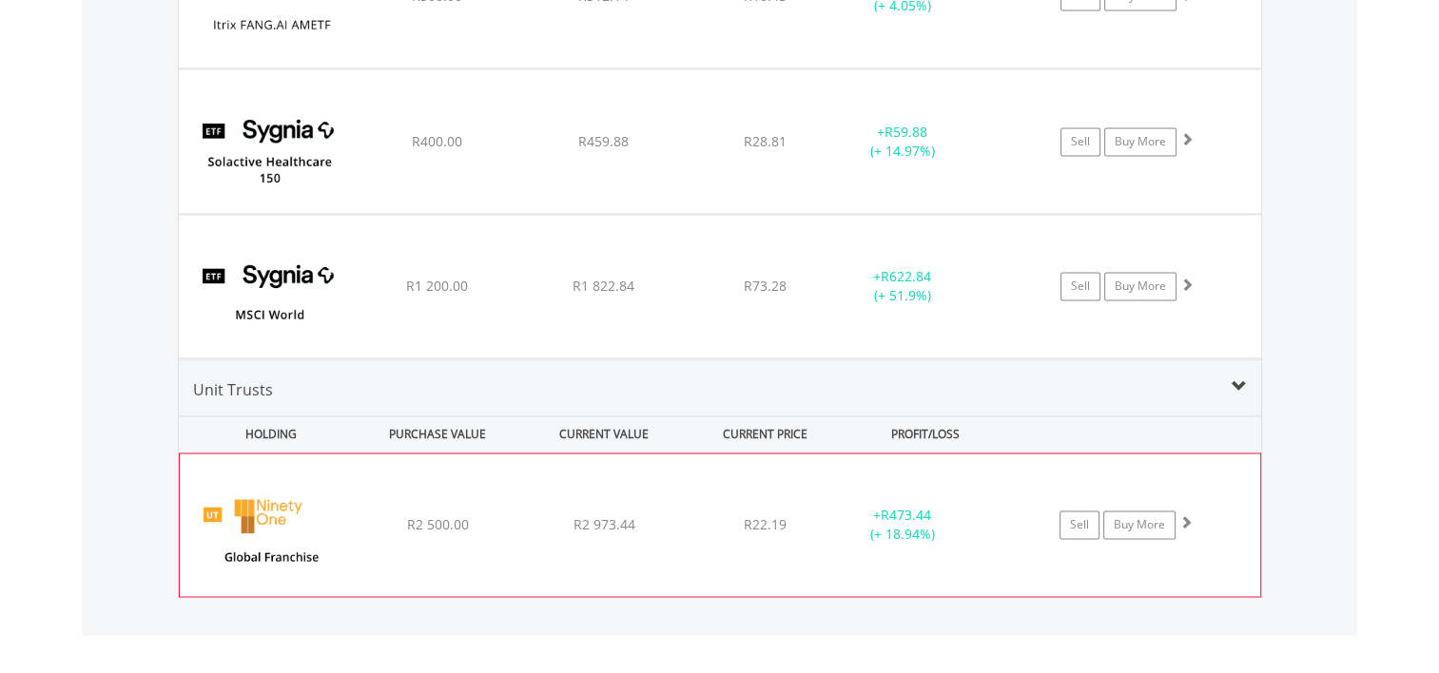
click at [255, 526] on img at bounding box center [271, 535] width 164 height 114
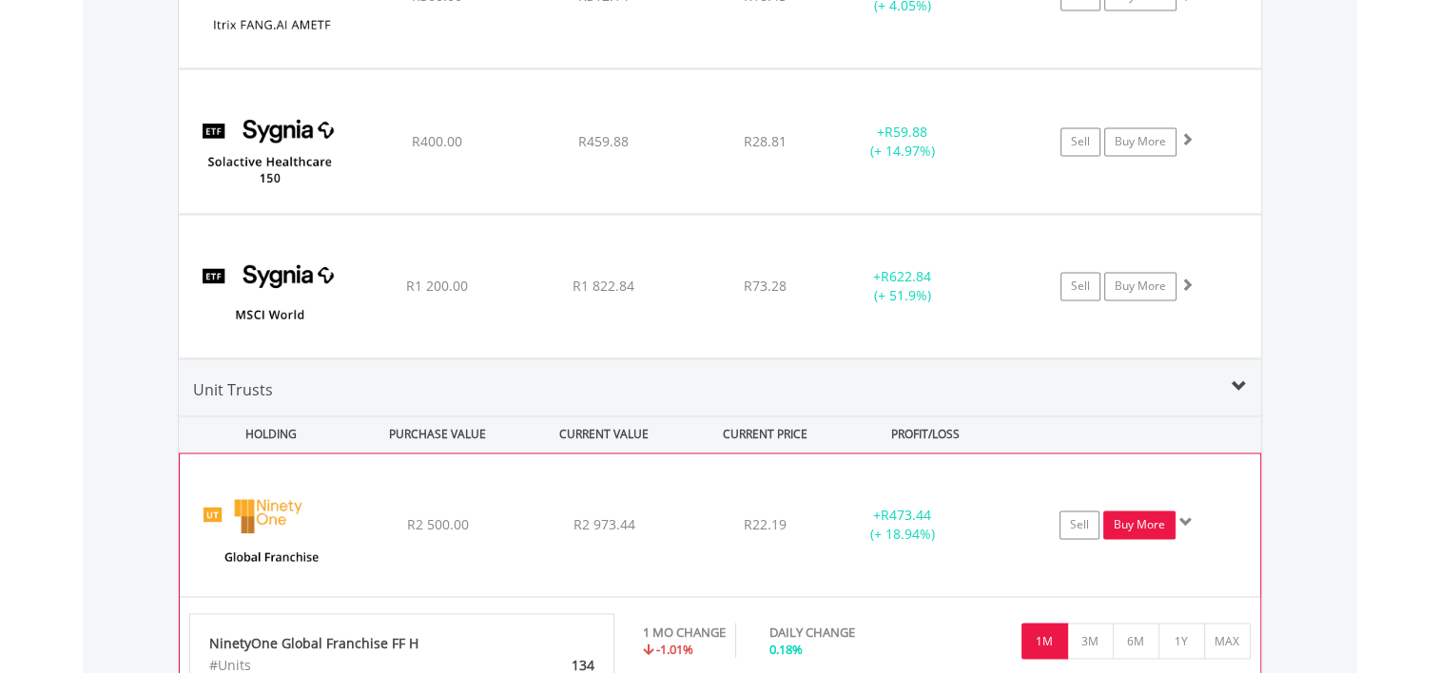
click at [1140, 516] on link "Buy More" at bounding box center [1139, 525] width 72 height 29
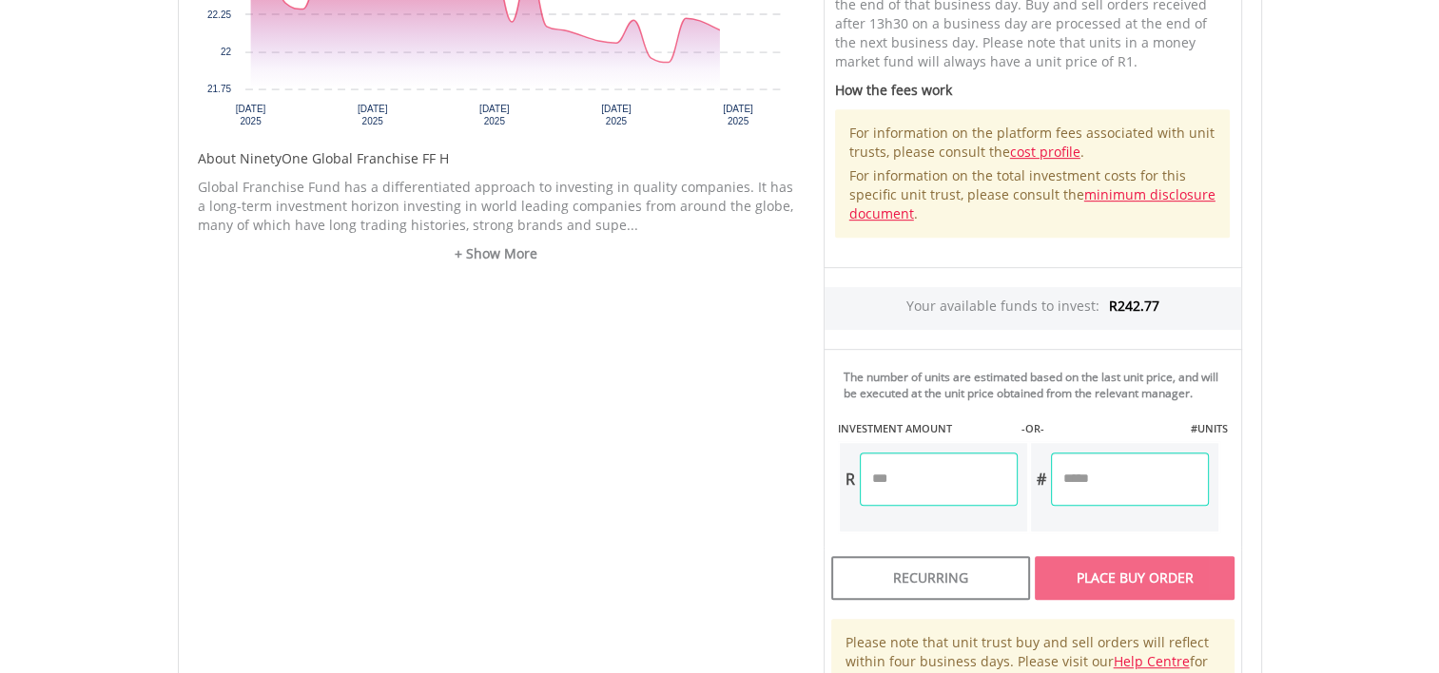
scroll to position [951, 0]
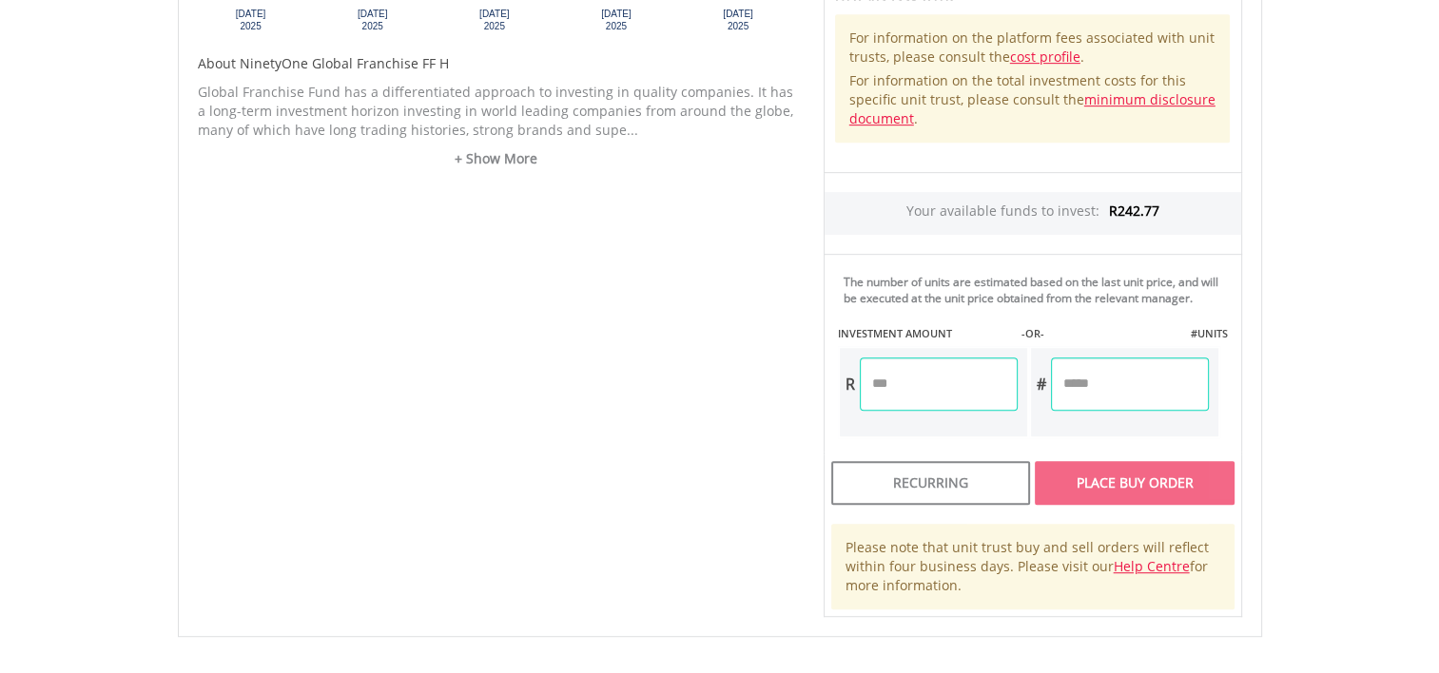
click at [871, 380] on input "number" at bounding box center [939, 384] width 158 height 53
type input "******"
click at [1104, 483] on div "Unit Price R22.19 How the Pricing Works Unit trusts use forward pricing. The pr…" at bounding box center [1032, 157] width 447 height 922
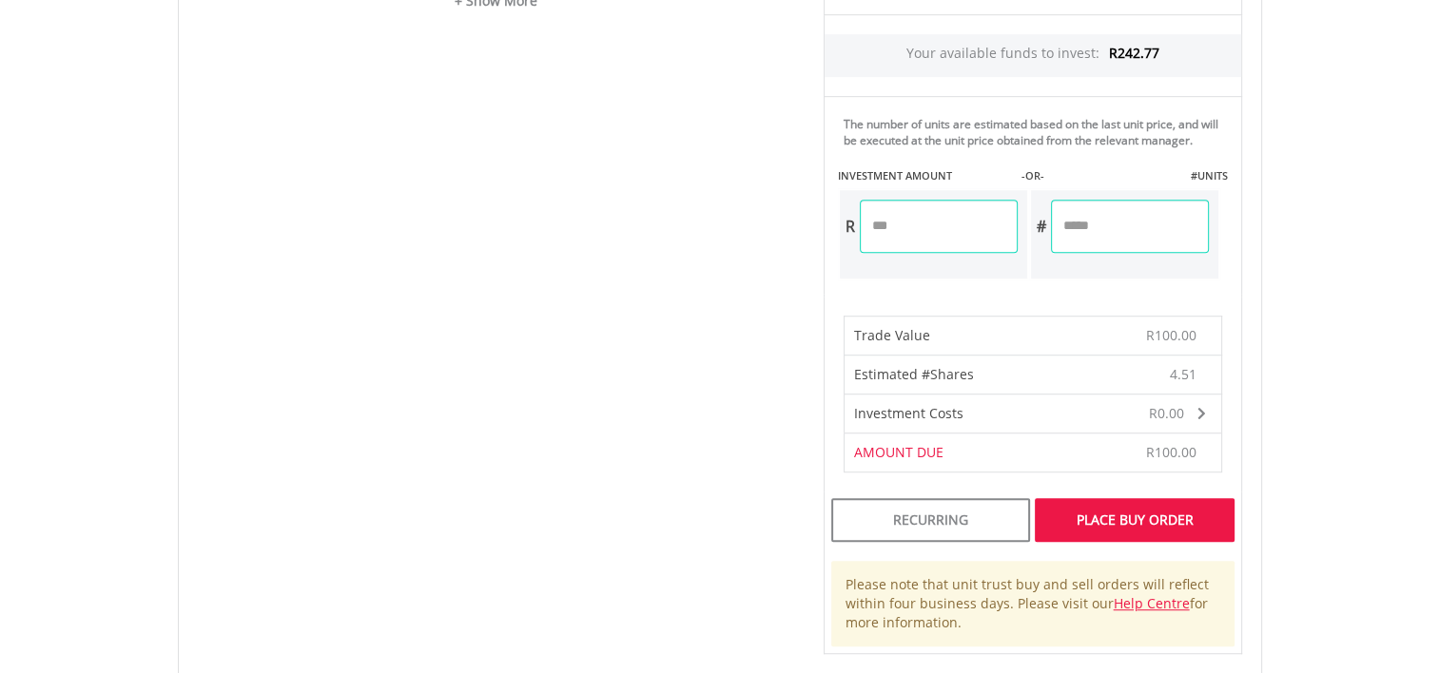
scroll to position [1141, 0]
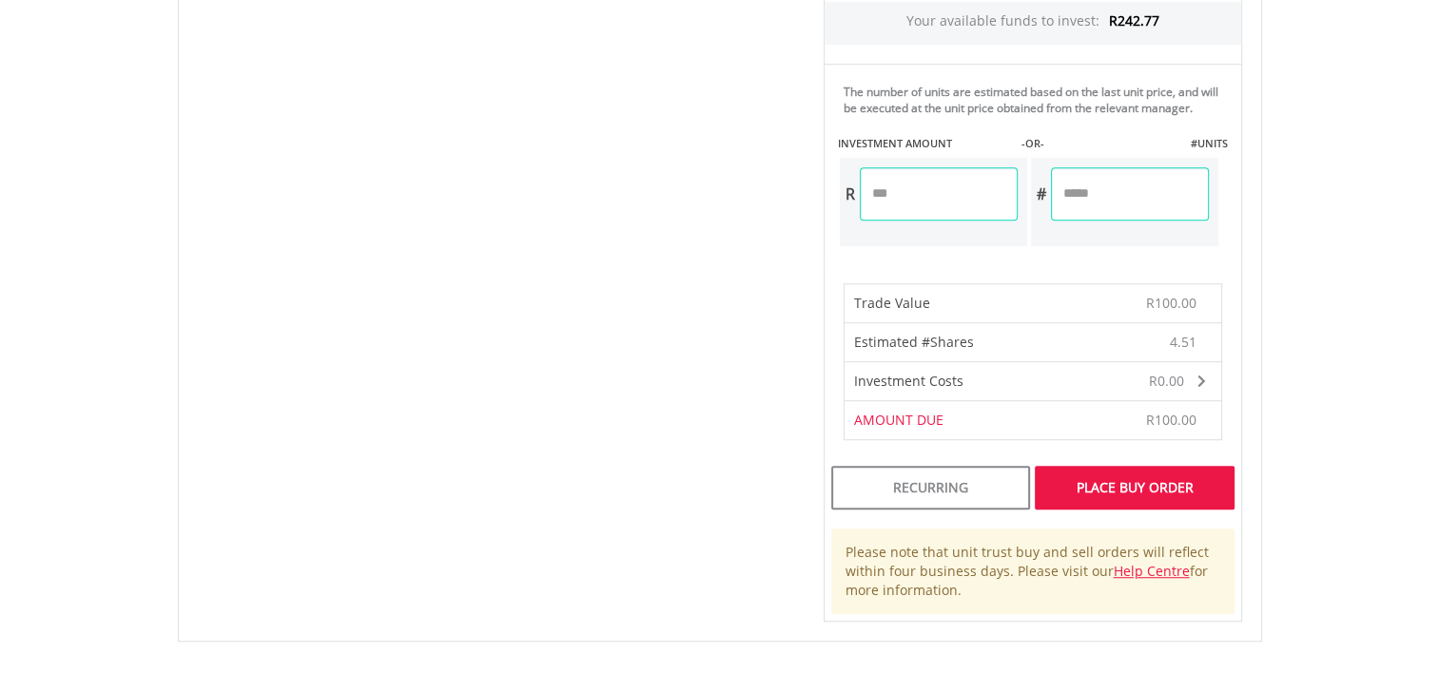
click at [1112, 481] on div "Place Buy Order" at bounding box center [1134, 488] width 199 height 44
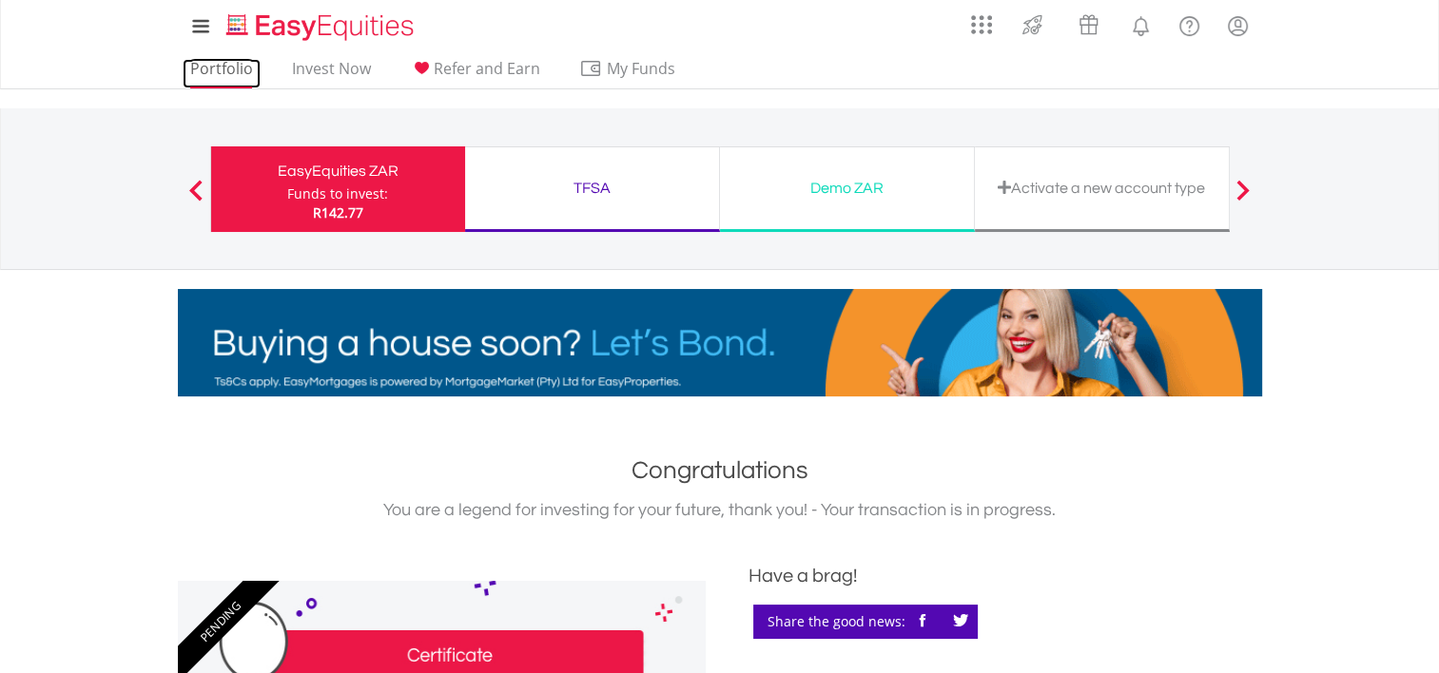
click at [210, 72] on link "Portfolio" at bounding box center [222, 73] width 78 height 29
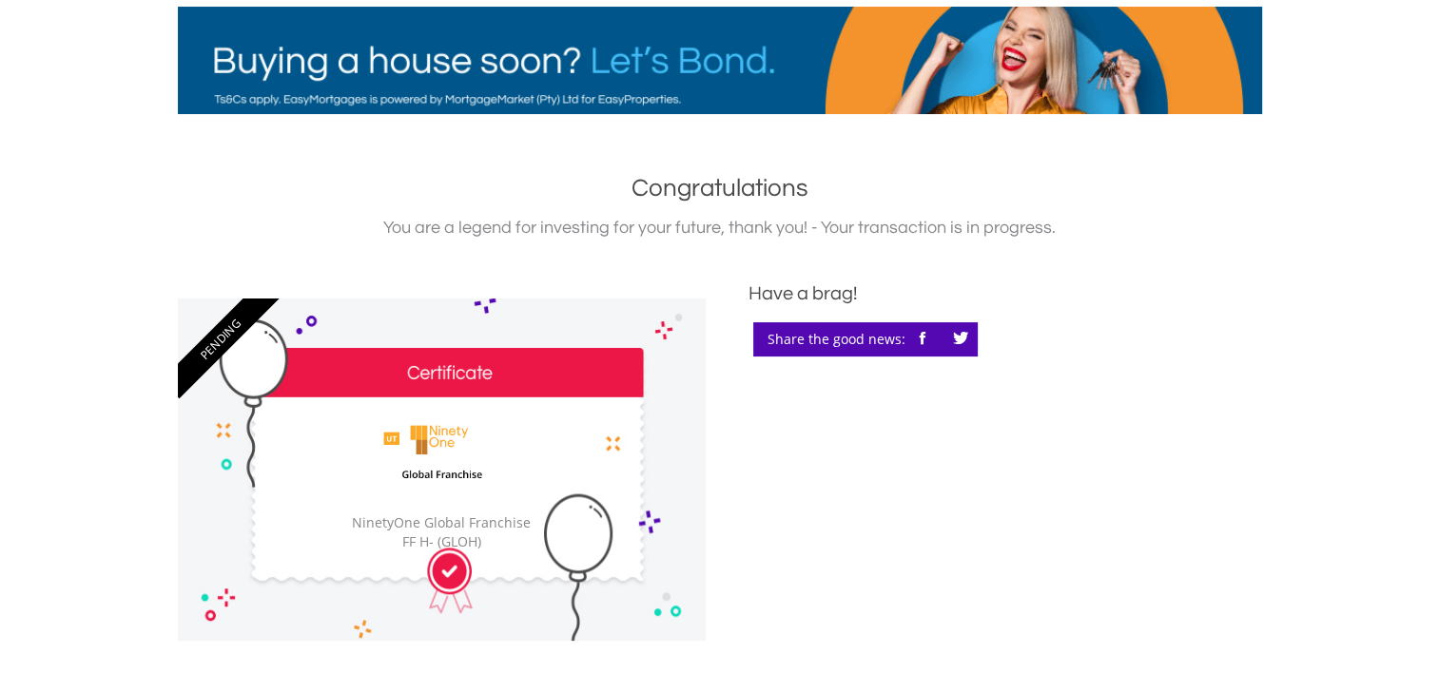
scroll to position [285, 0]
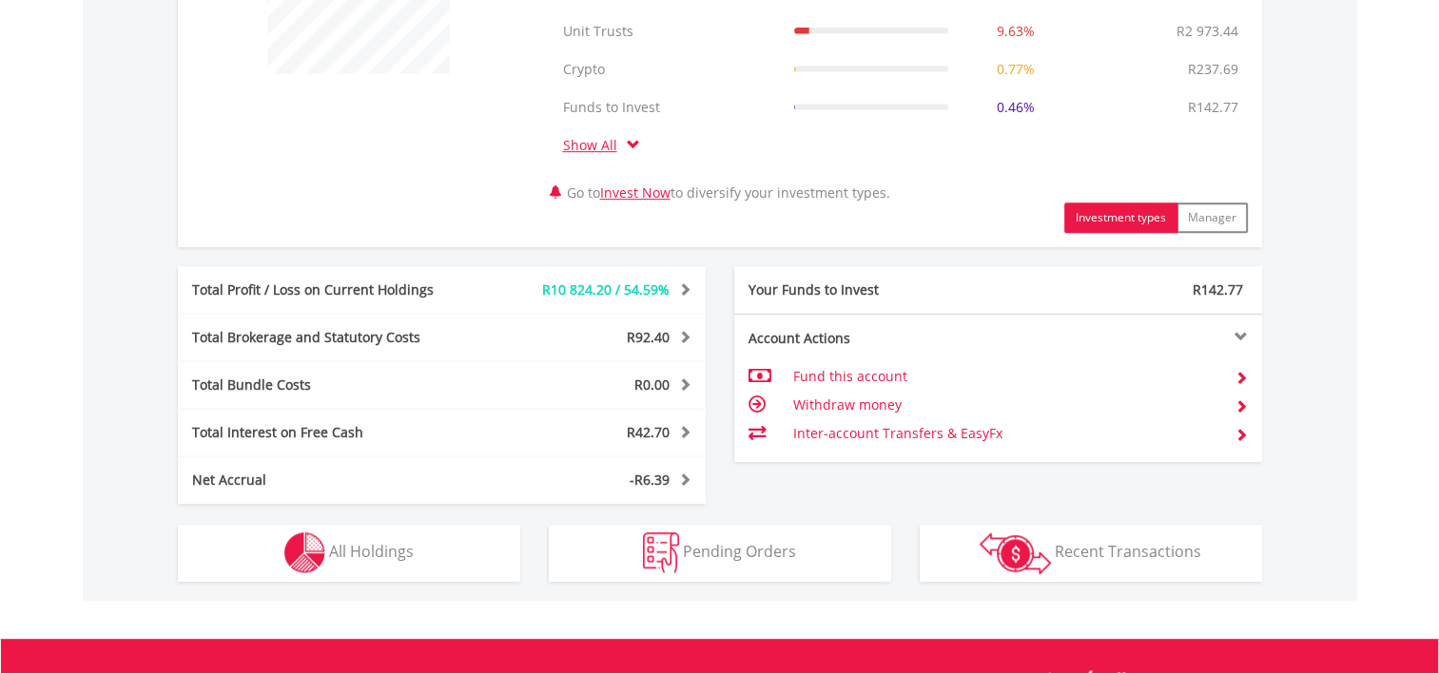
scroll to position [951, 0]
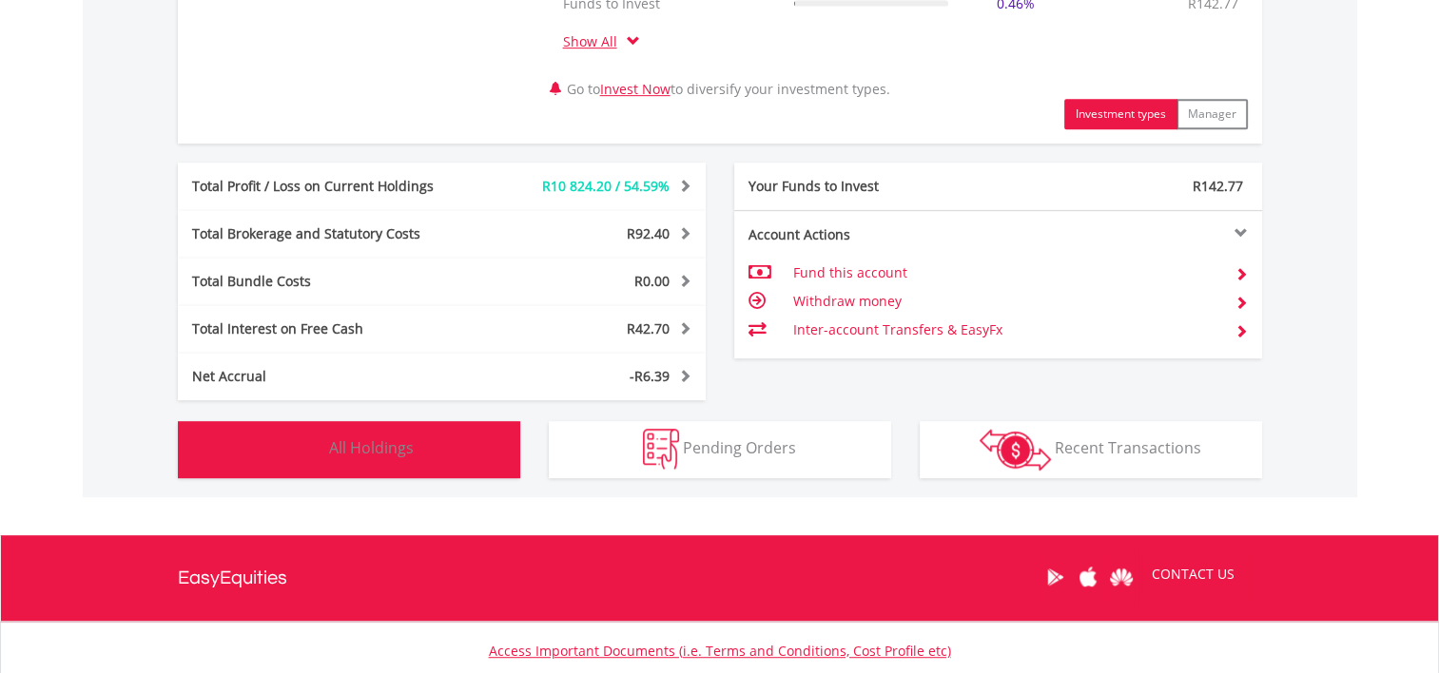
click at [370, 447] on span "All Holdings" at bounding box center [371, 448] width 85 height 21
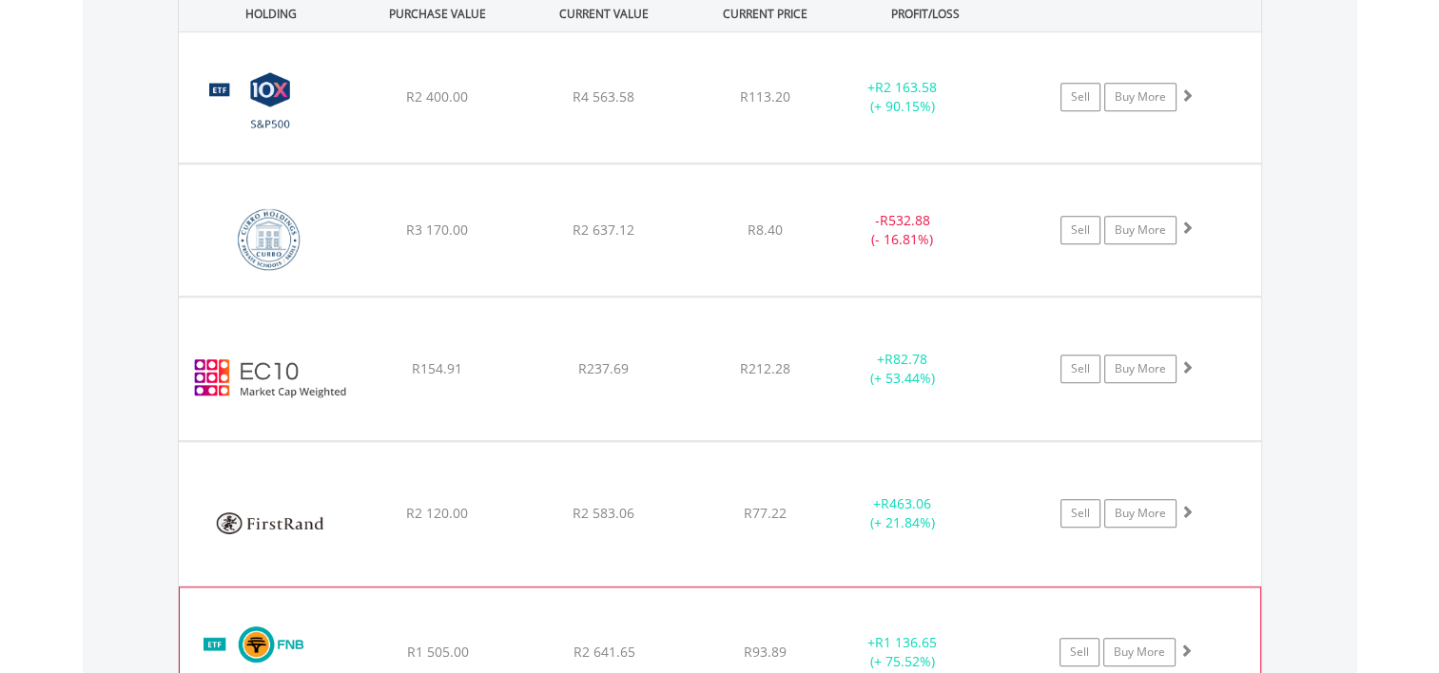
scroll to position [1770, 0]
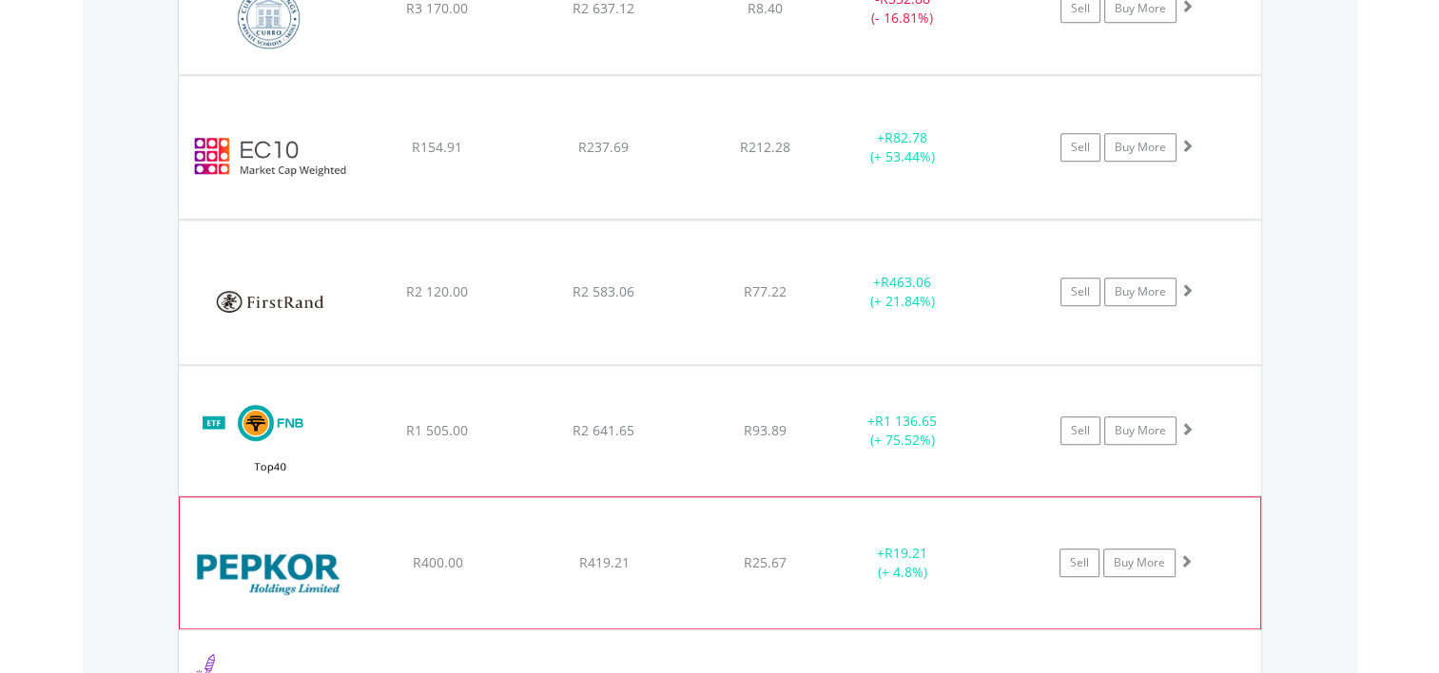
click at [287, 553] on img at bounding box center [271, 572] width 164 height 103
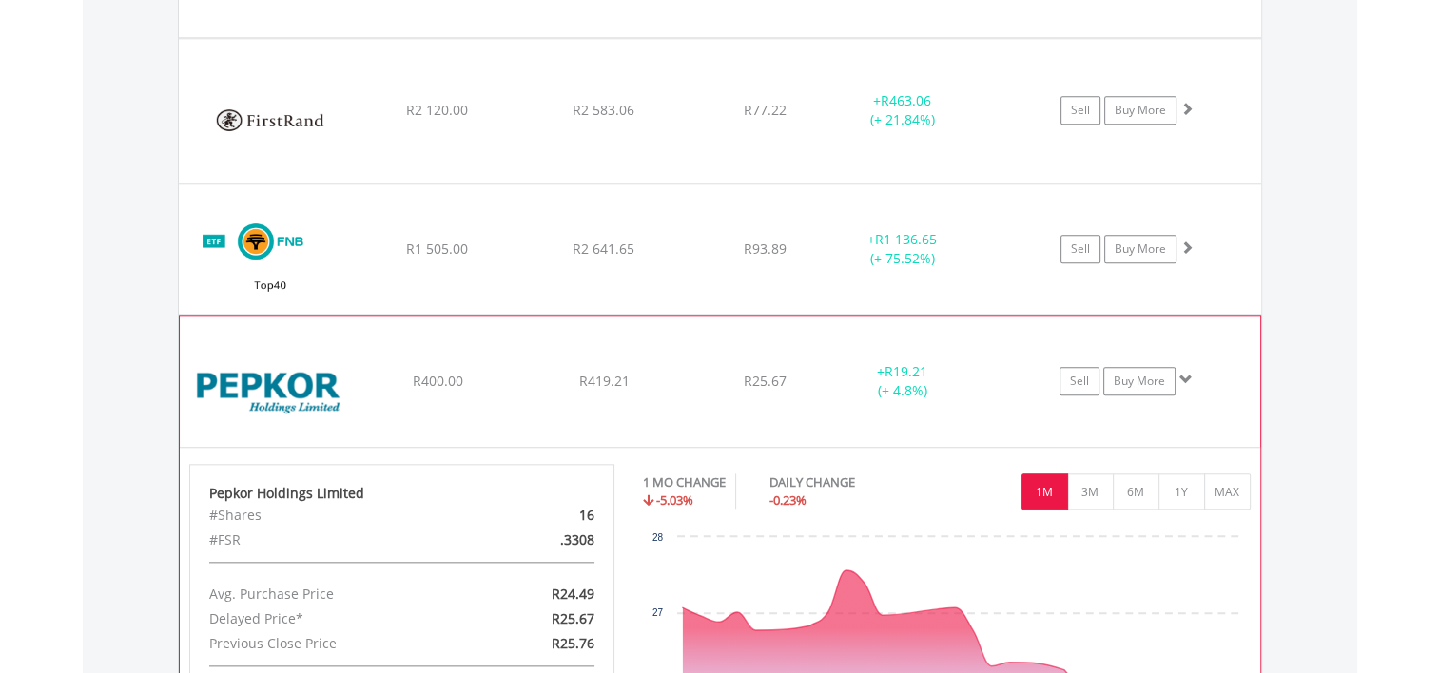
scroll to position [2246, 0]
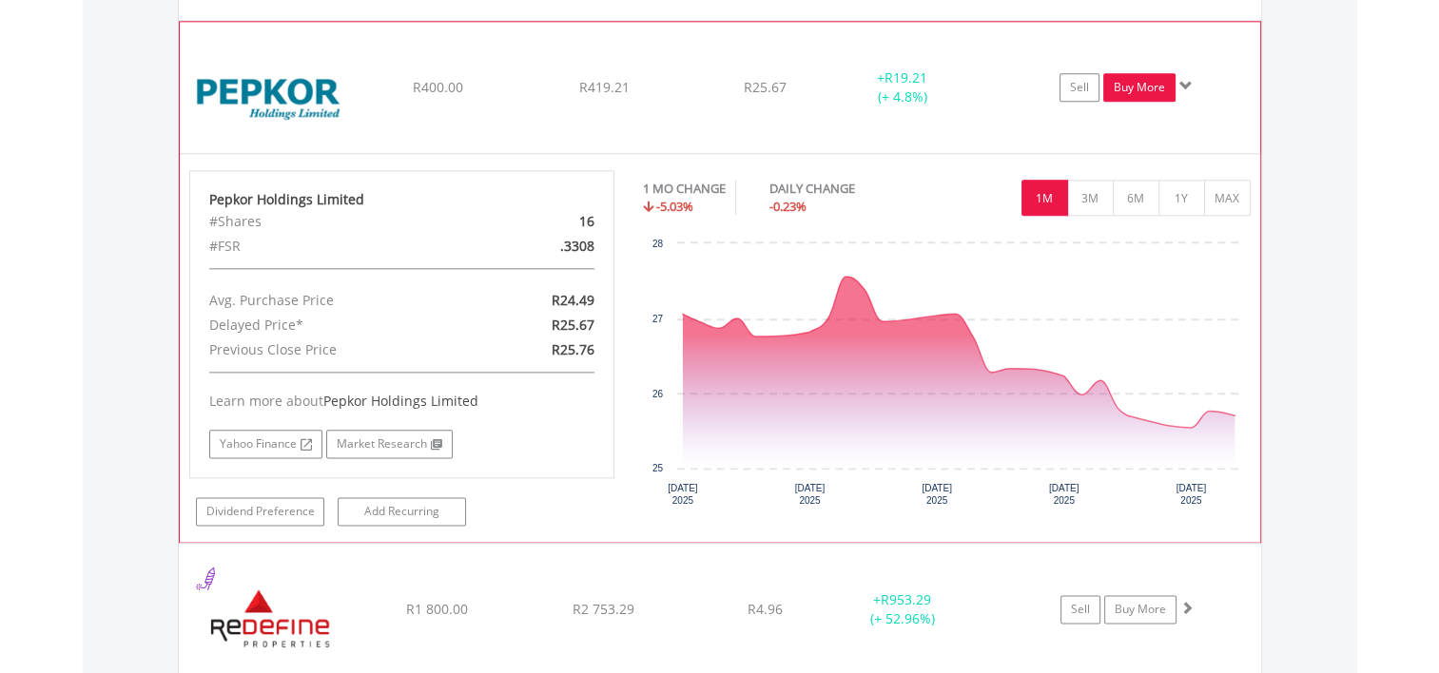
click at [1141, 86] on link "Buy More" at bounding box center [1139, 87] width 72 height 29
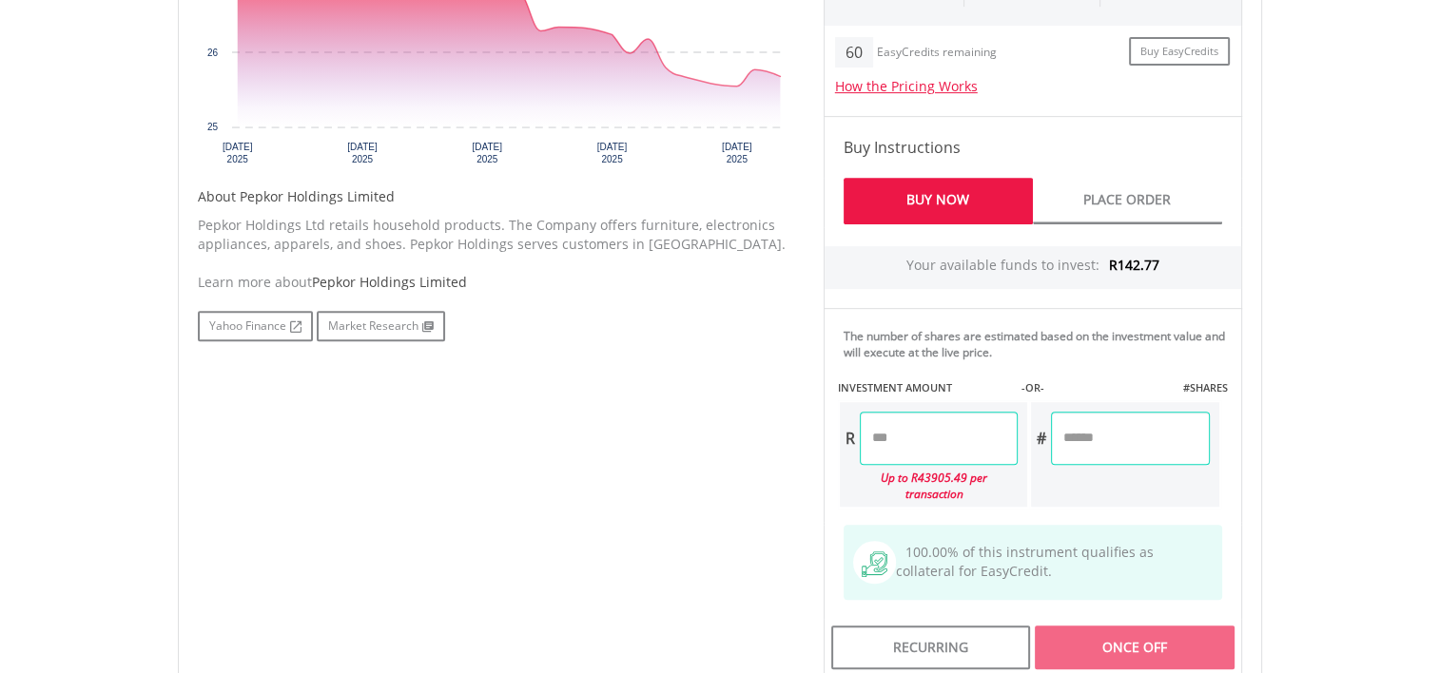
scroll to position [856, 0]
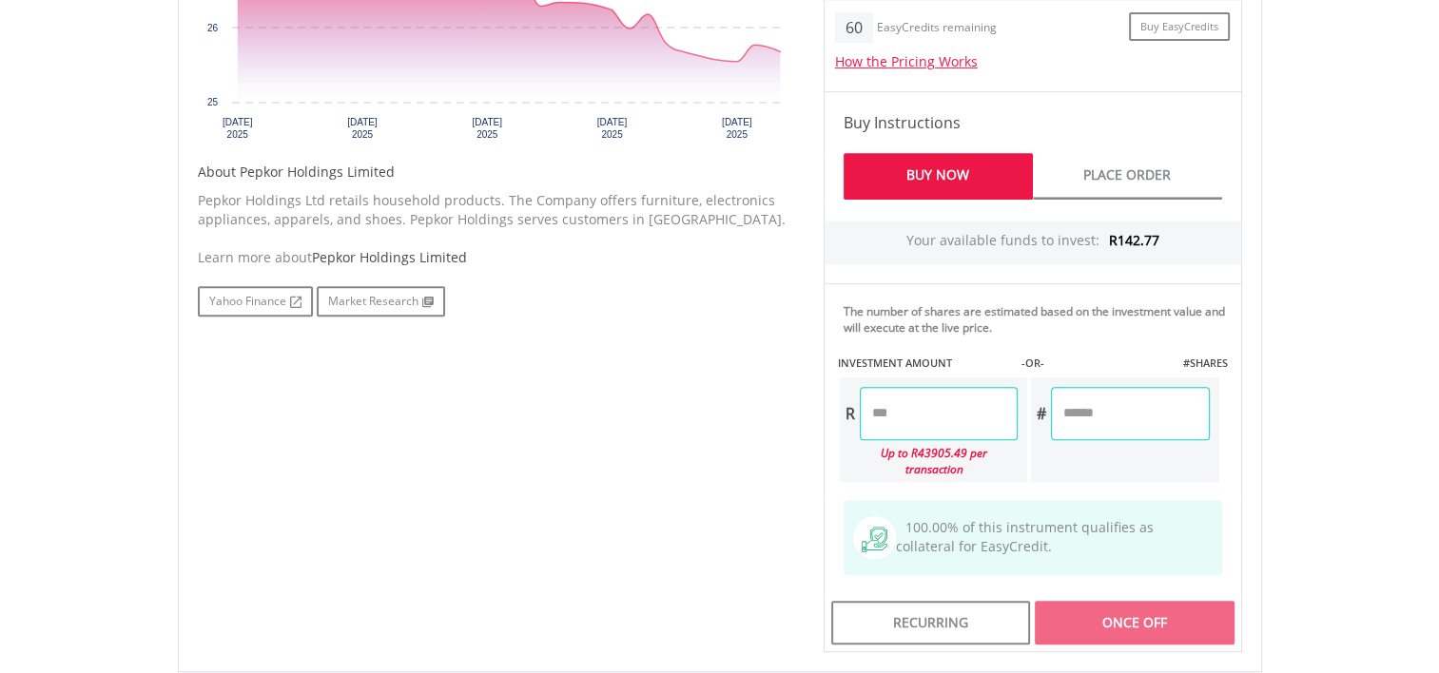
click at [878, 409] on input "number" at bounding box center [939, 413] width 158 height 53
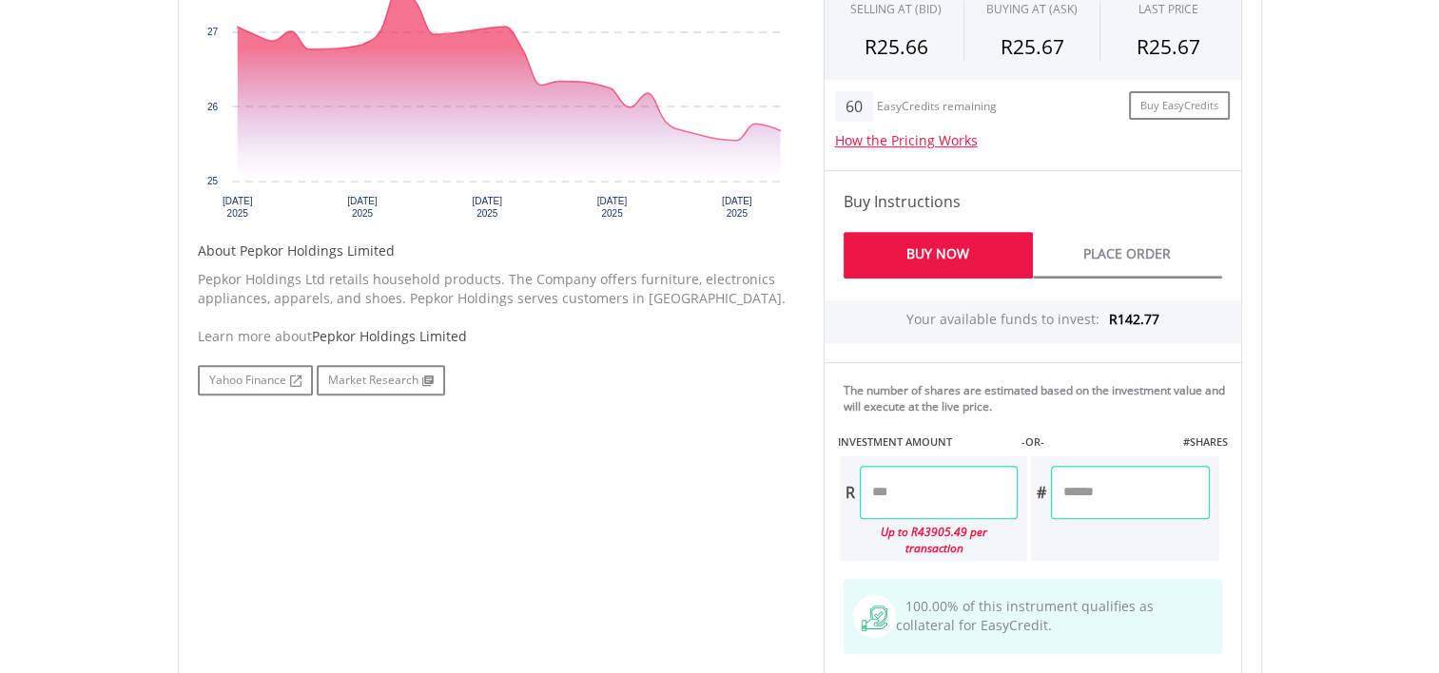
scroll to position [761, 0]
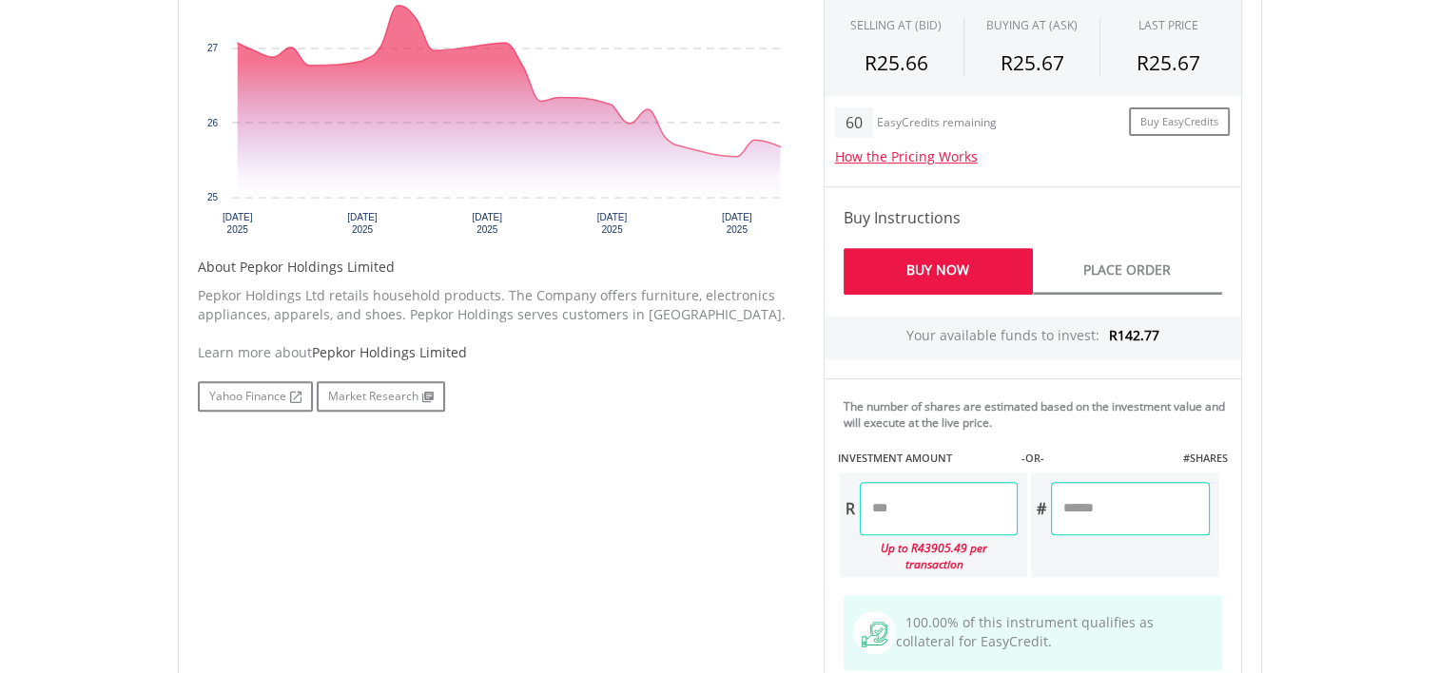
click at [882, 510] on input "number" at bounding box center [939, 508] width 158 height 53
type input "******"
click at [1212, 565] on div "Last Updated Price: 15-min. Delay* Price Update Cost: 2 Credits Request A Price…" at bounding box center [1032, 323] width 447 height 848
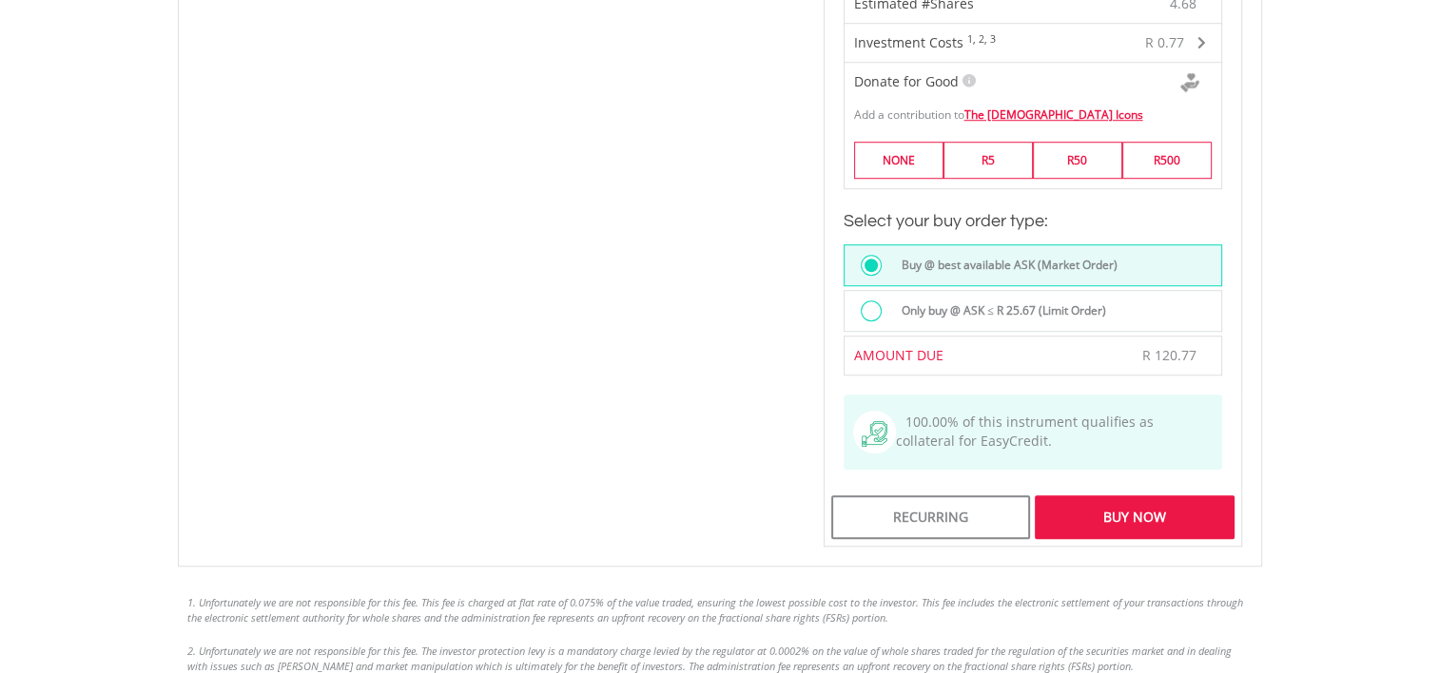
scroll to position [1522, 0]
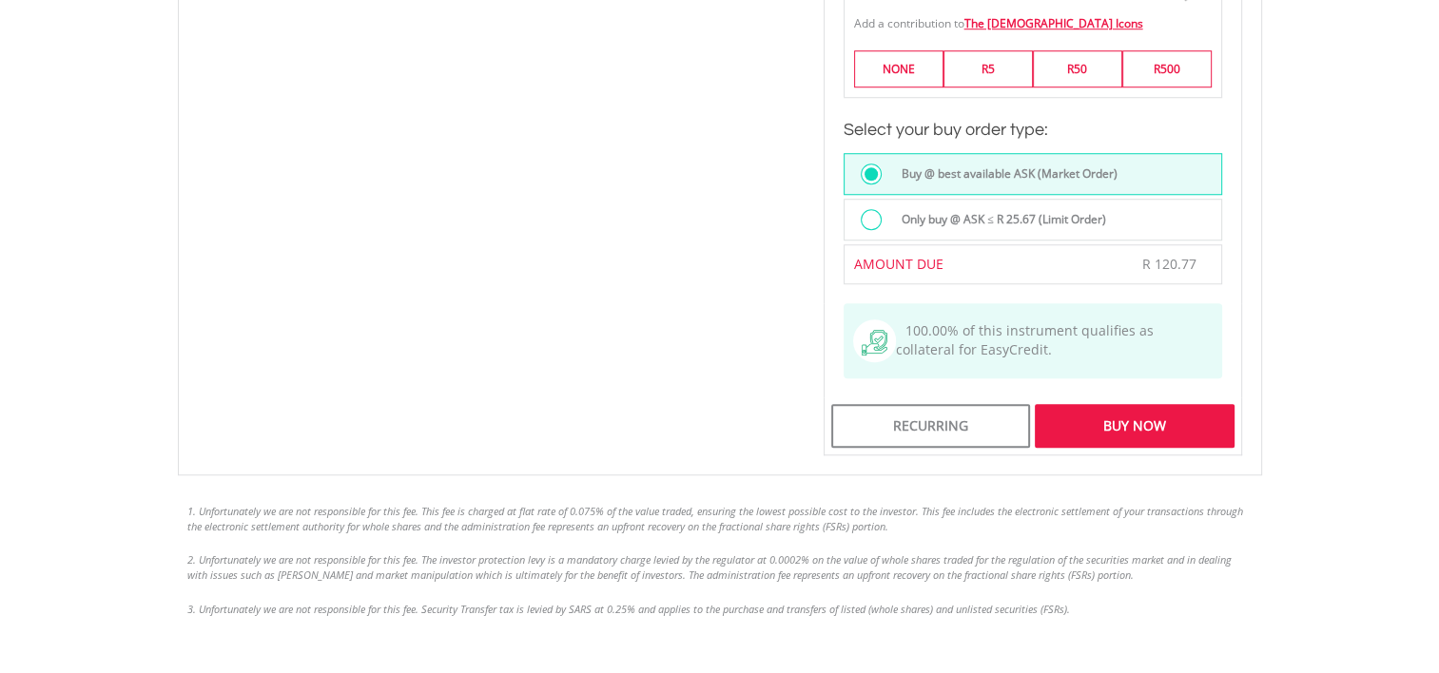
click at [1119, 404] on div "Buy Now" at bounding box center [1134, 426] width 199 height 44
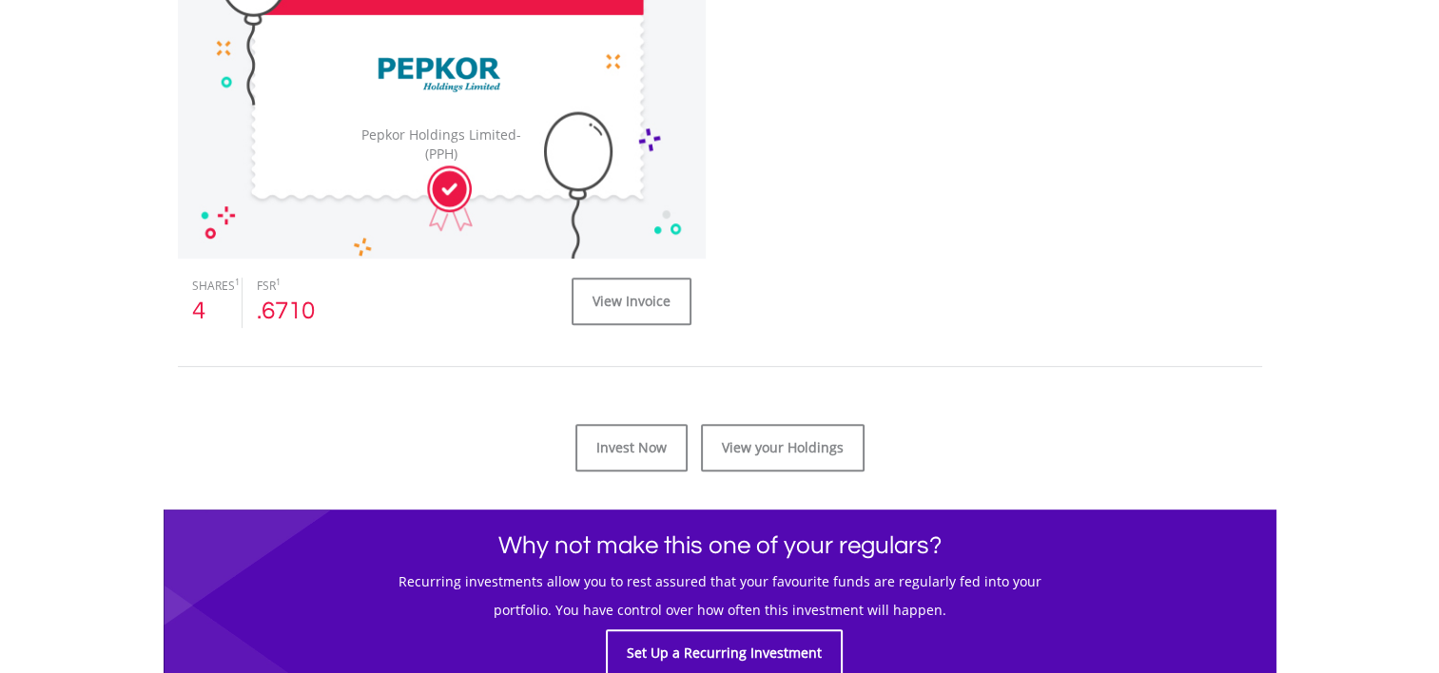
scroll to position [666, 0]
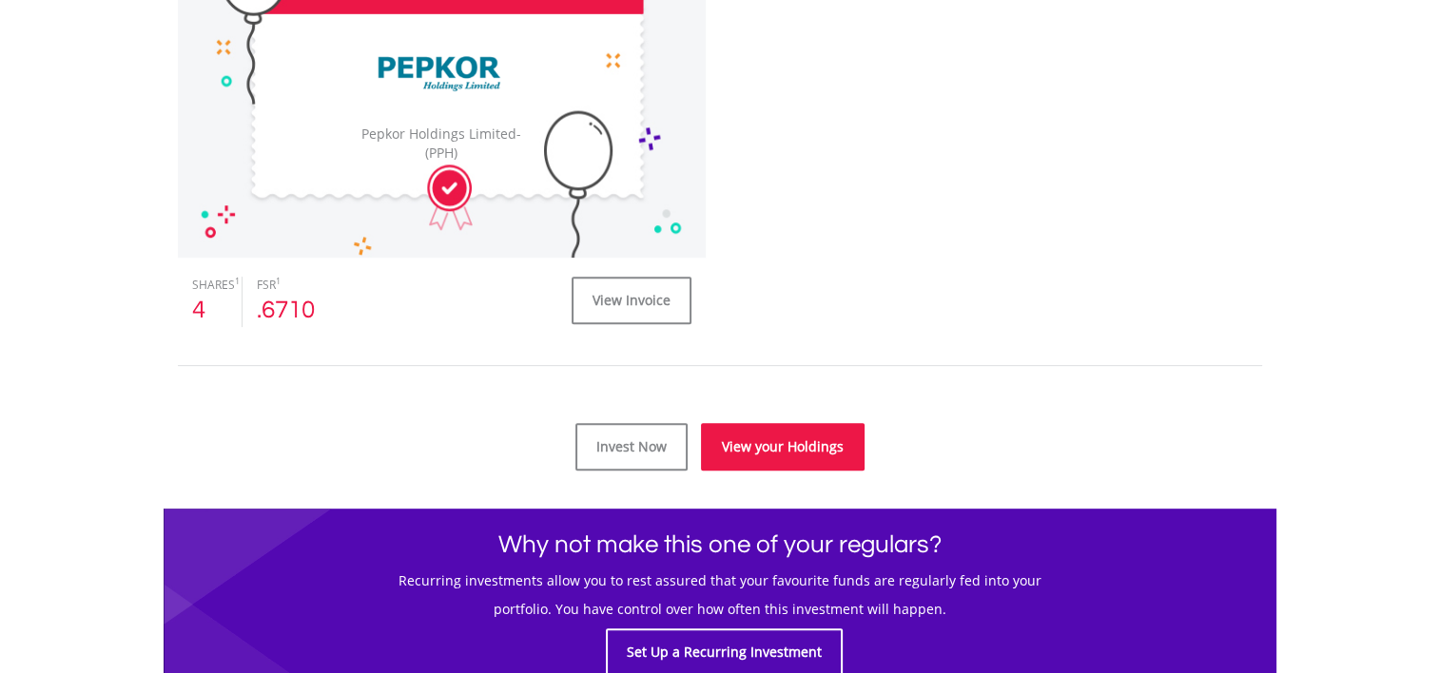
click at [768, 443] on link "View your Holdings" at bounding box center [783, 447] width 164 height 48
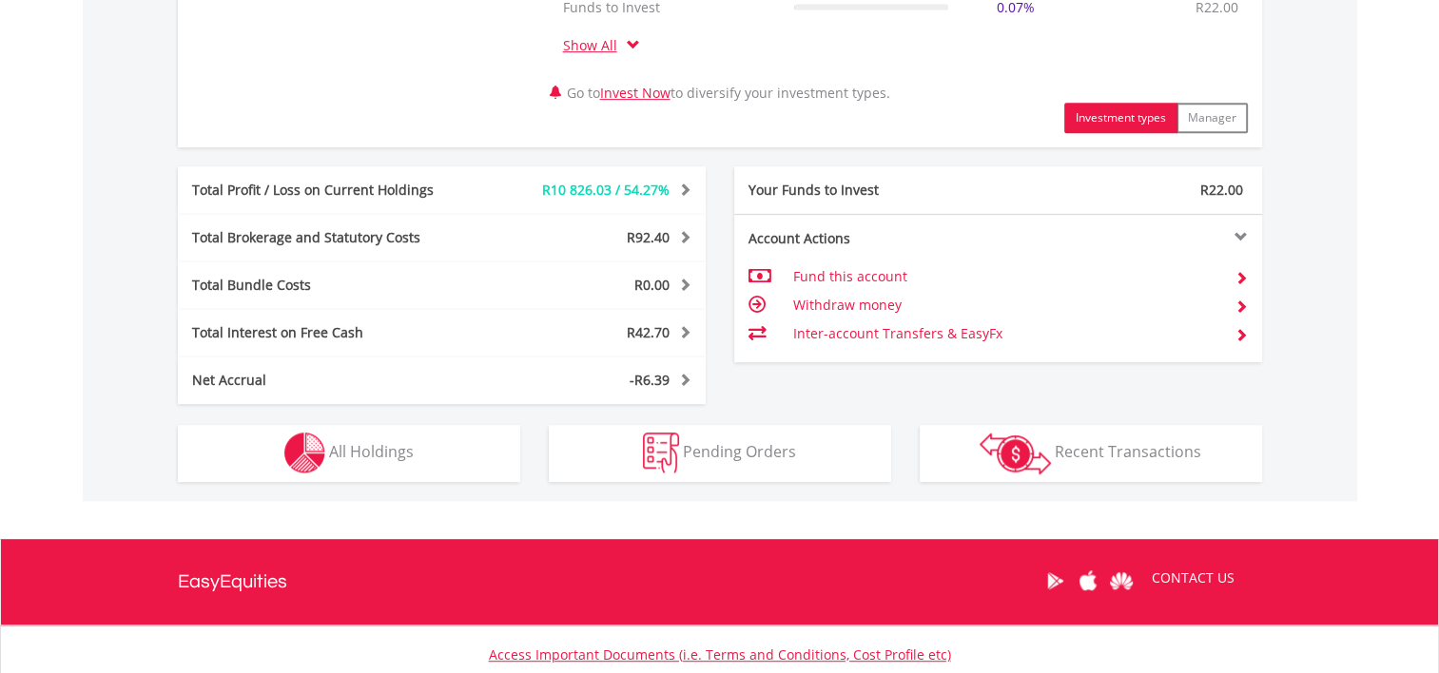
scroll to position [951, 0]
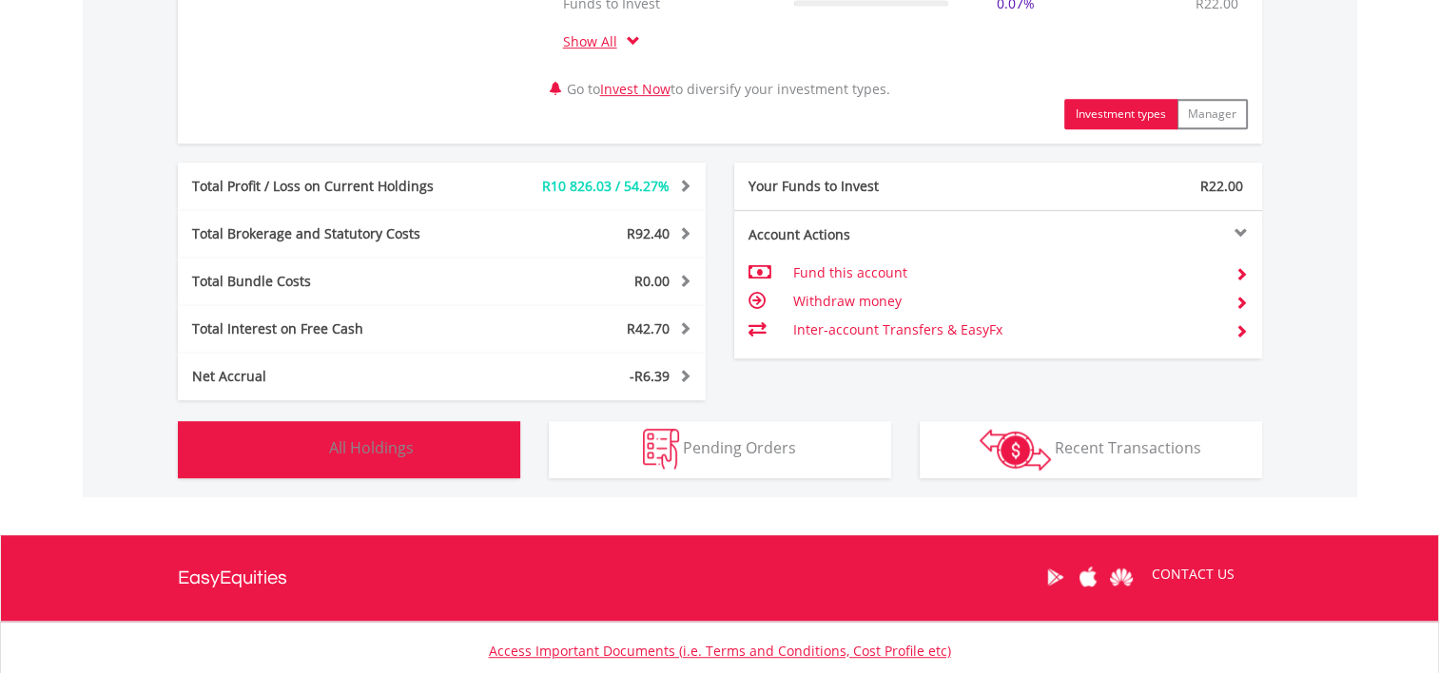
click at [366, 449] on span "All Holdings" at bounding box center [371, 448] width 85 height 21
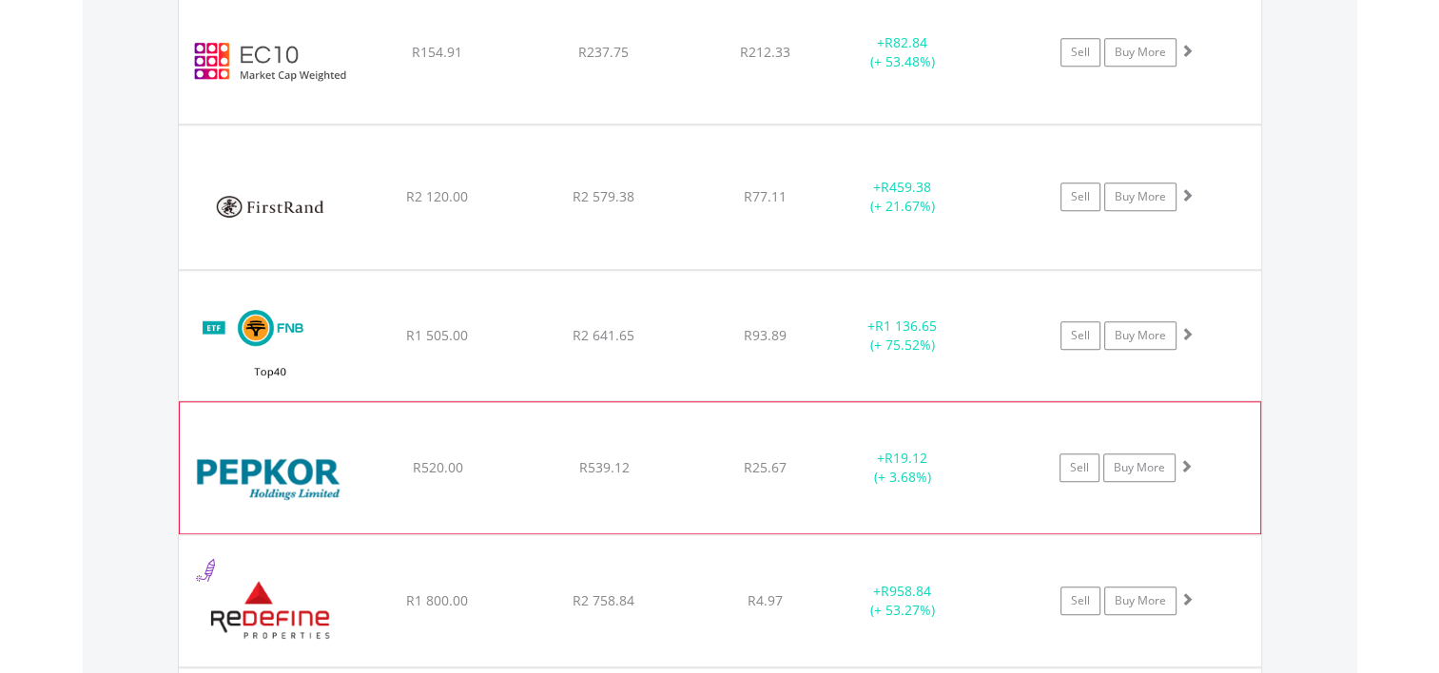
scroll to position [1960, 0]
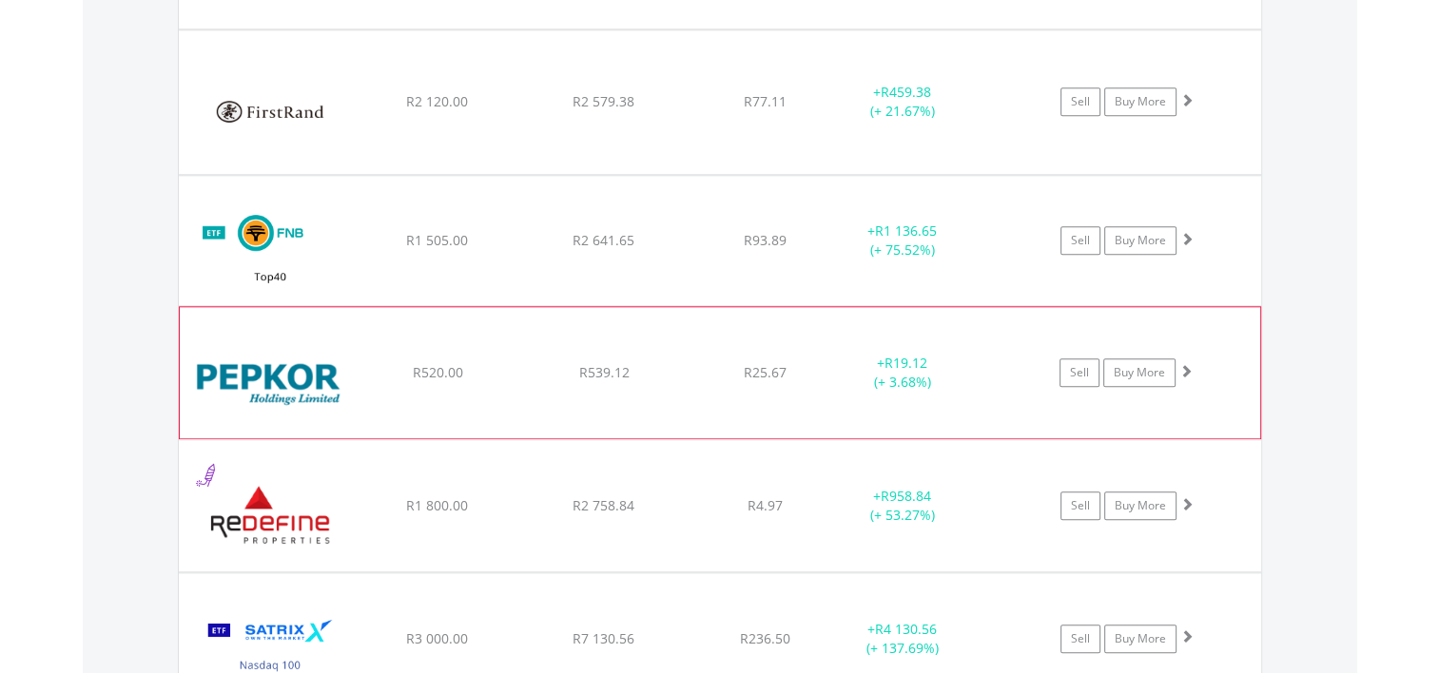
click at [296, 399] on img at bounding box center [271, 382] width 164 height 103
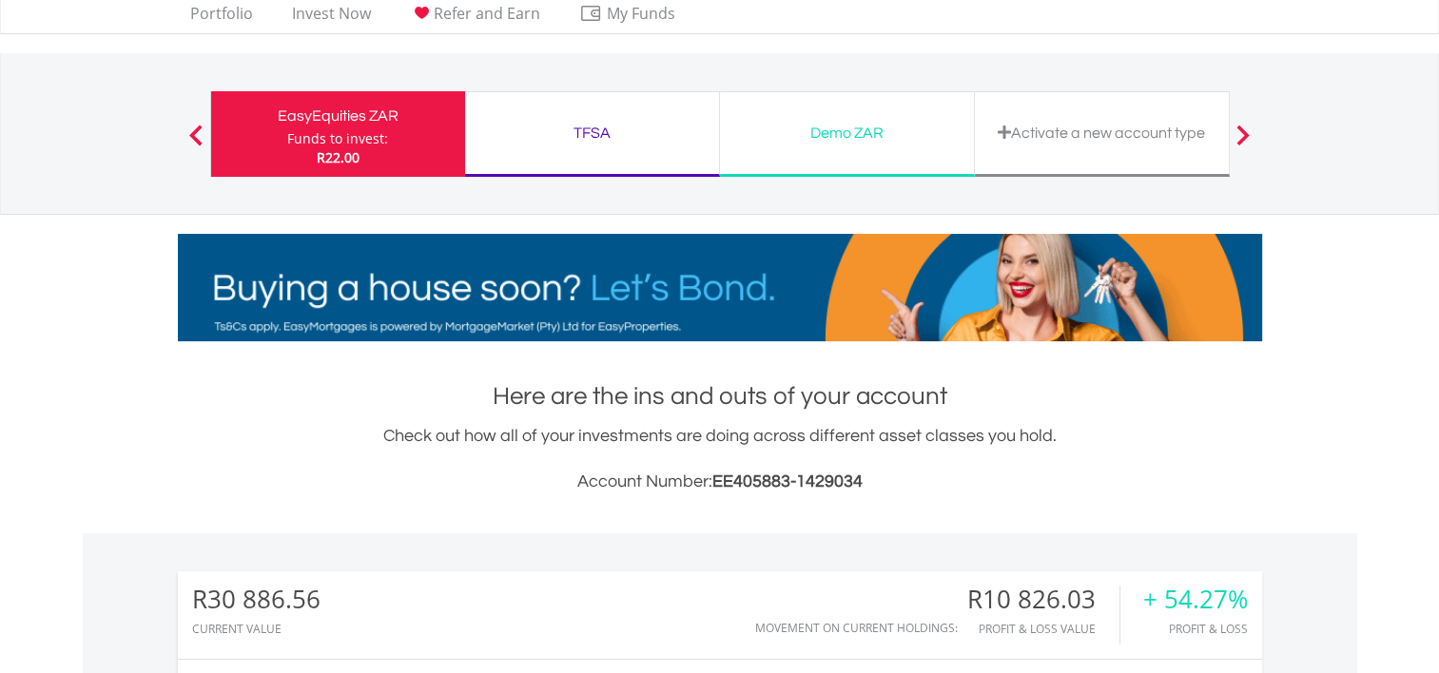
scroll to position [0, 0]
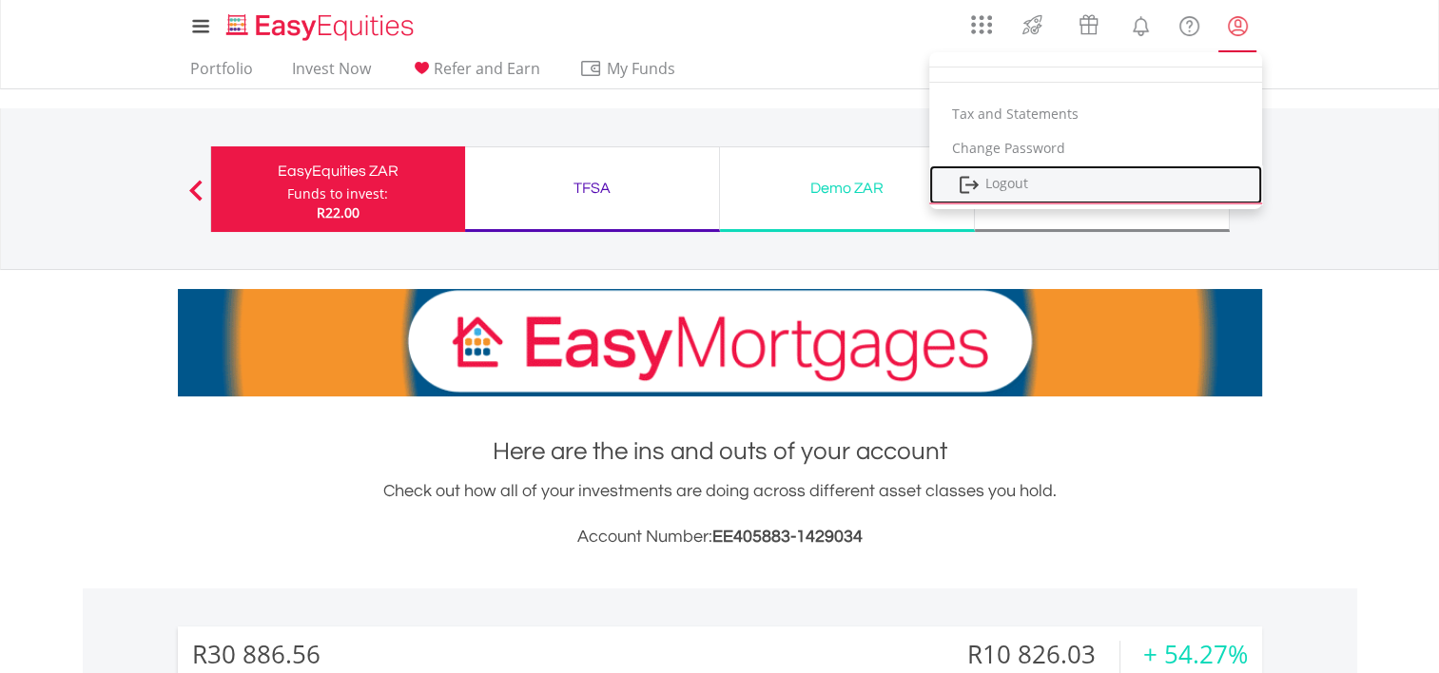
click at [1008, 185] on link "Logout" at bounding box center [1095, 185] width 333 height 39
